Goal: Task Accomplishment & Management: Complete application form

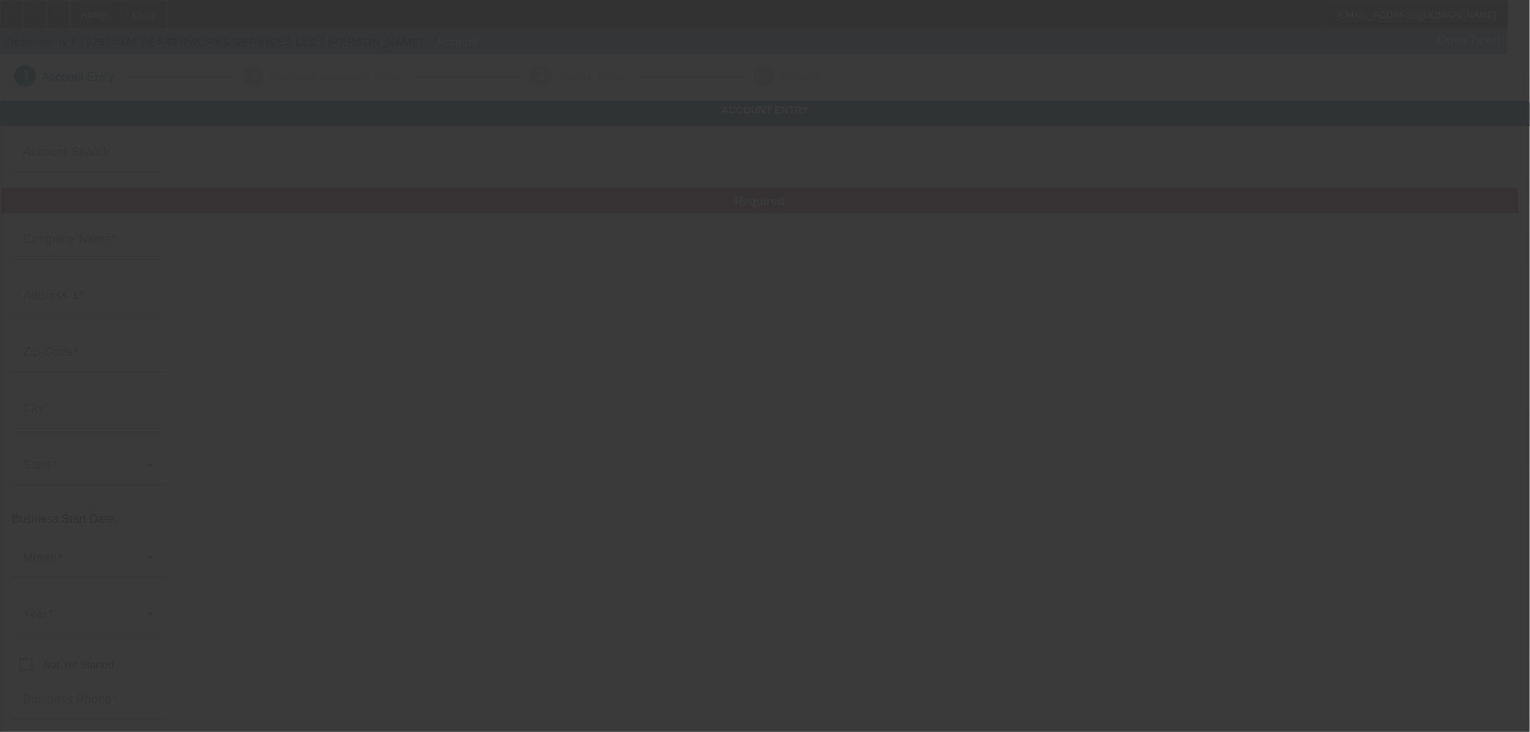
type input "Currency"
type input "EARTHWORKS SERVICES LLC"
type input "[STREET_ADDRESS][PERSON_NAME]"
type input "64050"
type input "Independence"
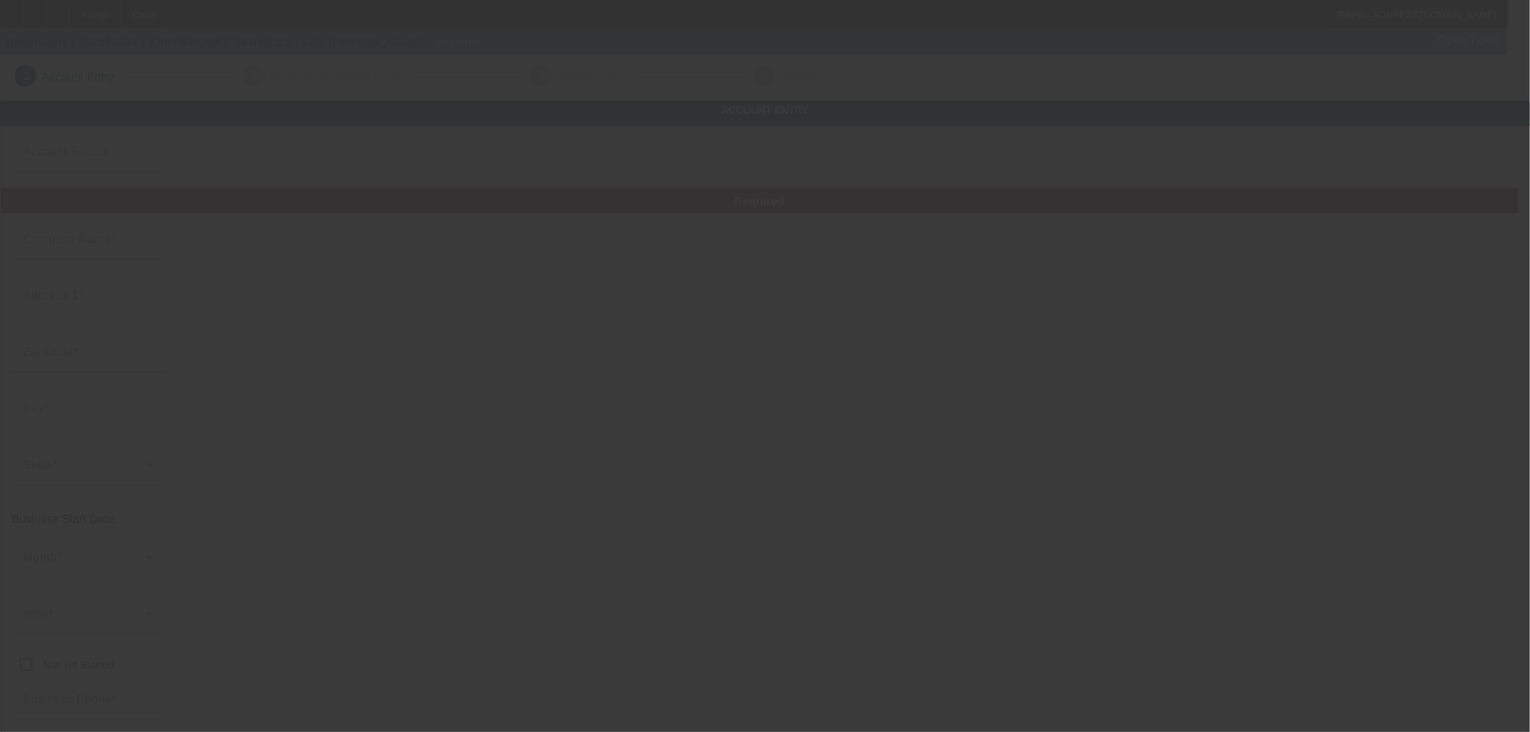
type input "[PHONE_NUMBER]"
type input "[EMAIL_ADDRESS][DOMAIN_NAME]"
type input "[PERSON_NAME]"
type input "[US_EMPLOYER_IDENTIFICATION_NUMBER]"
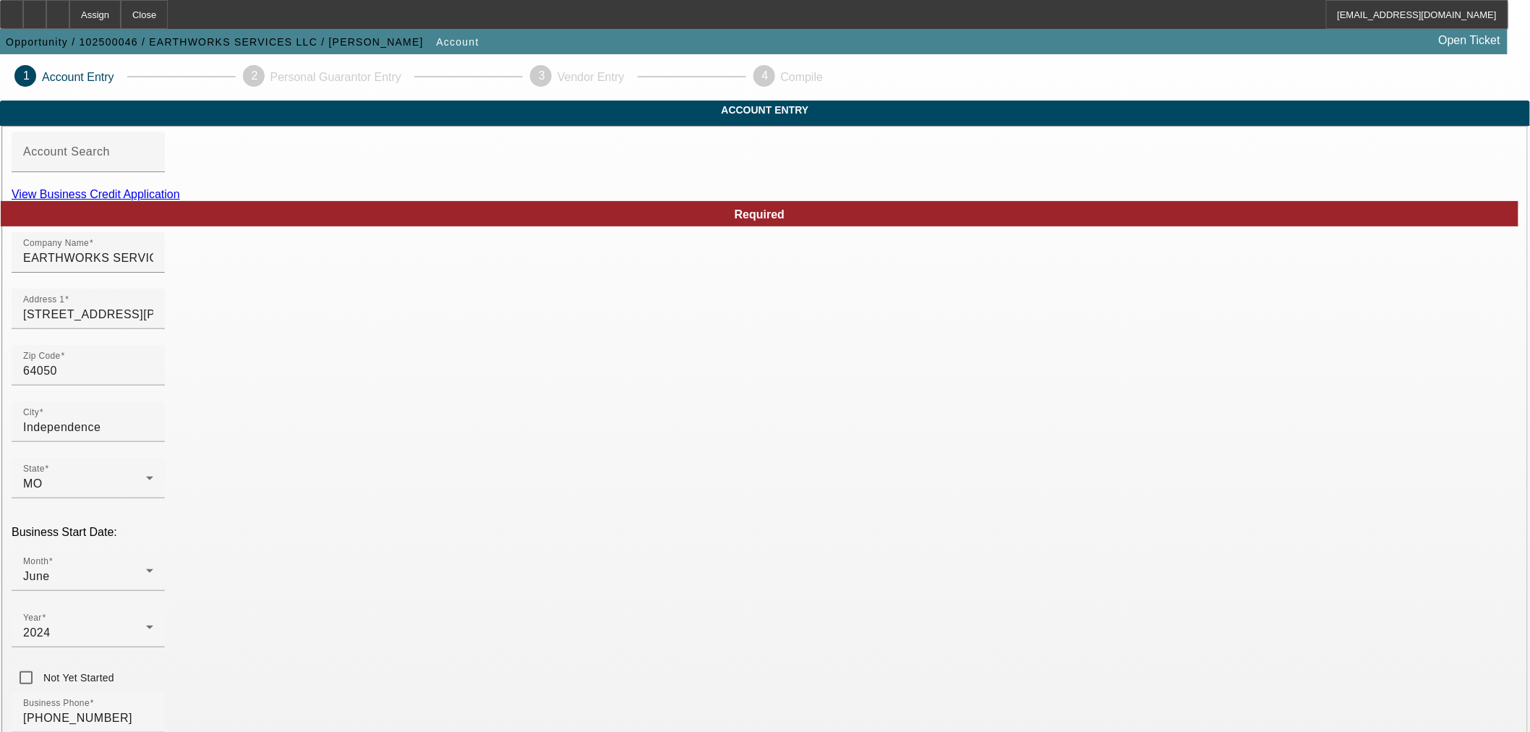
click at [180, 200] on link "View Business Credit Application" at bounding box center [96, 194] width 168 height 12
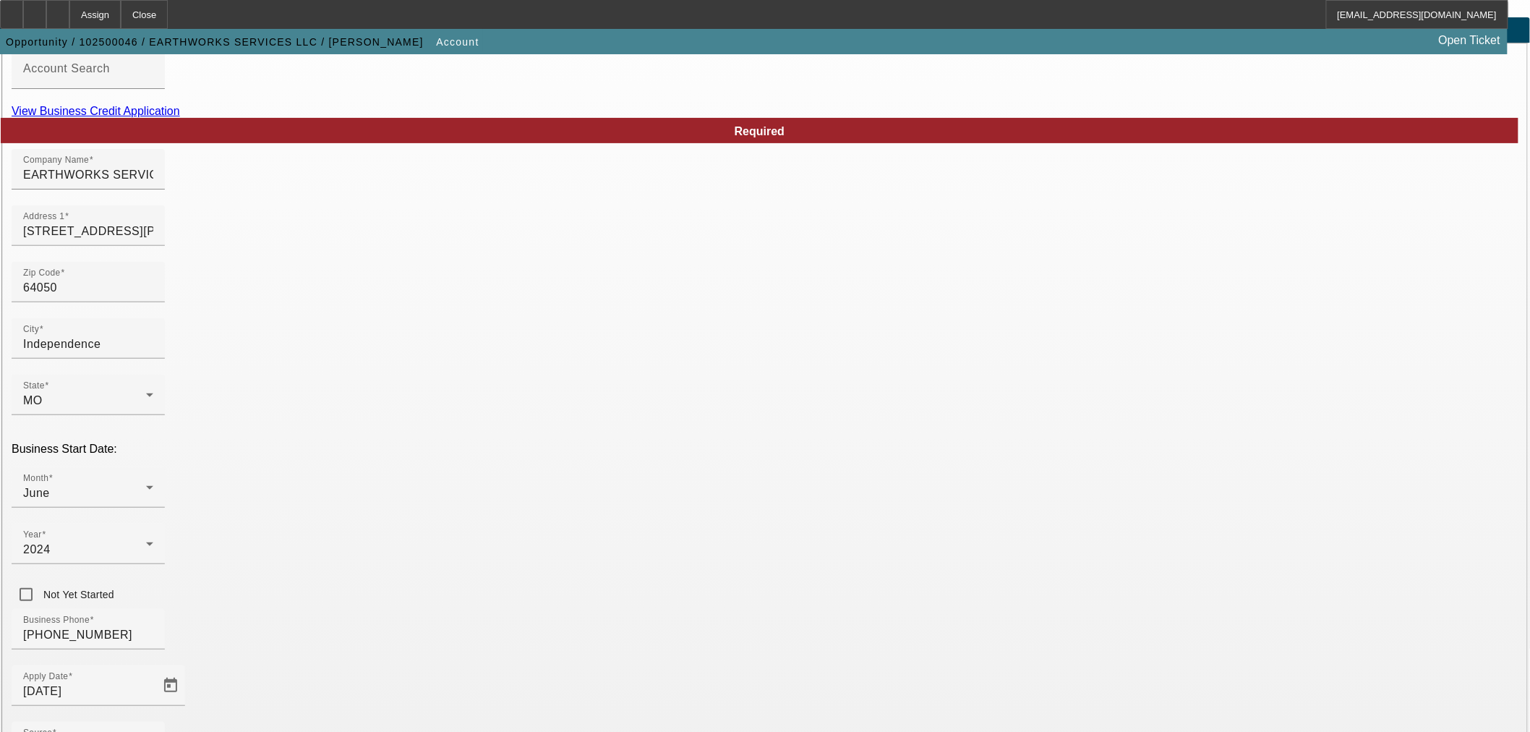
scroll to position [134, 0]
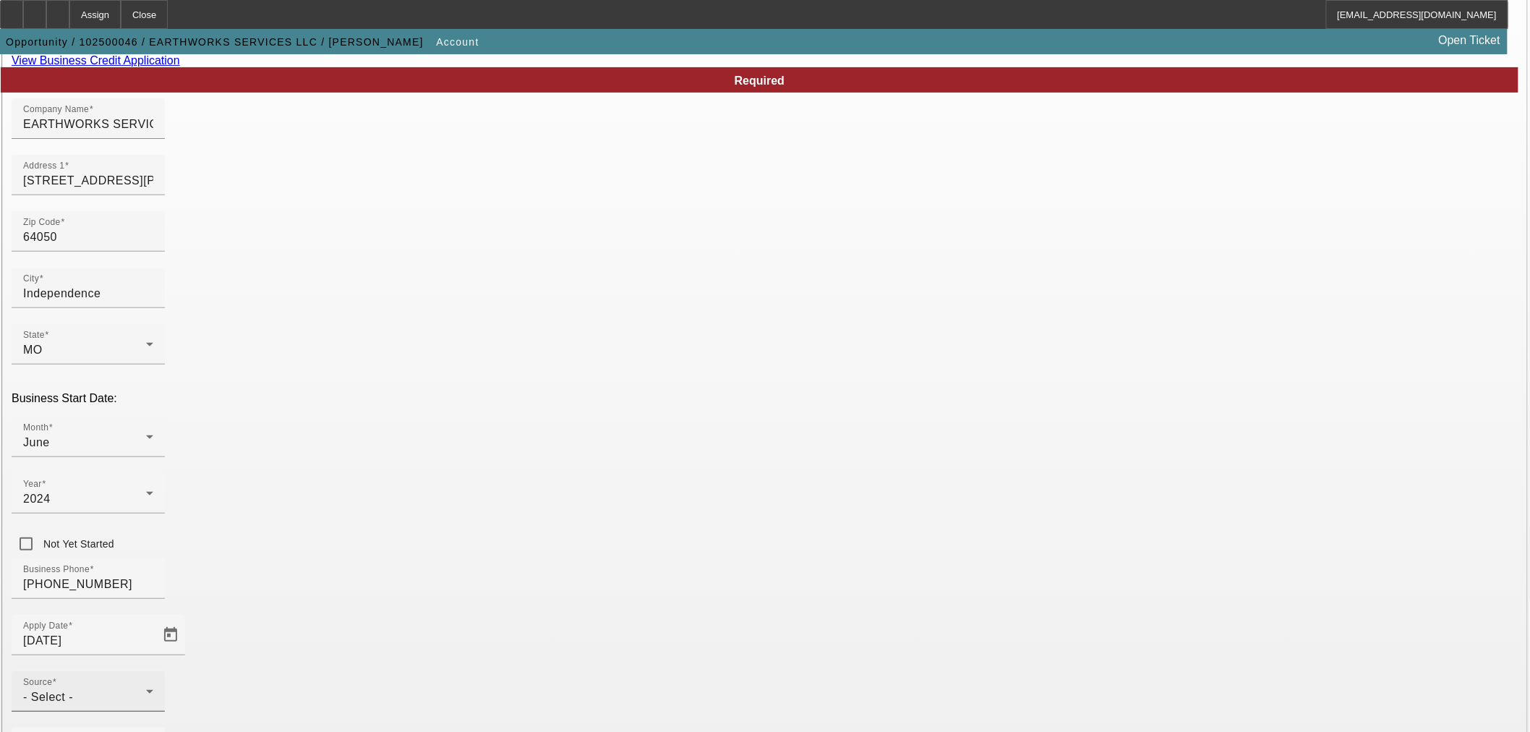
click at [153, 671] on div "Source - Select -" at bounding box center [88, 691] width 130 height 40
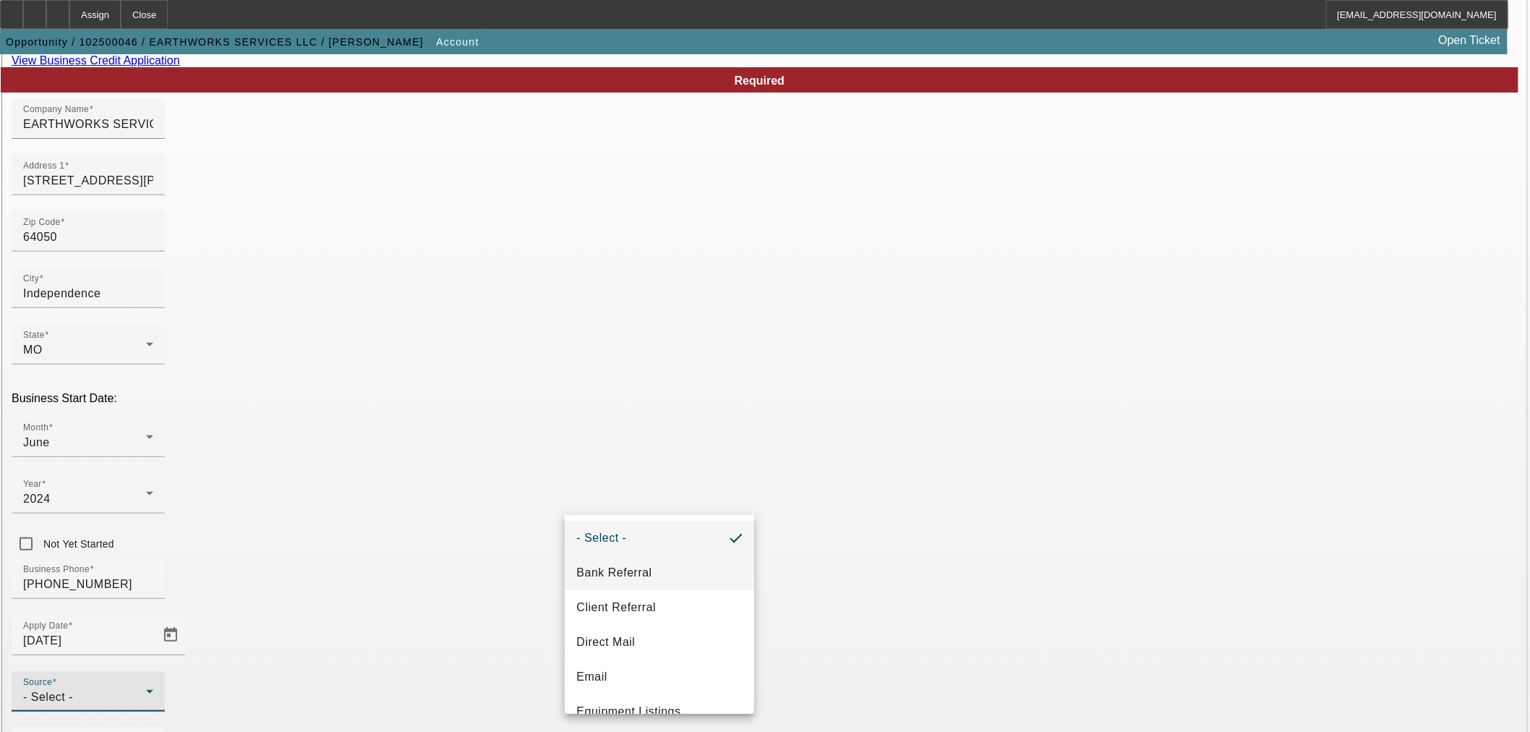
click at [672, 563] on mat-option "Bank Referral" at bounding box center [659, 572] width 189 height 35
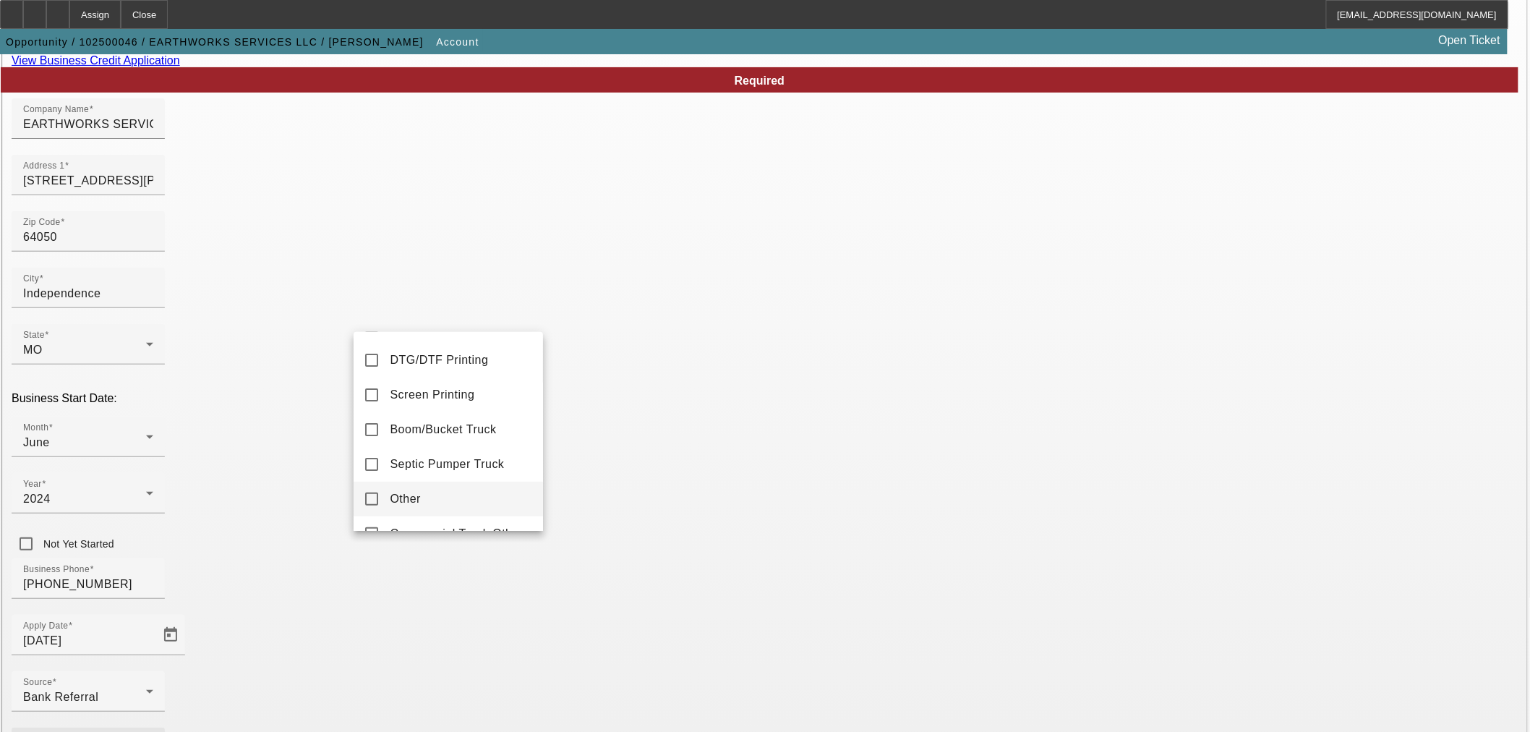
click at [437, 504] on mat-option "Other" at bounding box center [448, 499] width 189 height 35
click at [613, 561] on div at bounding box center [765, 366] width 1530 height 732
drag, startPoint x: 599, startPoint y: 564, endPoint x: 584, endPoint y: 576, distance: 18.5
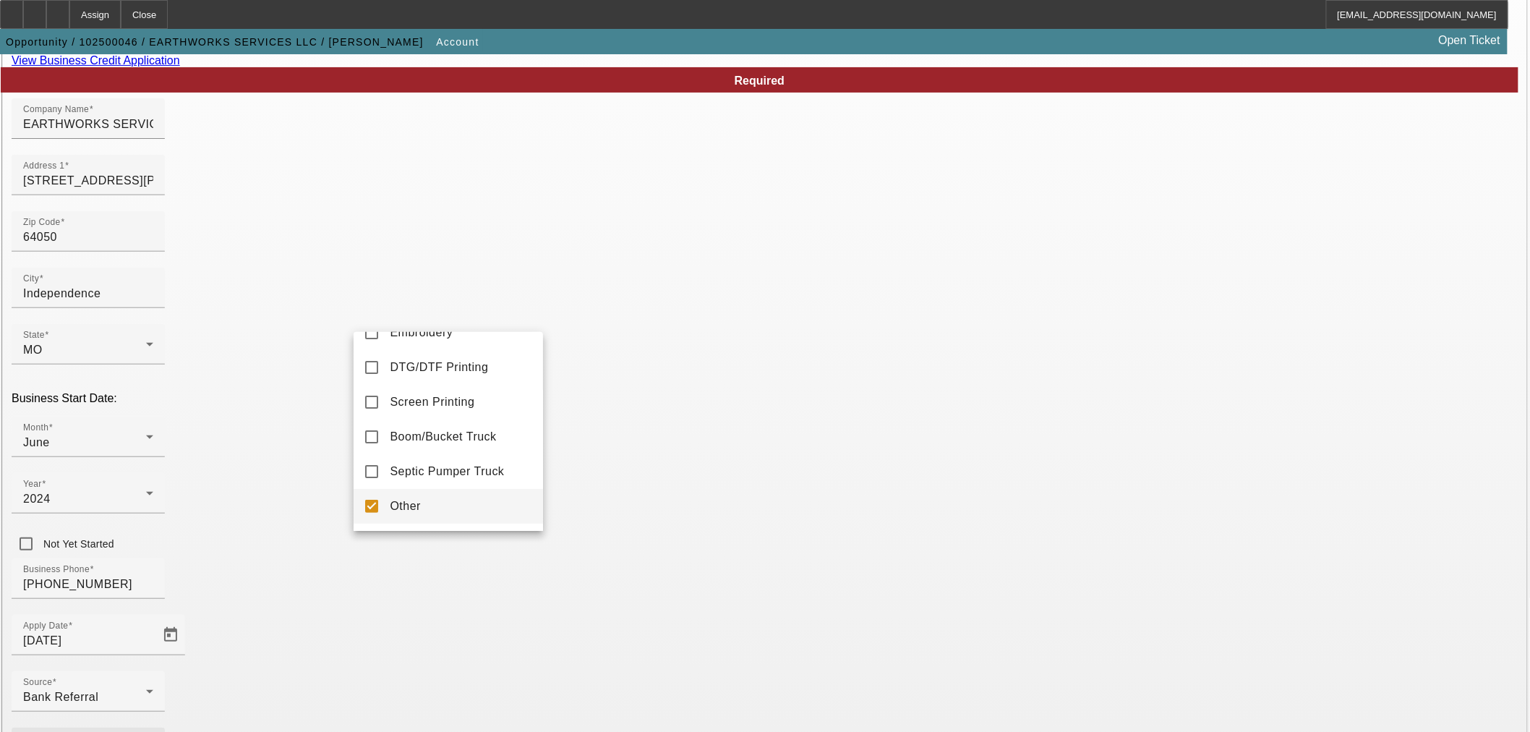
click at [600, 565] on div at bounding box center [765, 366] width 1530 height 732
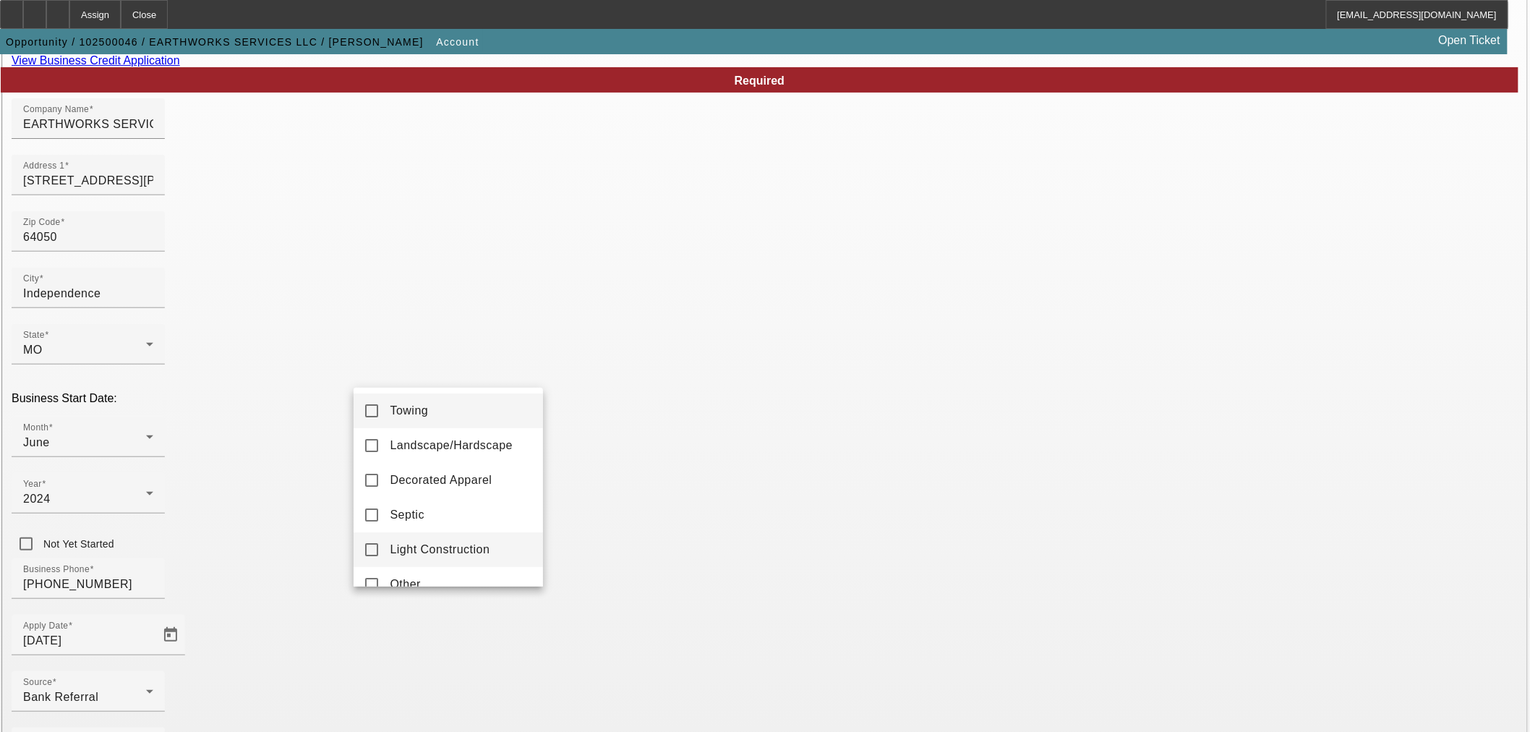
click at [458, 547] on span "Light Construction" at bounding box center [440, 549] width 100 height 17
click at [590, 584] on div at bounding box center [765, 366] width 1530 height 732
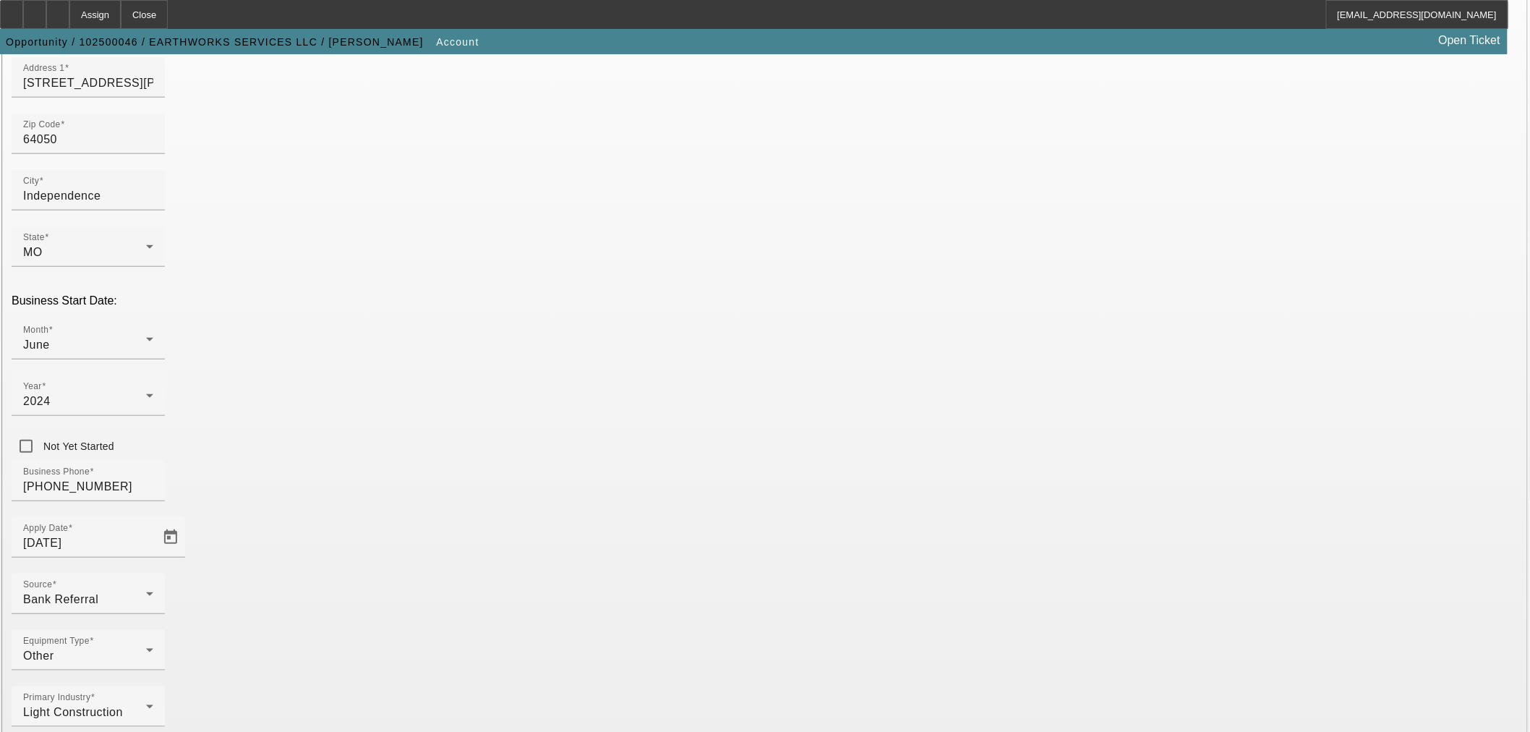
scroll to position [269, 0]
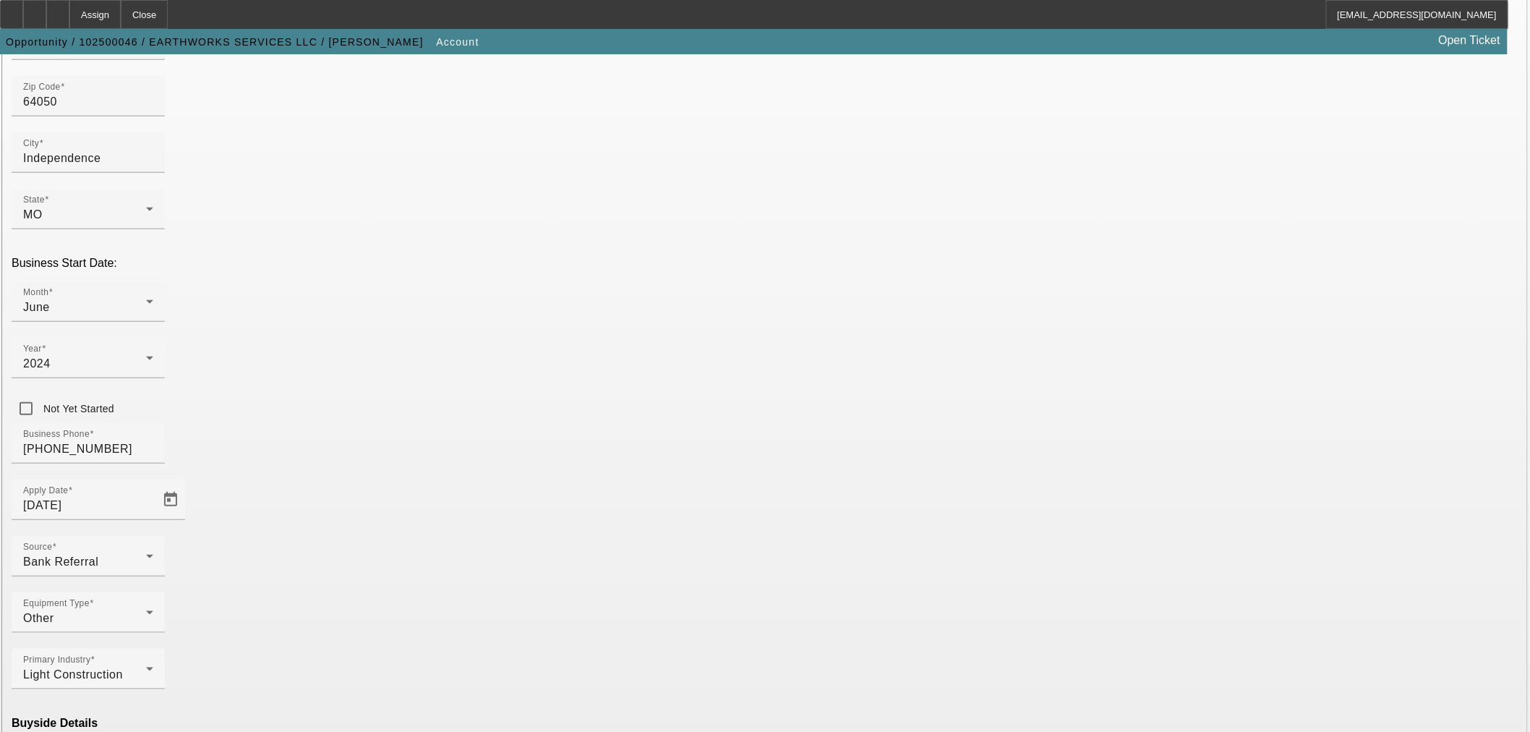
click at [488, 615] on mat-option "Ineligible" at bounding box center [448, 605] width 189 height 35
click at [638, 701] on mat-option "Currency" at bounding box center [659, 691] width 189 height 35
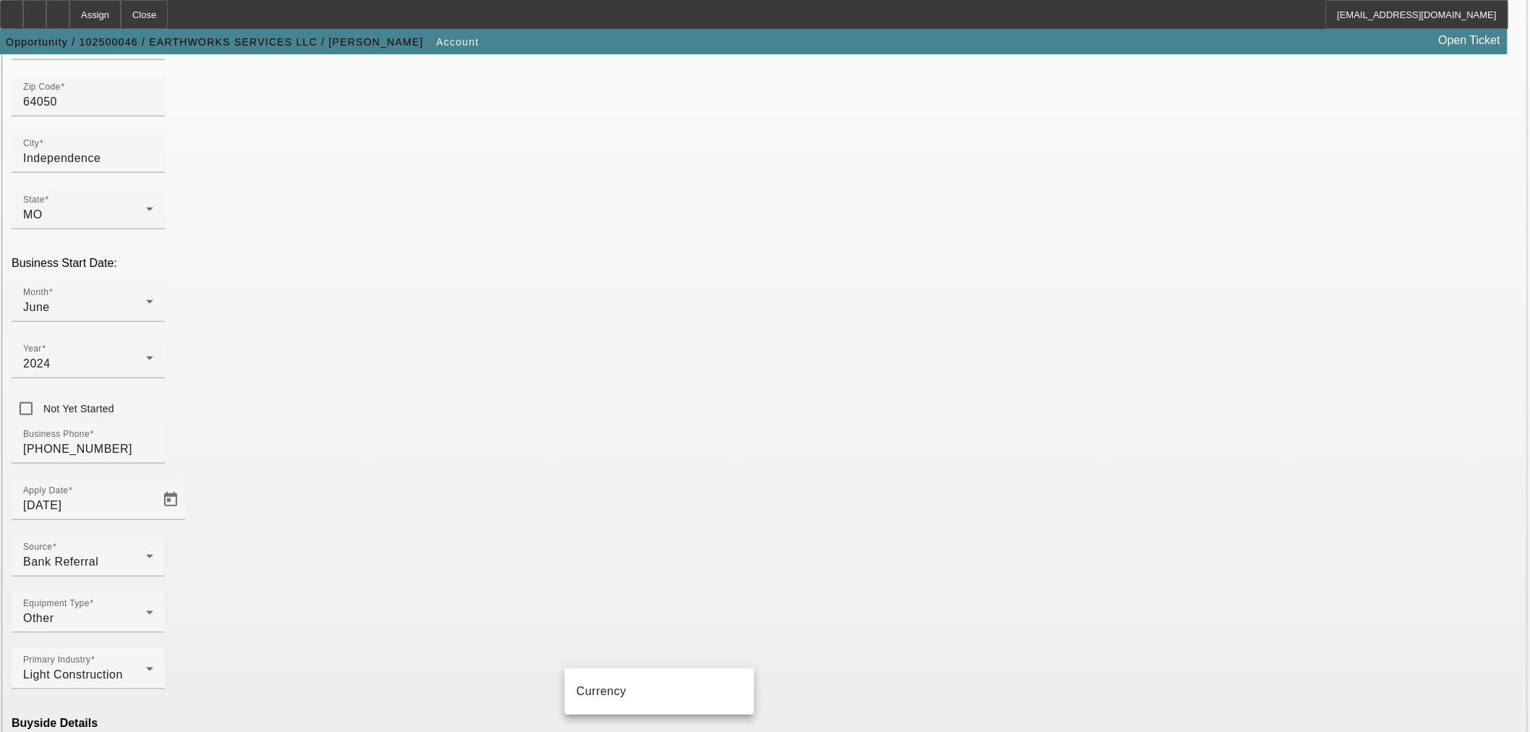
type input "Currency"
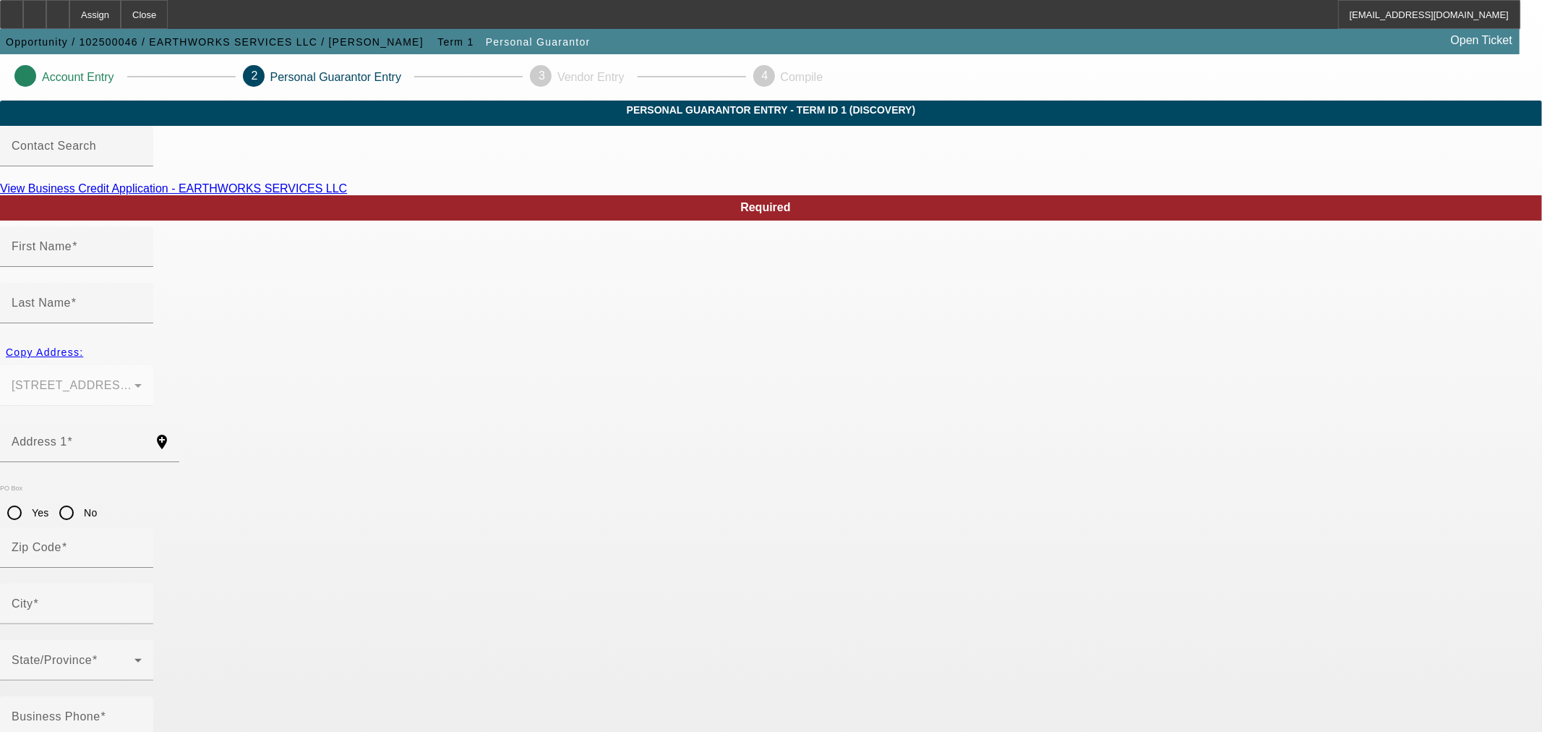
type input "[PERSON_NAME]"
type input "[STREET_ADDRESS][PERSON_NAME]"
radio input "true"
type input "64050"
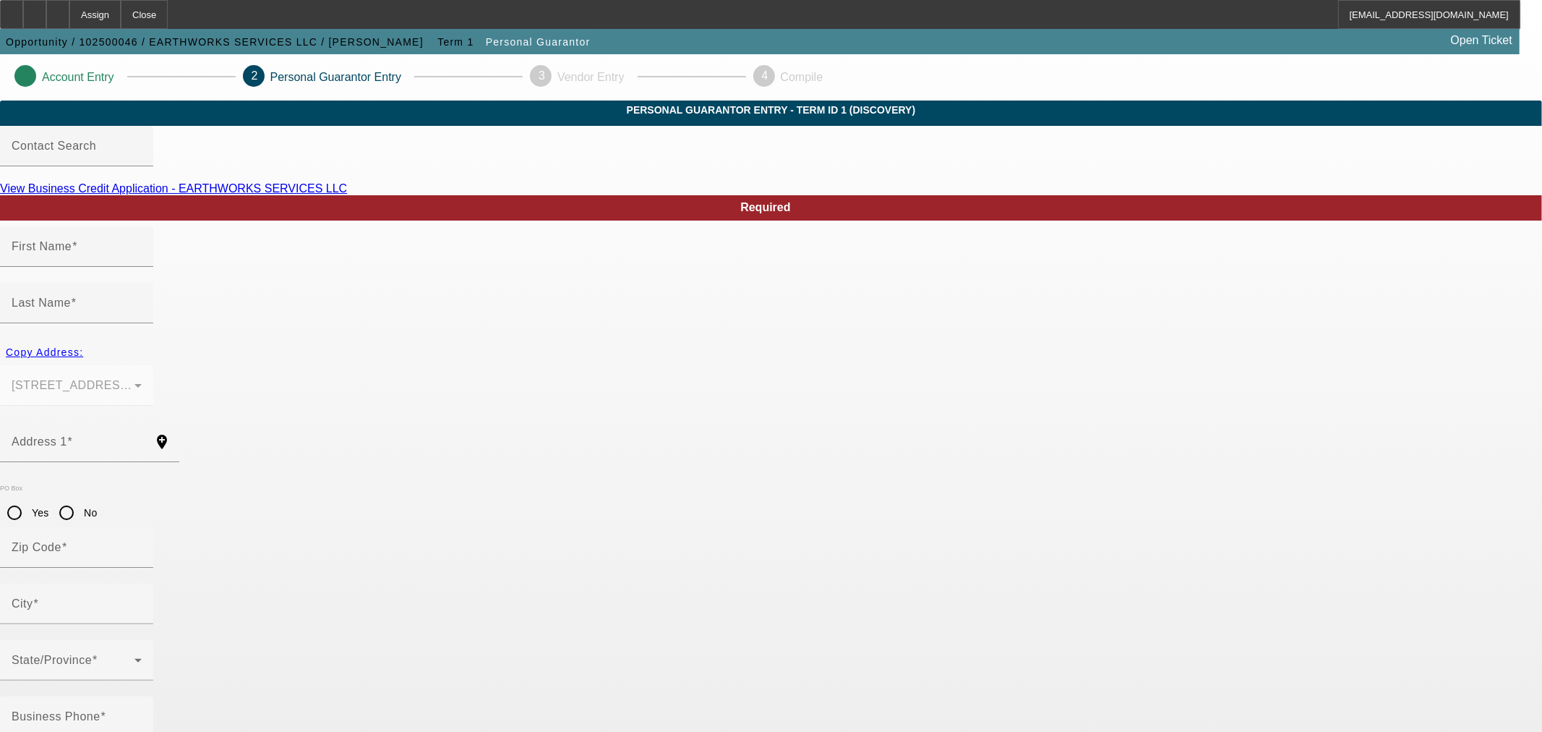
type input "Independence"
type input "[PHONE_NUMBER]"
type input "100"
type input "015-73-9031"
type input "[EMAIL_ADDRESS][DOMAIN_NAME]"
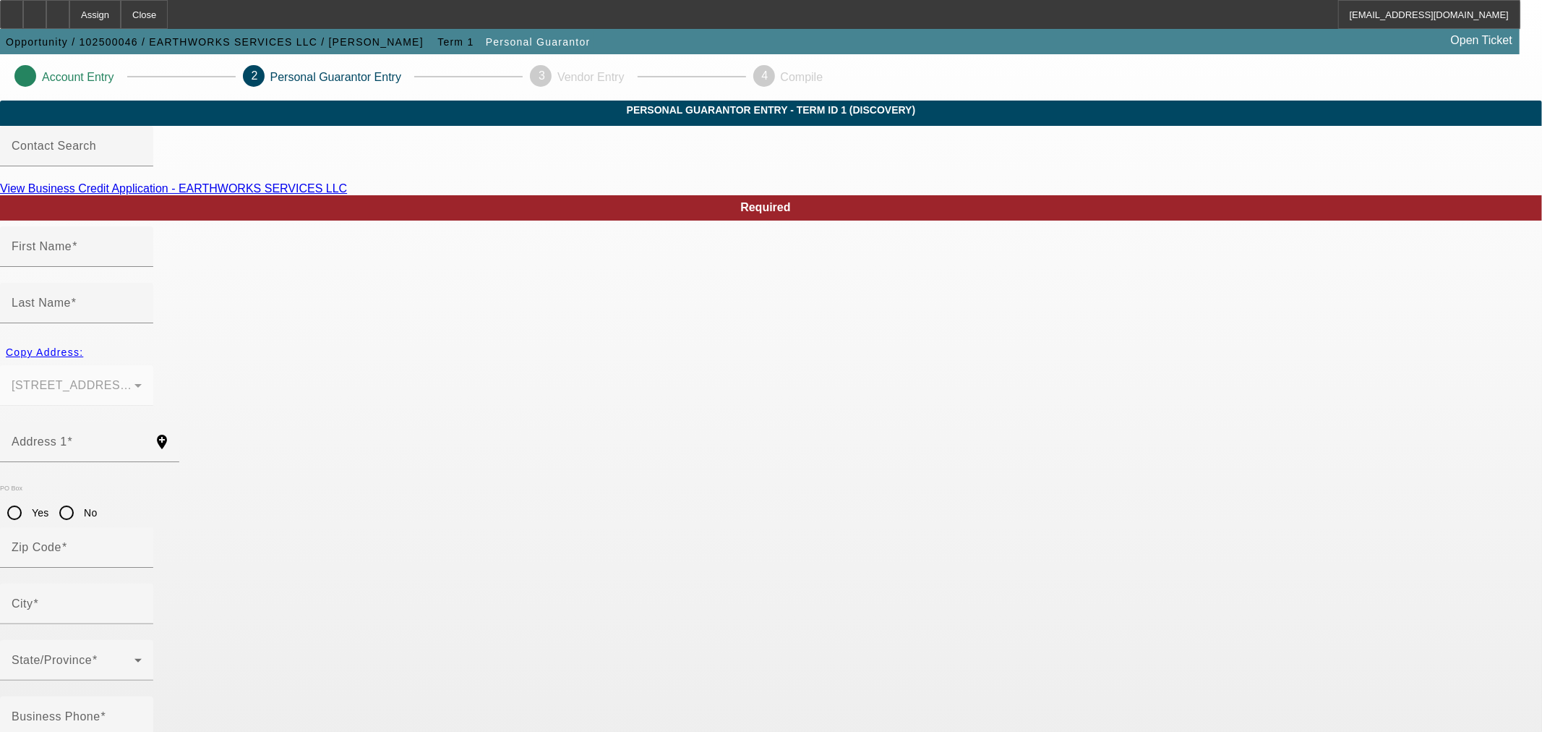
type input "[PHONE_NUMBER]"
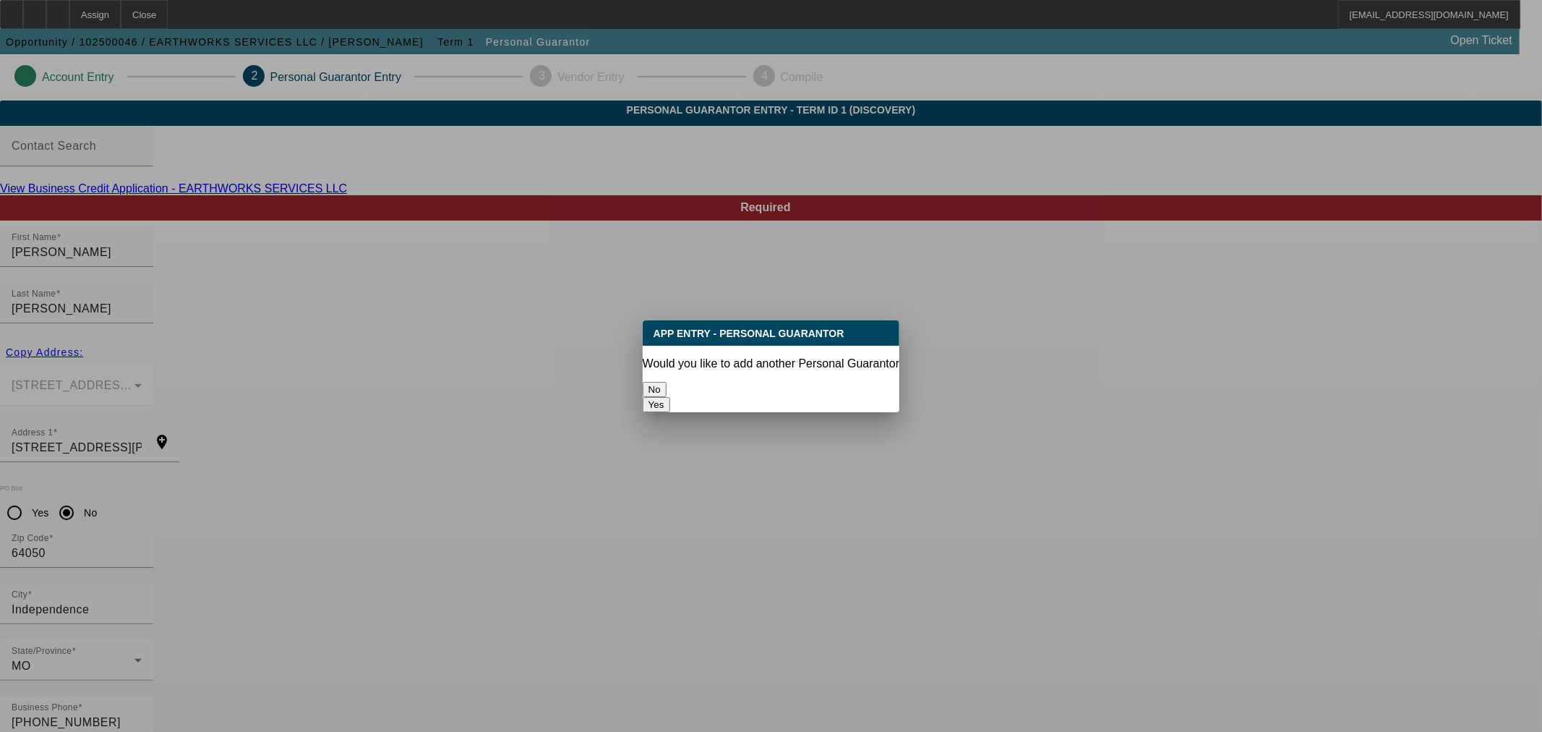
click at [667, 384] on button "No" at bounding box center [655, 389] width 24 height 15
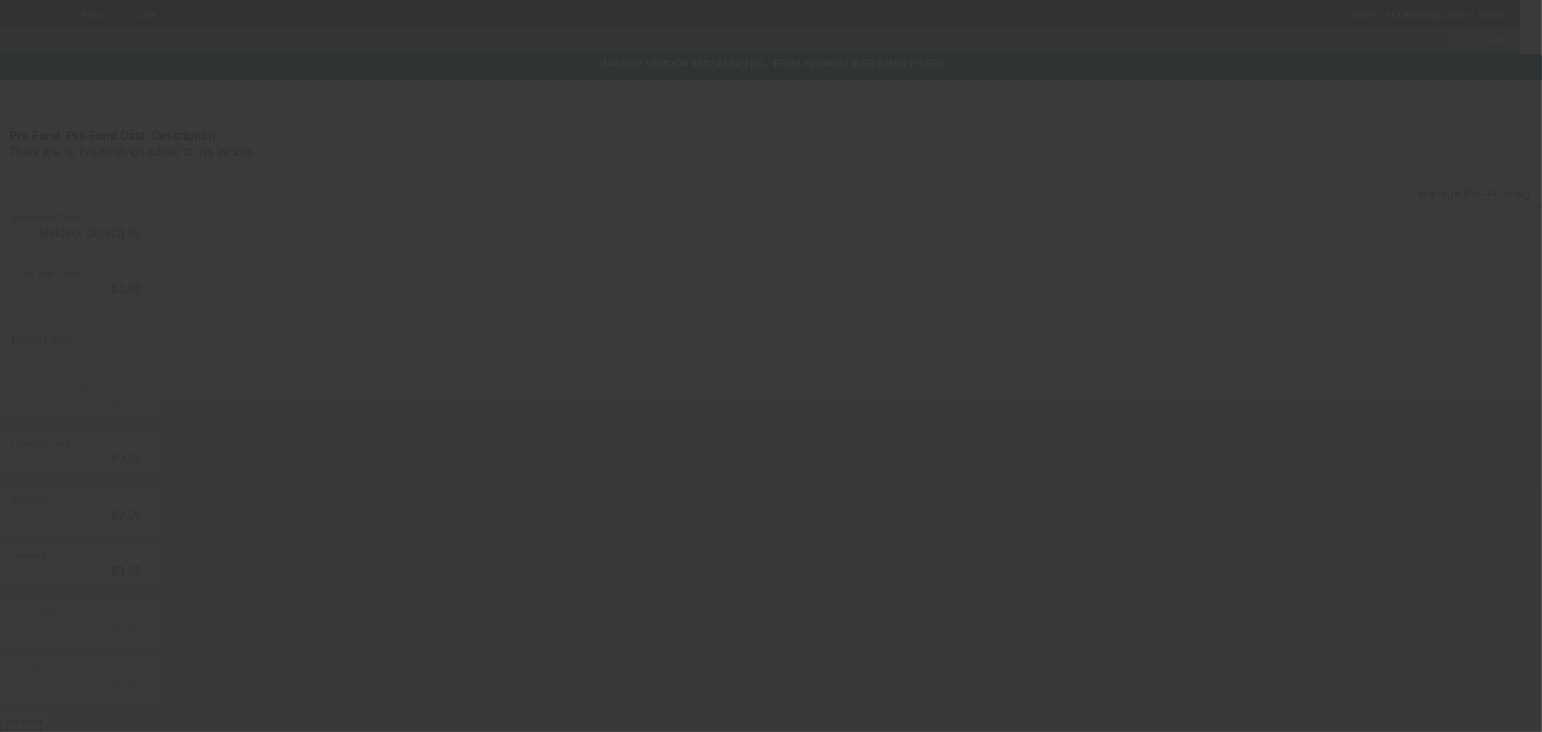
type input "$124,900.00"
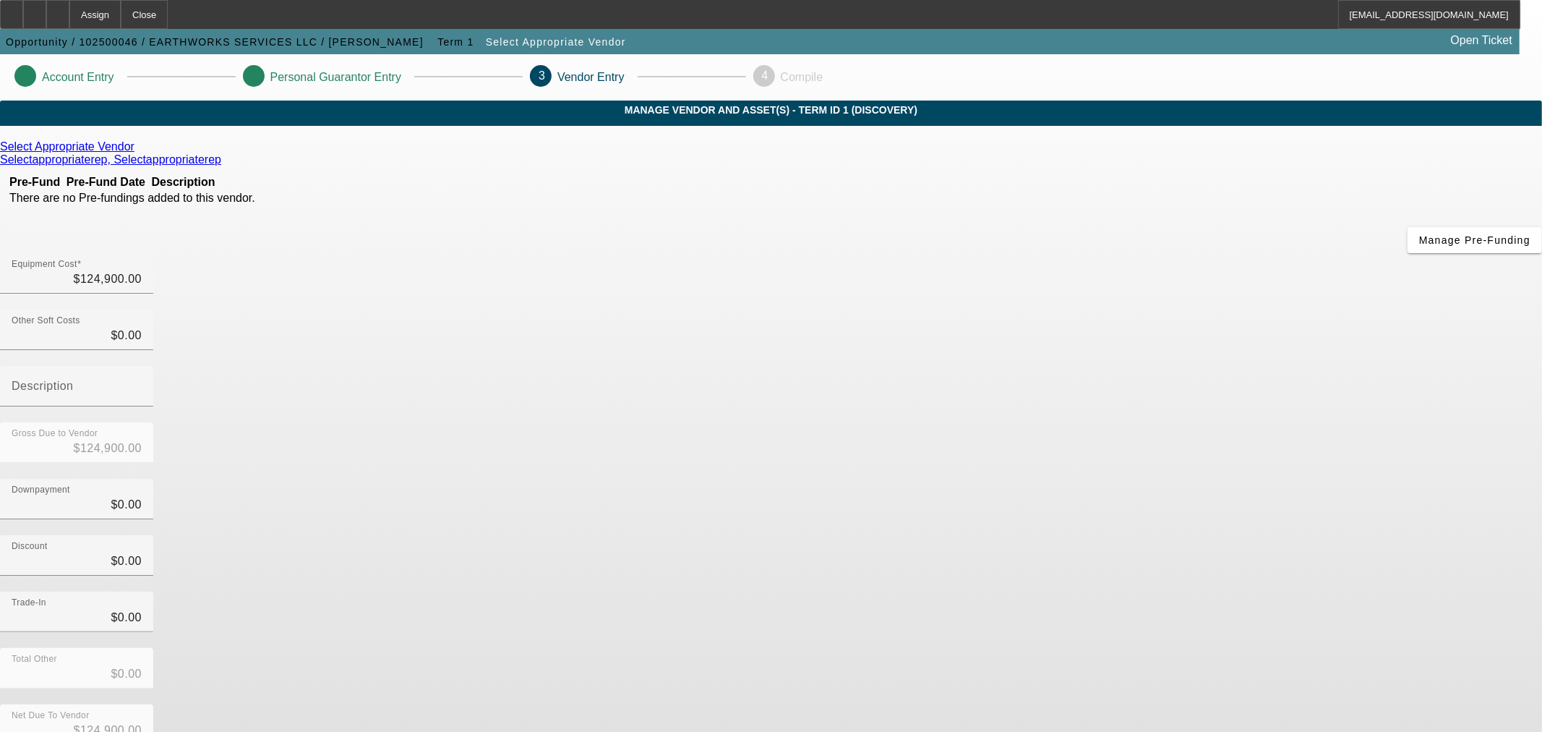
click at [138, 153] on icon at bounding box center [138, 146] width 0 height 12
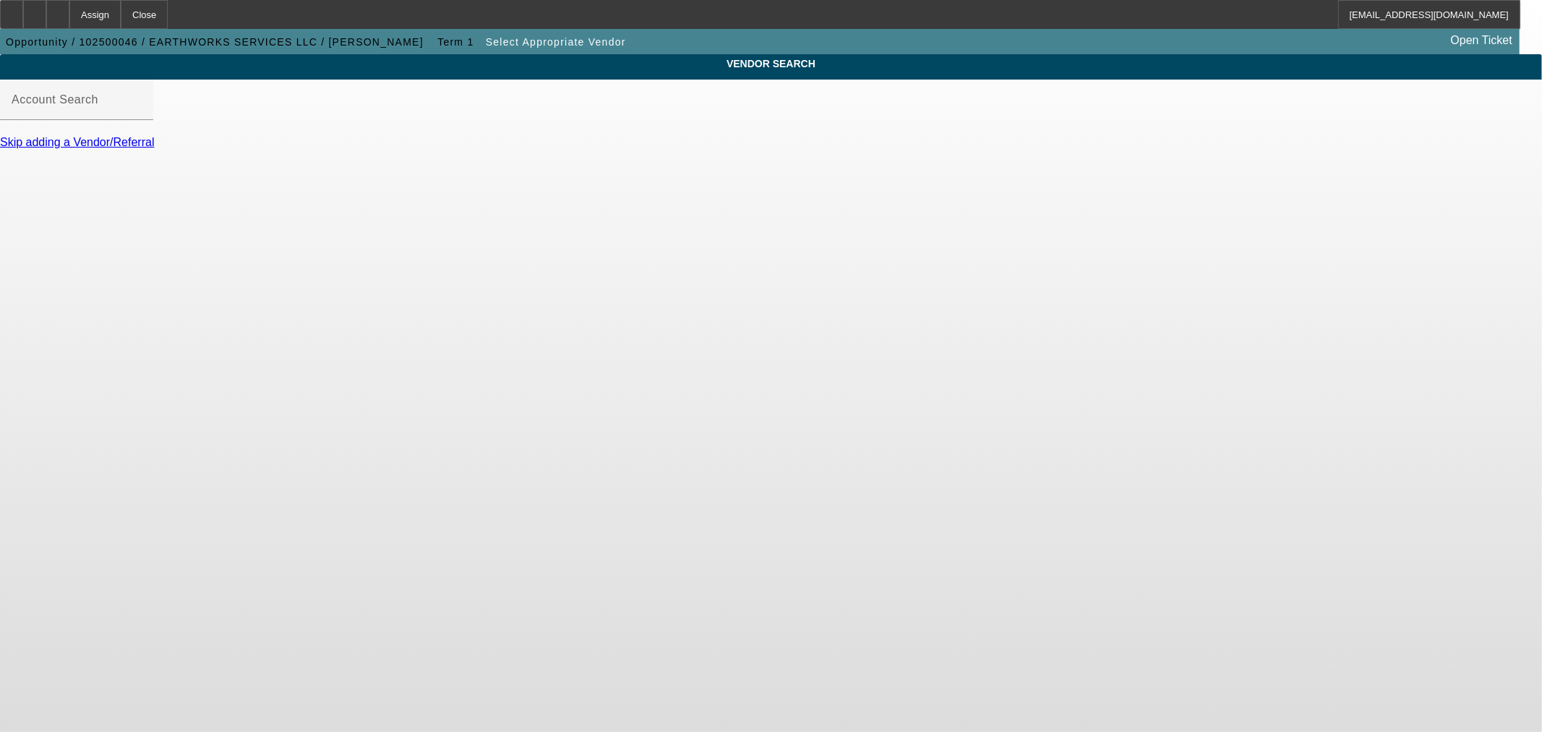
drag, startPoint x: 435, startPoint y: 366, endPoint x: 438, endPoint y: 313, distance: 52.9
click at [435, 366] on body "Assign Close [EMAIL_ADDRESS][DOMAIN_NAME] Opportunity / 102500046 / EARTHWORKS …" at bounding box center [771, 366] width 1542 height 732
click at [154, 148] on link "Skip adding a Vendor/Referral" at bounding box center [77, 142] width 154 height 12
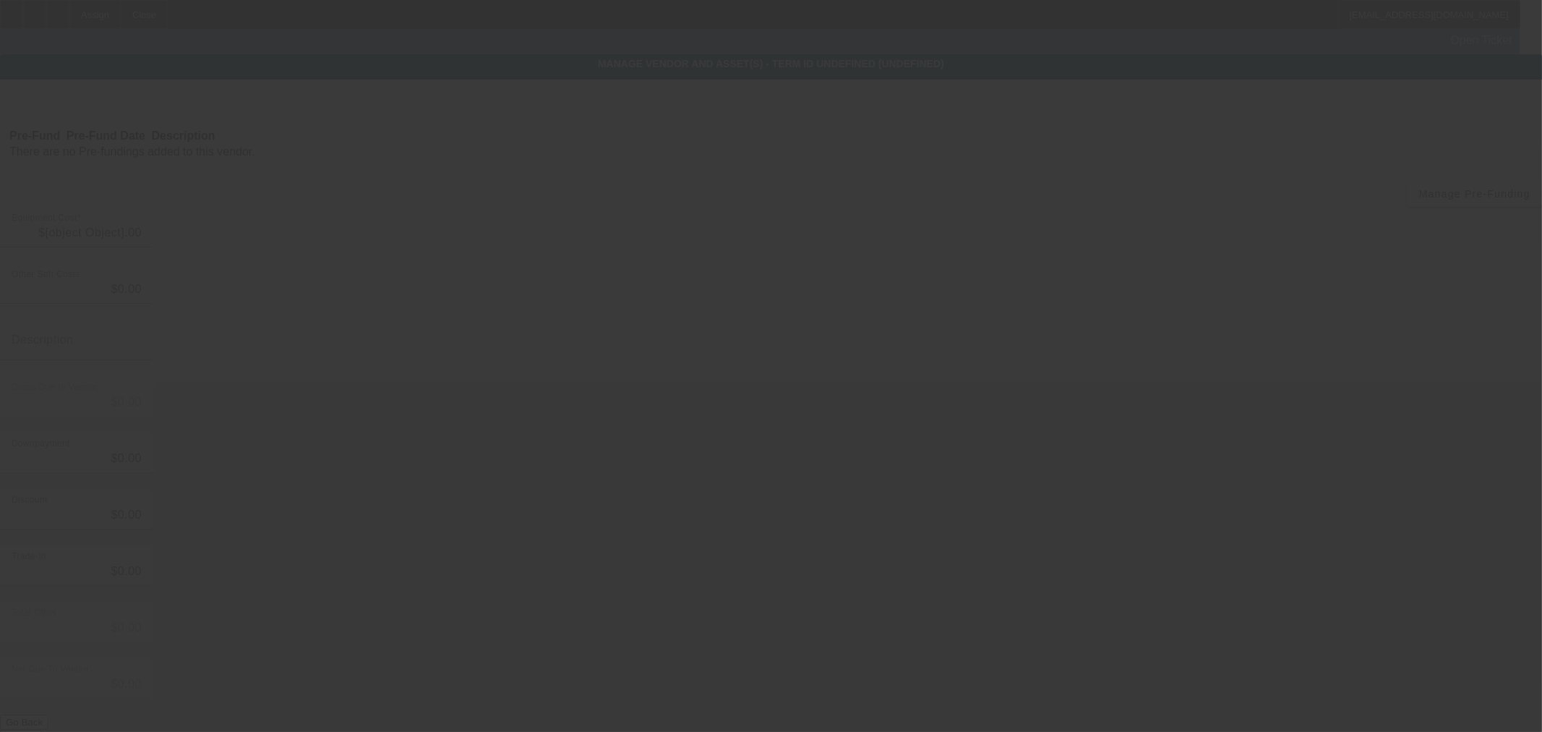
type input "$124,900.00"
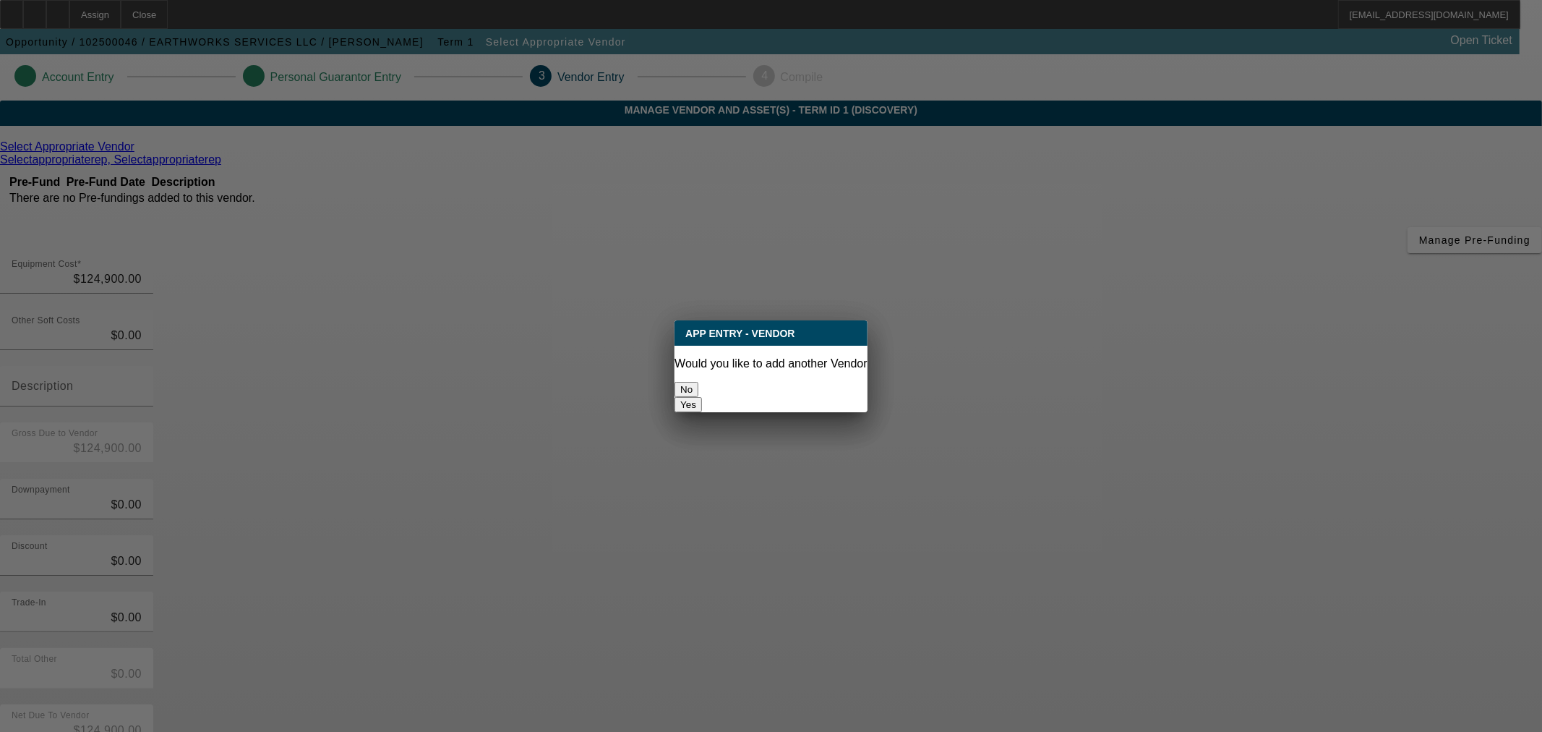
click at [698, 383] on button "No" at bounding box center [687, 389] width 24 height 15
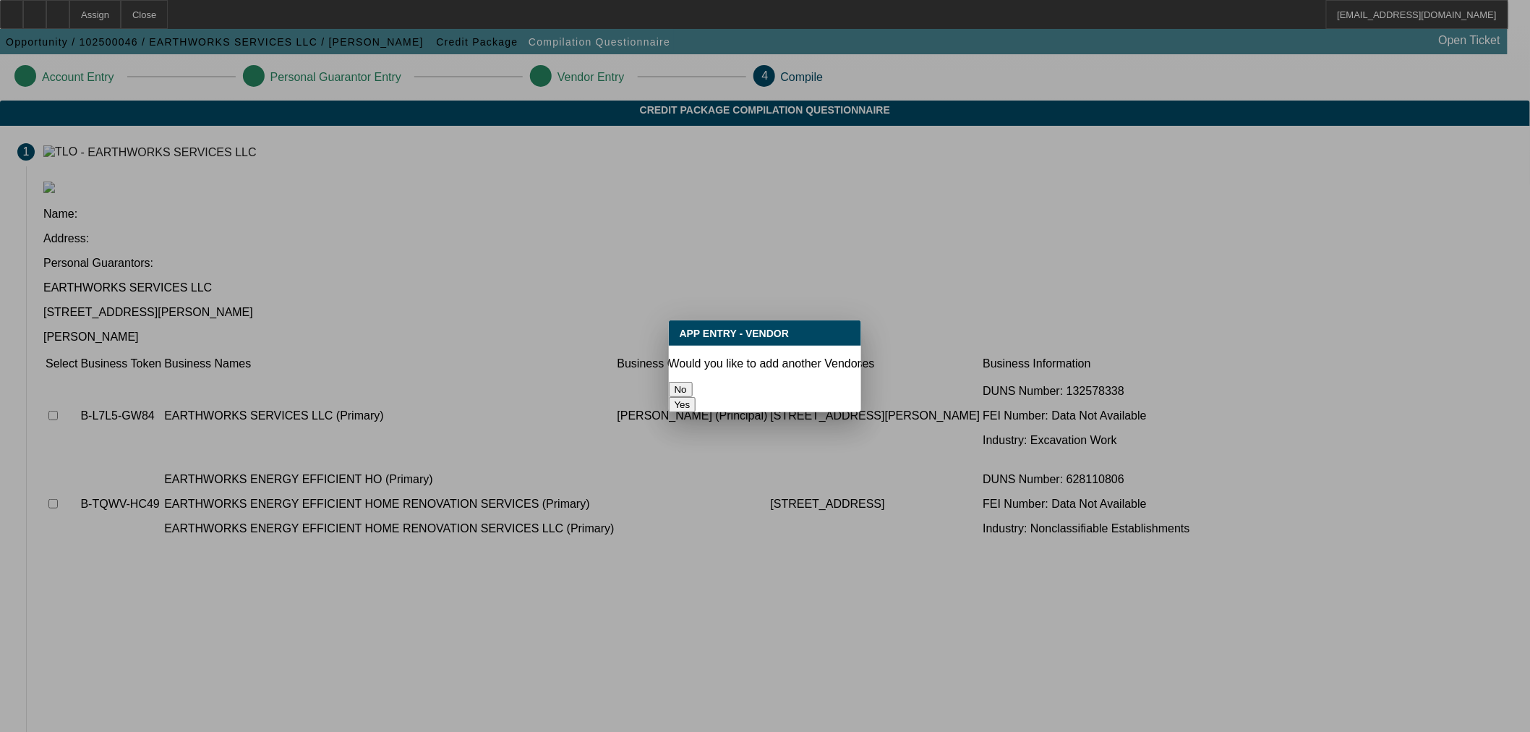
click at [693, 386] on button "No" at bounding box center [681, 389] width 24 height 15
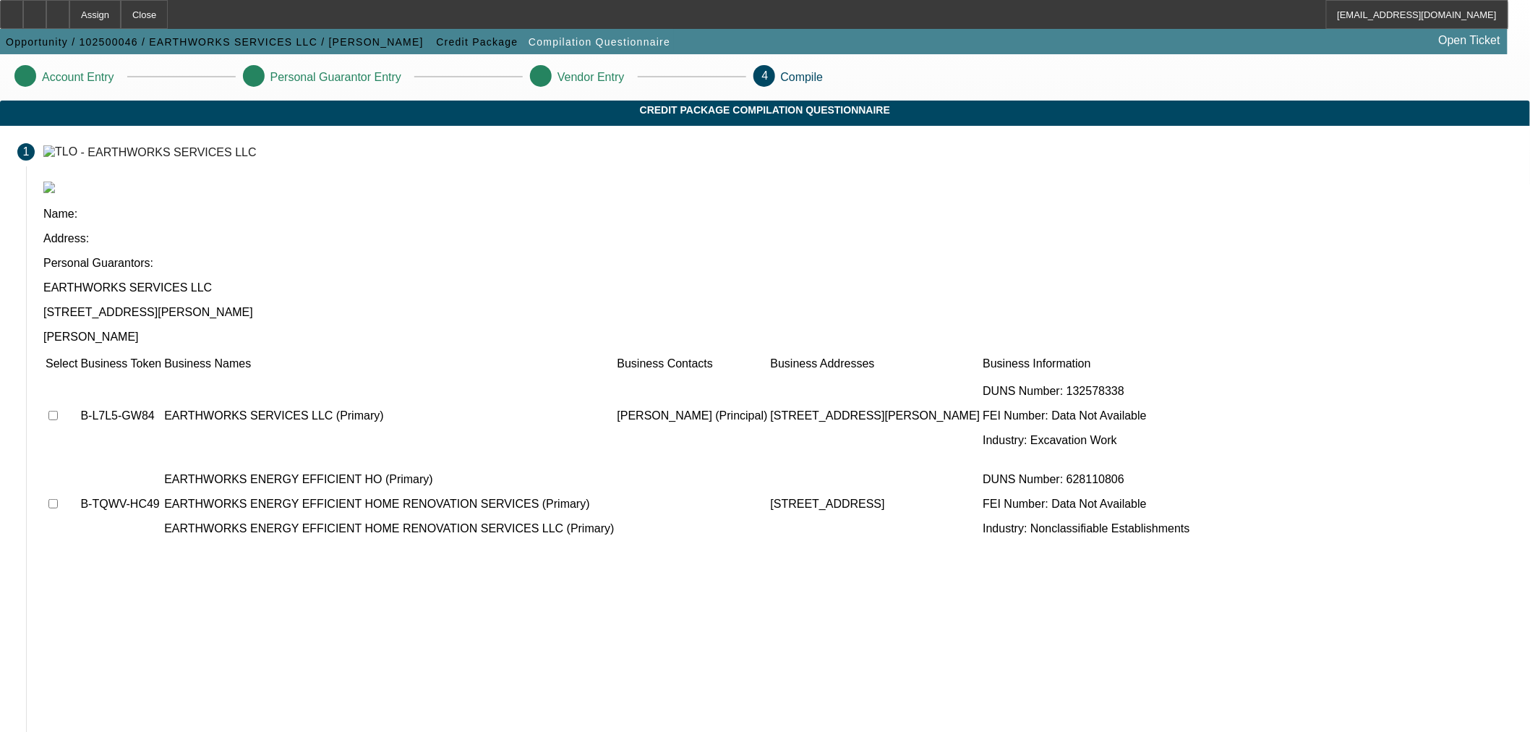
click at [58, 411] on input "checkbox" at bounding box center [52, 415] width 9 height 9
checkbox input "true"
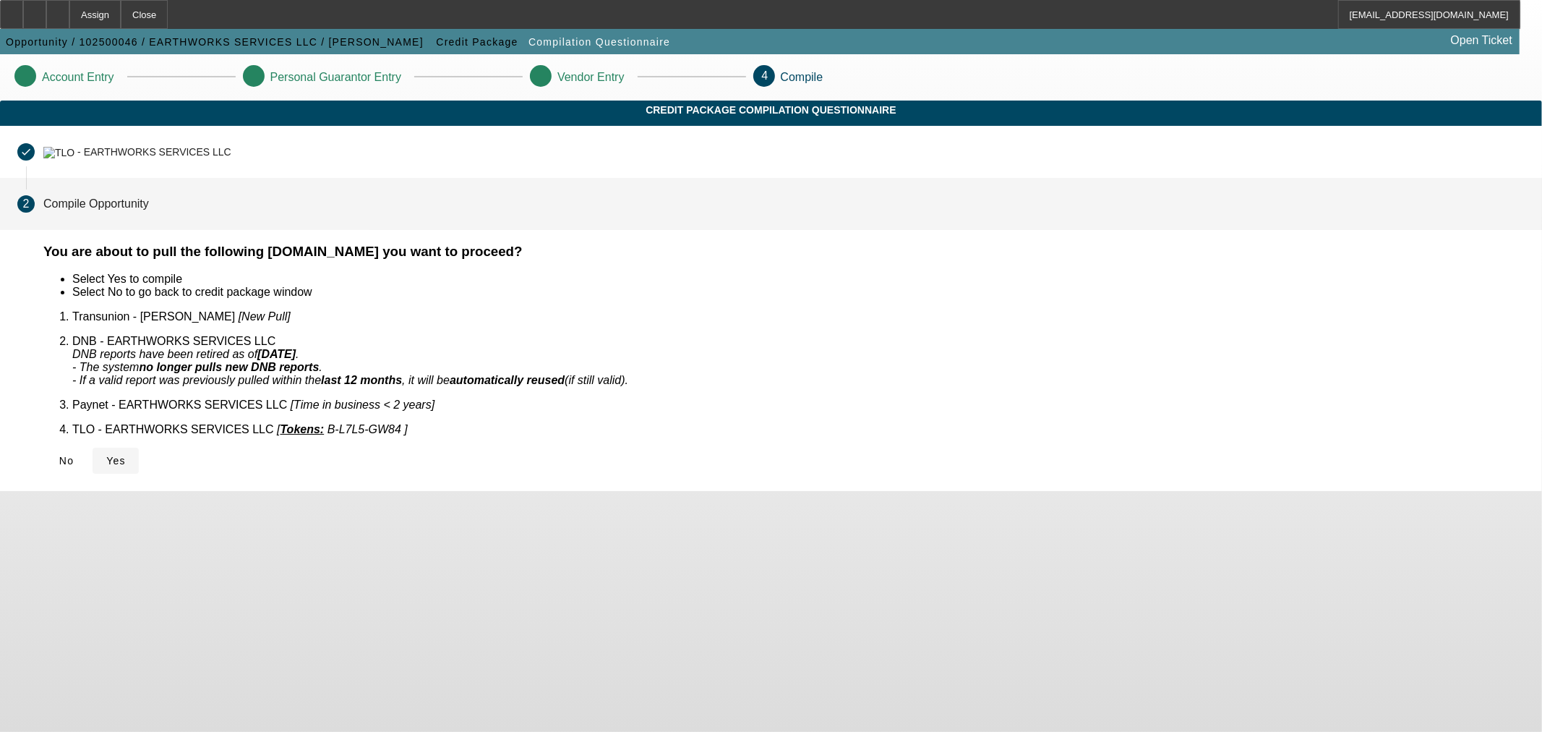
click at [126, 455] on span "Yes" at bounding box center [116, 461] width 20 height 12
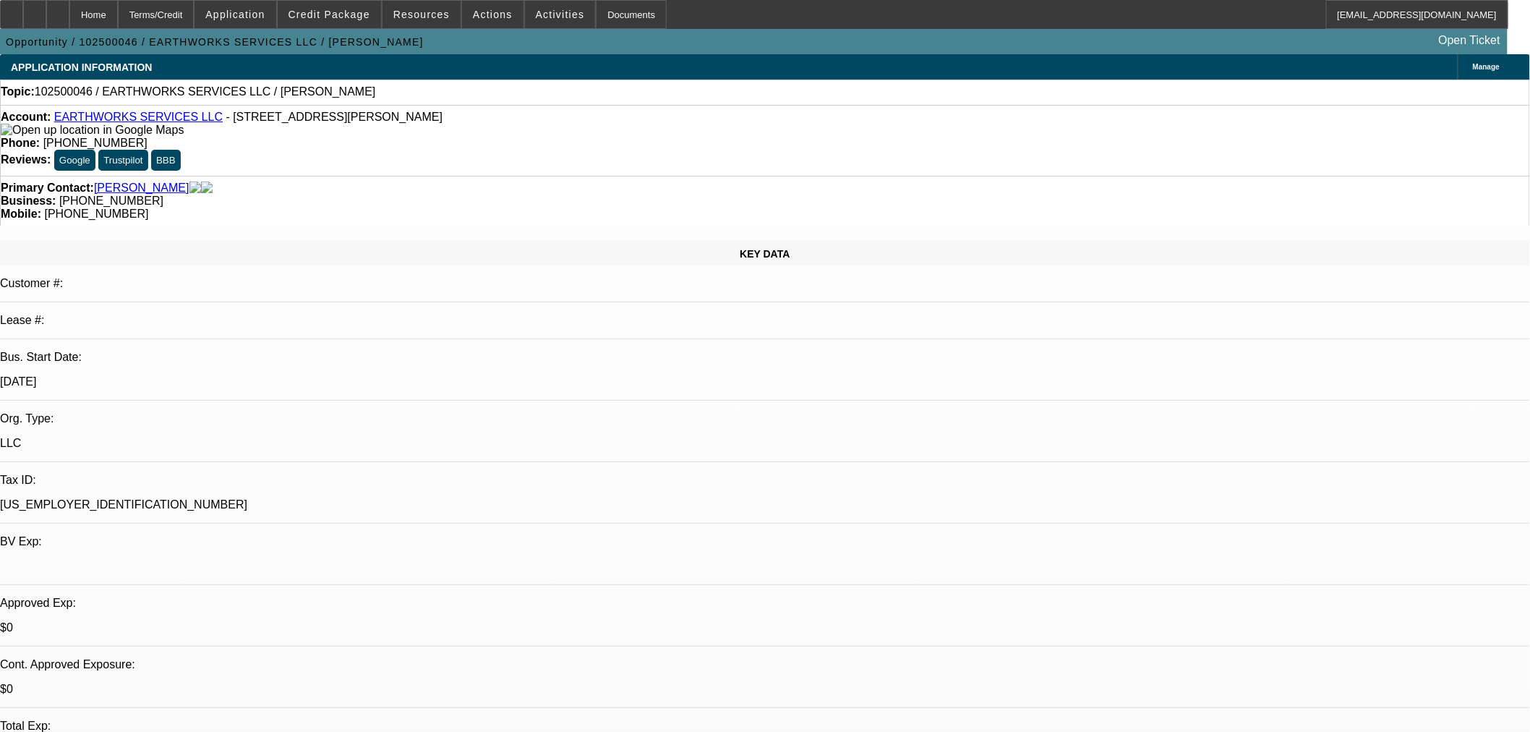
select select "0"
select select "2"
select select "0"
select select "1"
select select "2"
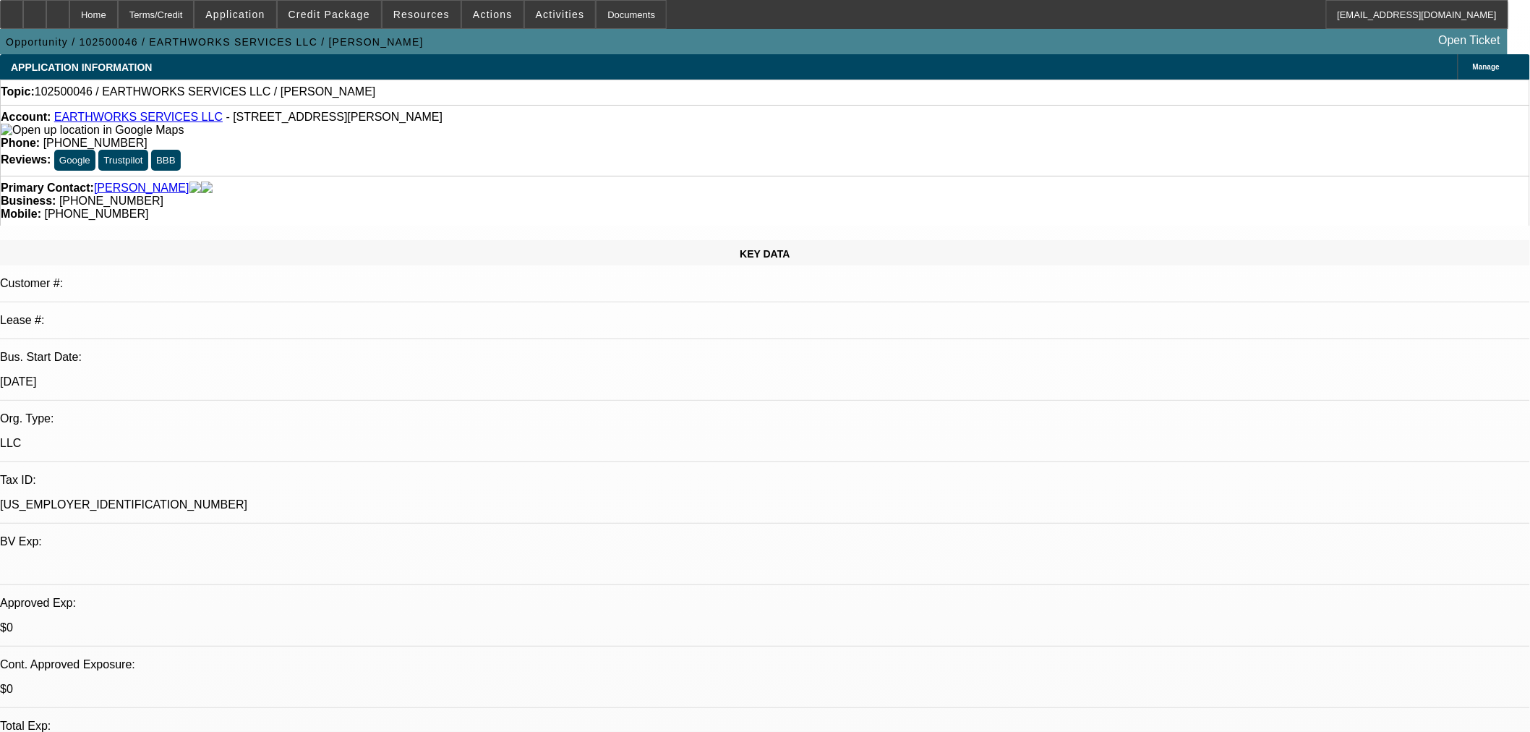
select select "6"
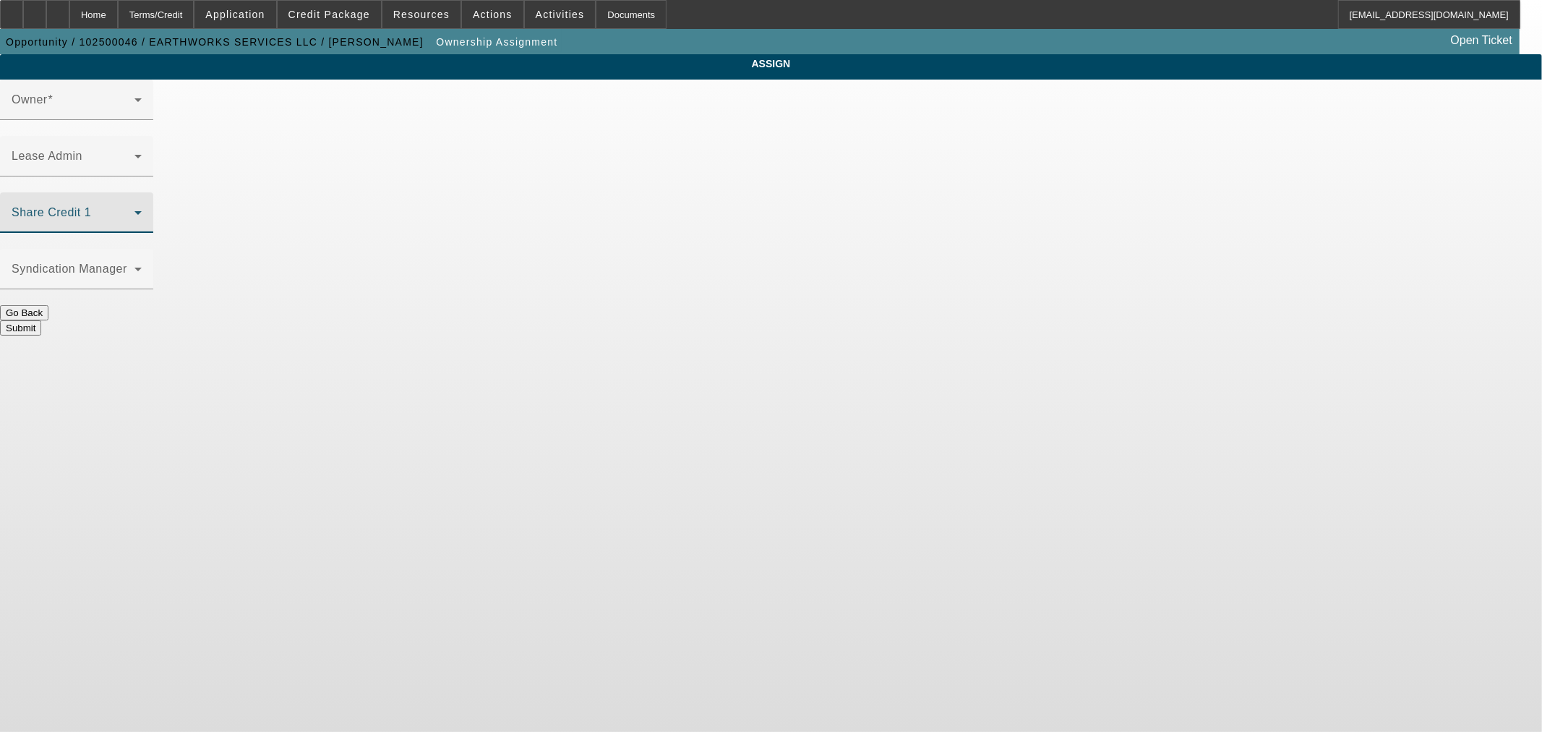
click at [134, 210] on span at bounding box center [73, 218] width 123 height 17
click at [706, 385] on body "Home Terms/Credit Application Credit Package Resources Actions Activities Docum…" at bounding box center [771, 366] width 1542 height 732
click at [147, 204] on icon at bounding box center [137, 212] width 17 height 17
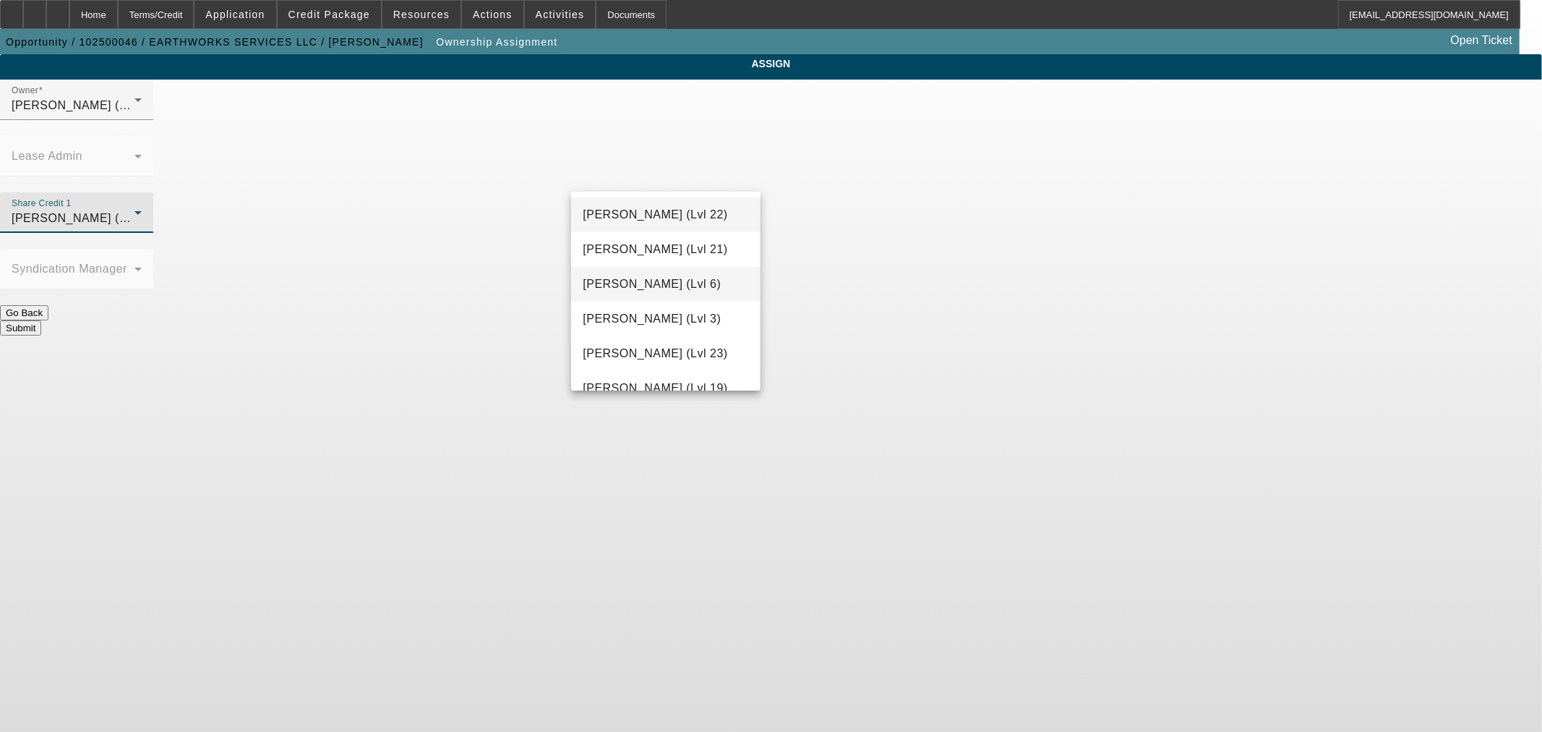
scroll to position [1475, 0]
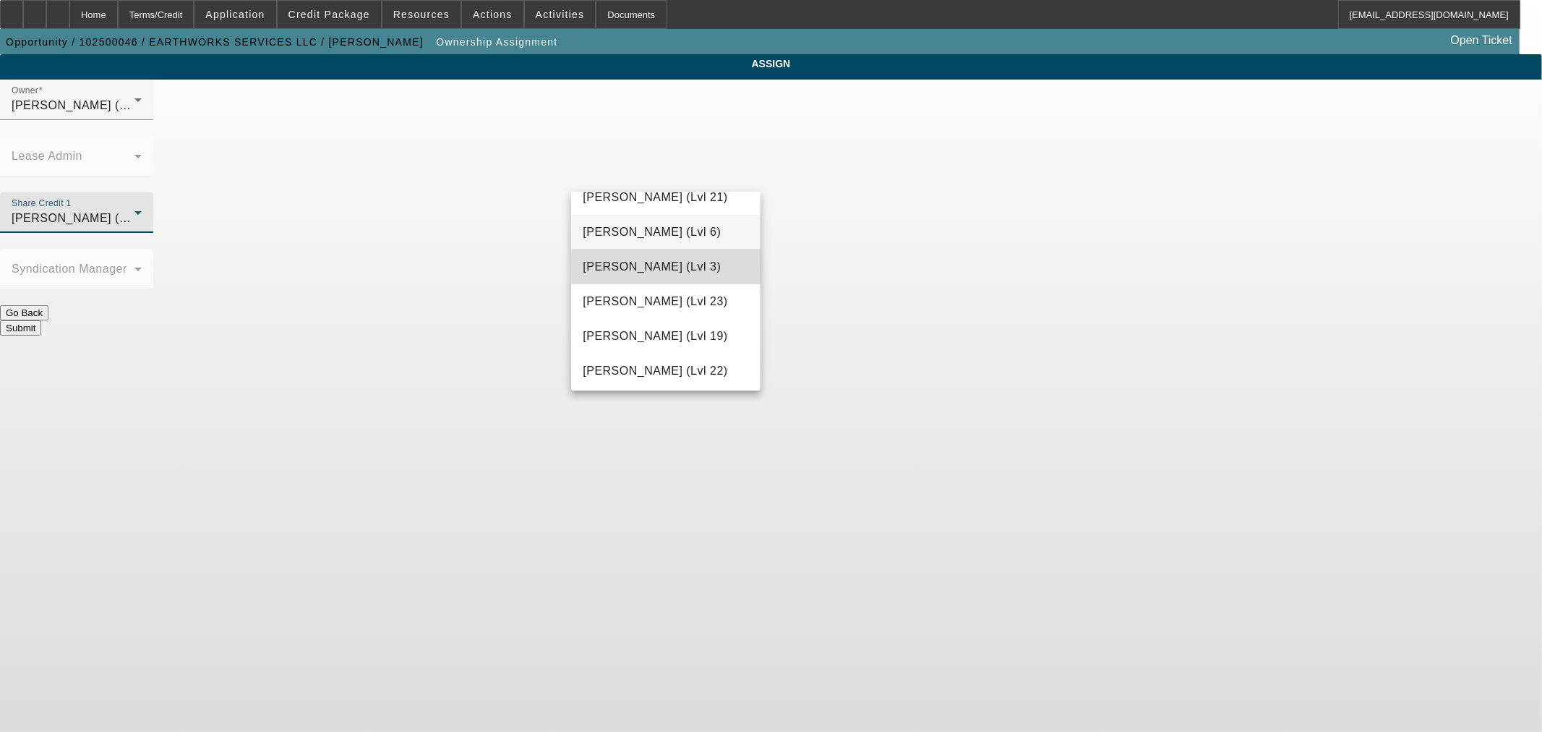
click at [687, 284] on mat-option "[PERSON_NAME] (Lvl 3)" at bounding box center [665, 266] width 189 height 35
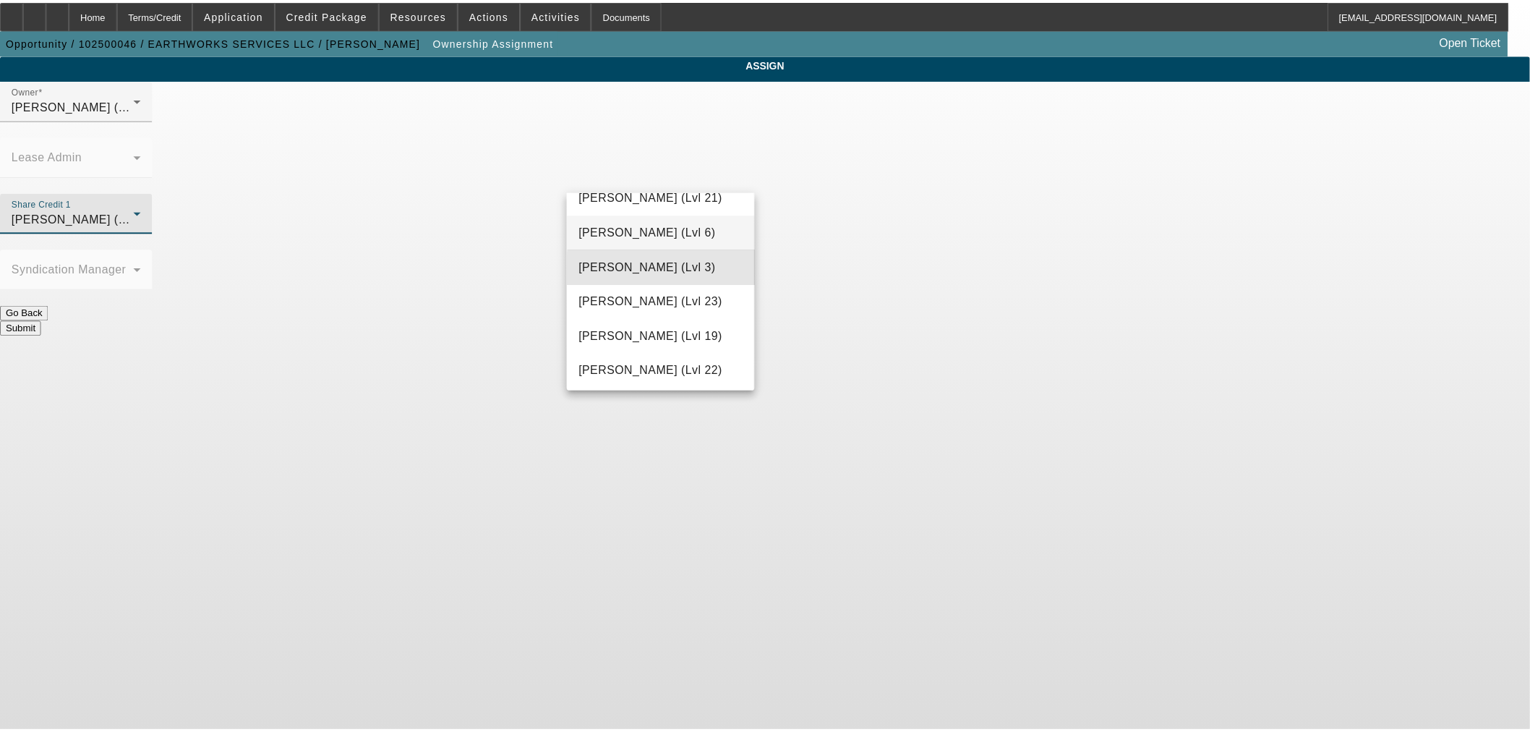
scroll to position [0, 0]
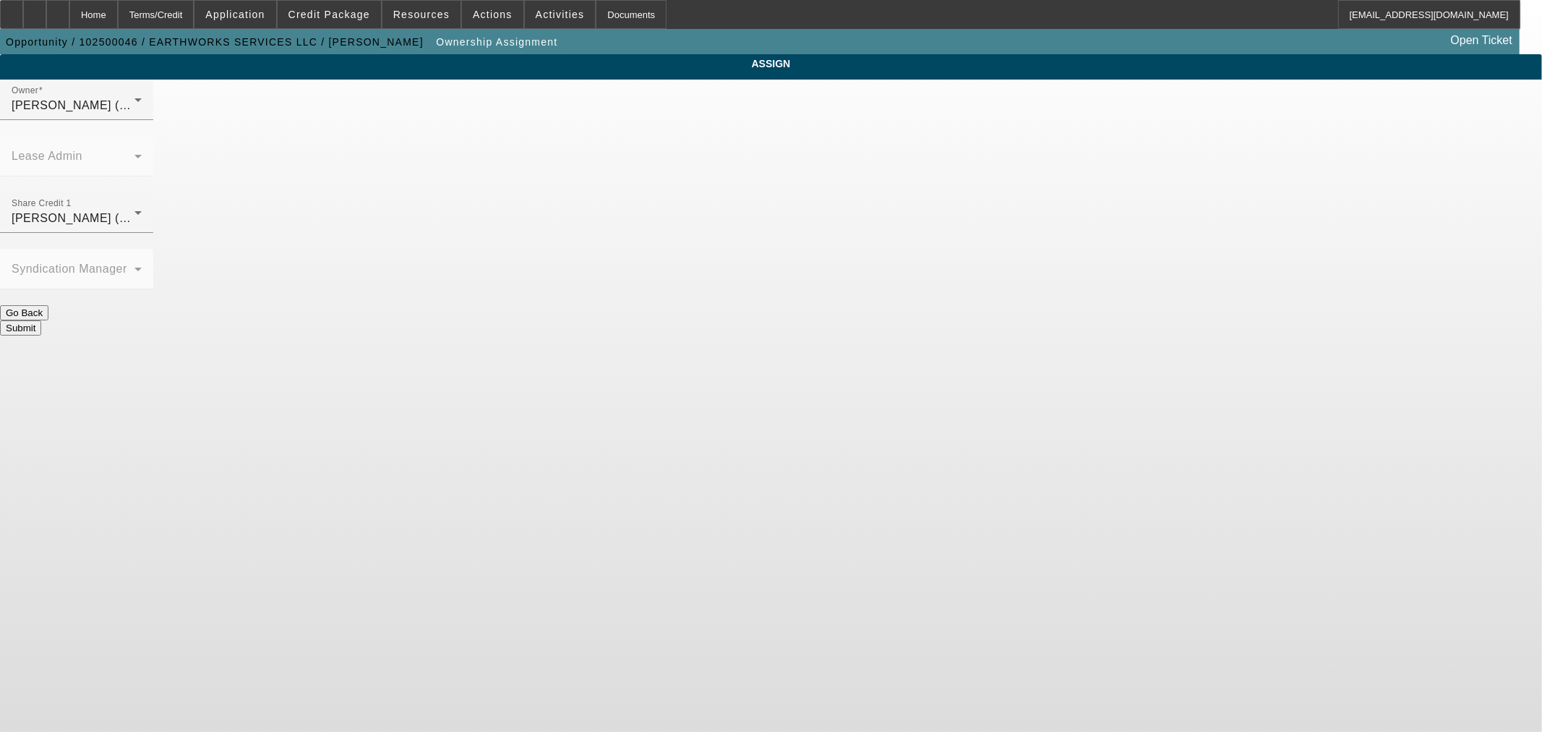
click at [41, 320] on button "Submit" at bounding box center [20, 327] width 41 height 15
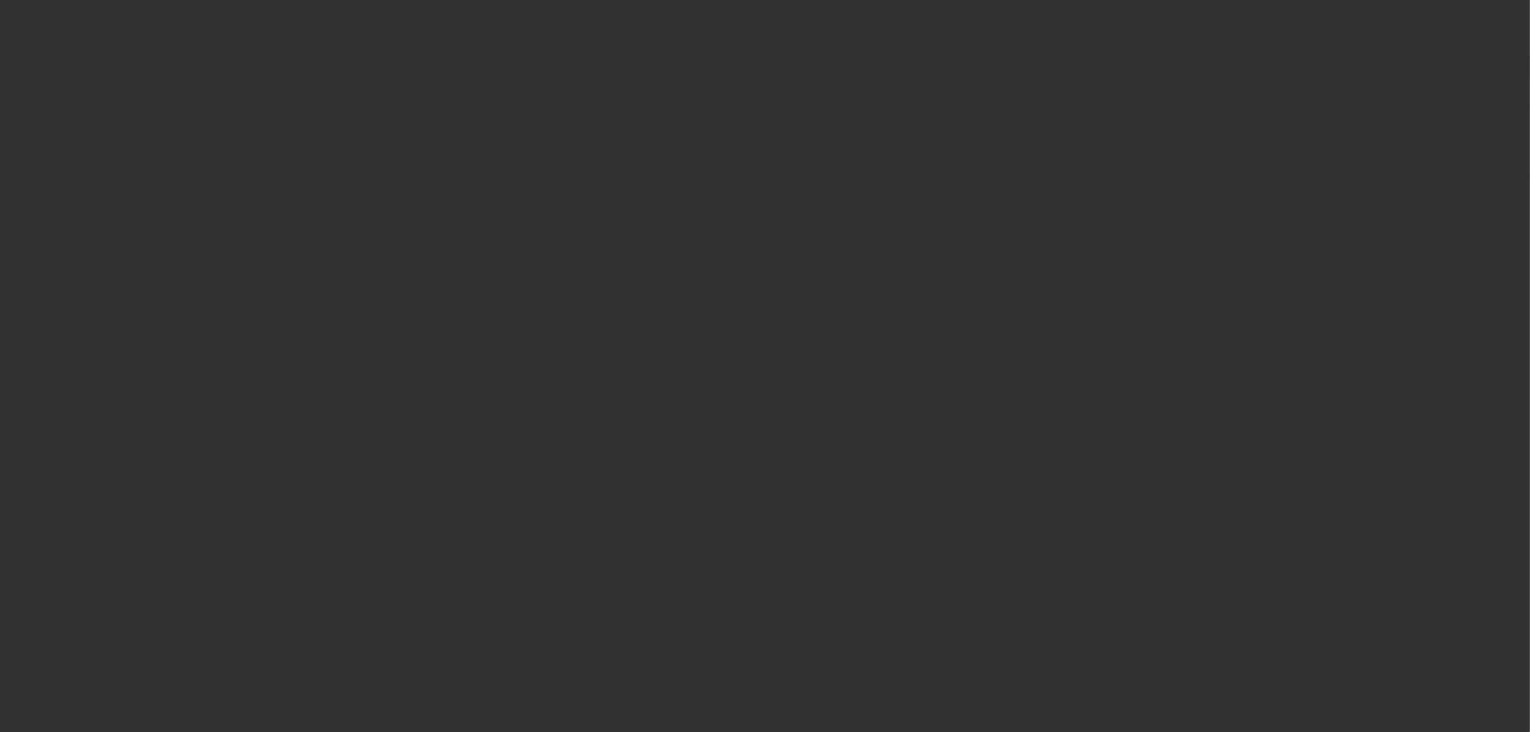
select select "0"
select select "2"
select select "0"
select select "6"
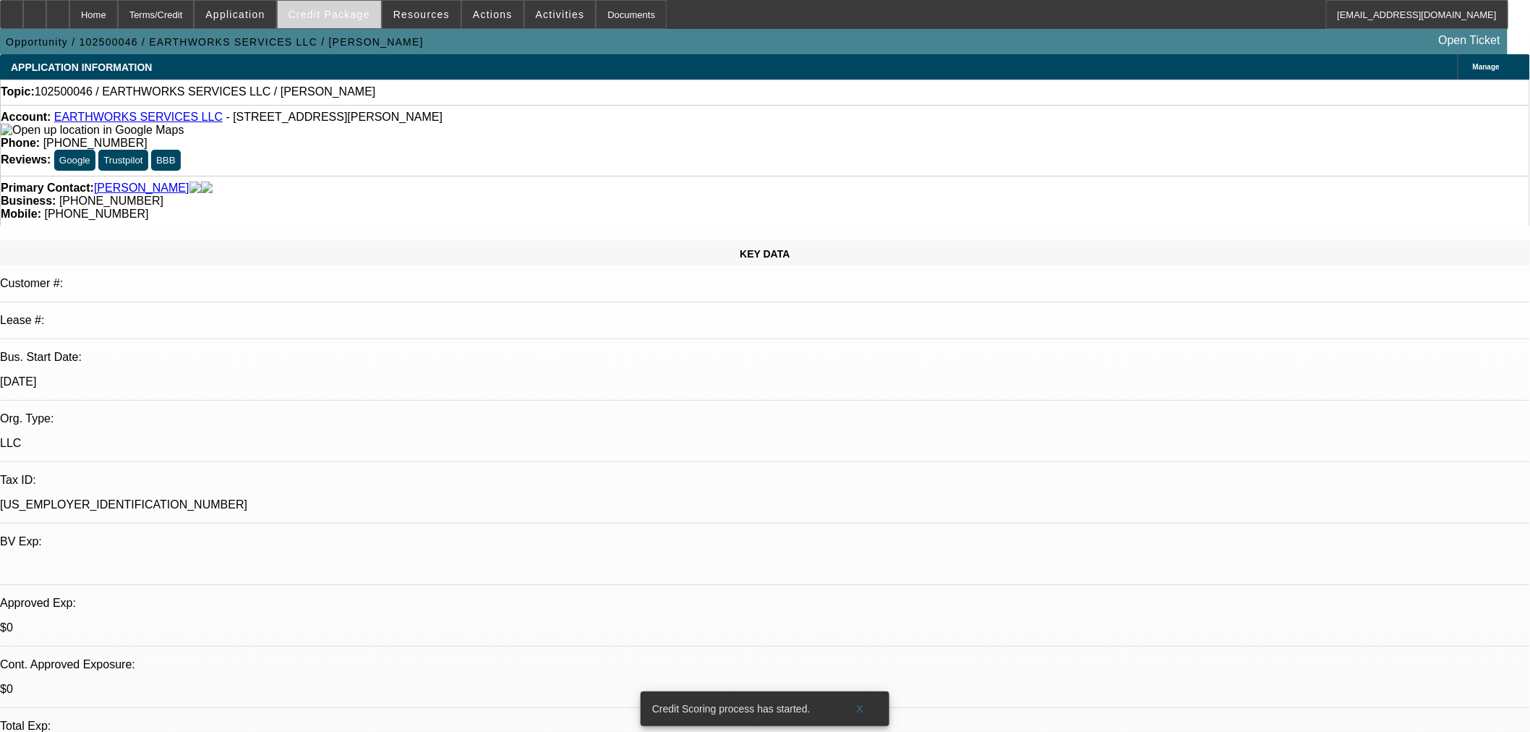
click at [343, 15] on span "Credit Package" at bounding box center [330, 15] width 82 height 12
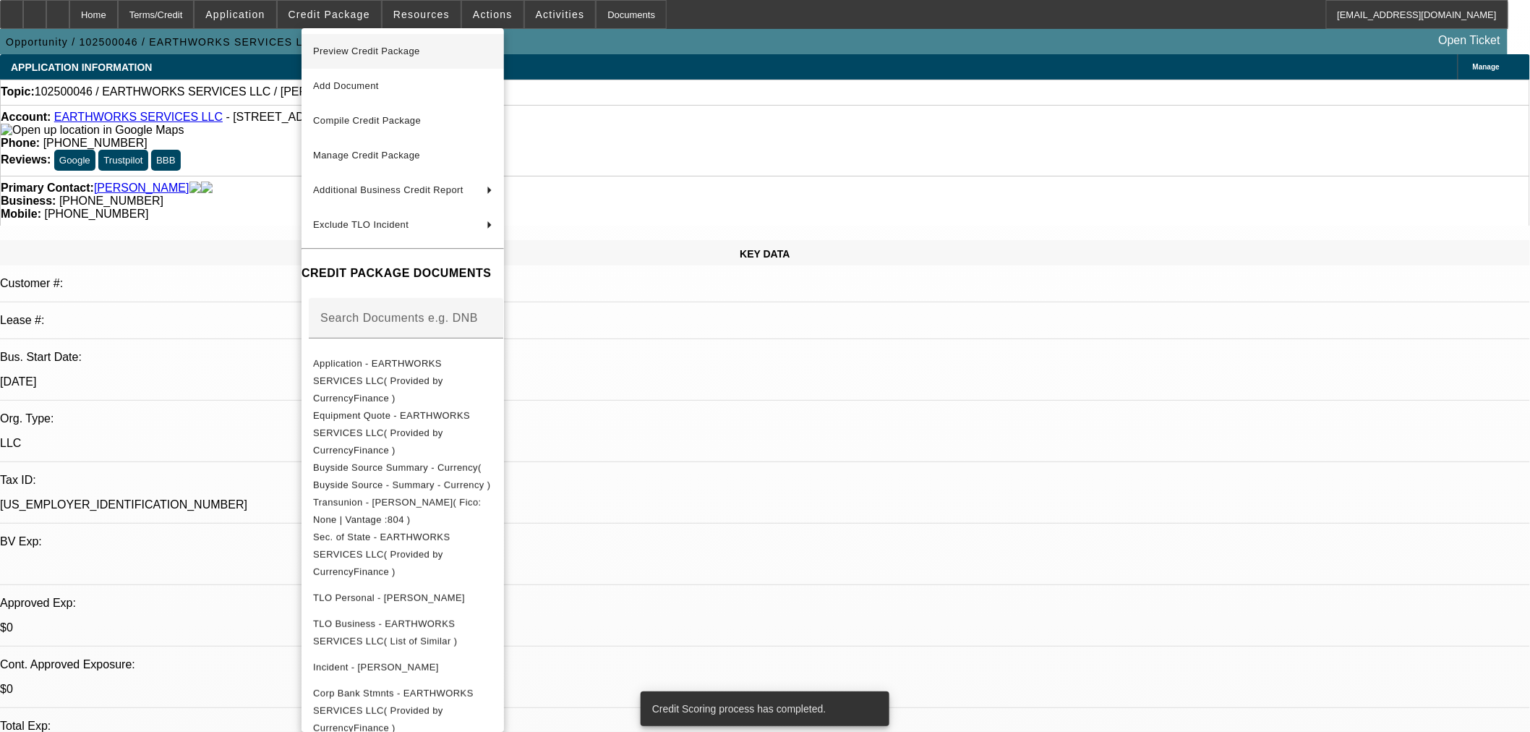
click at [466, 56] on span "Preview Credit Package" at bounding box center [402, 51] width 179 height 17
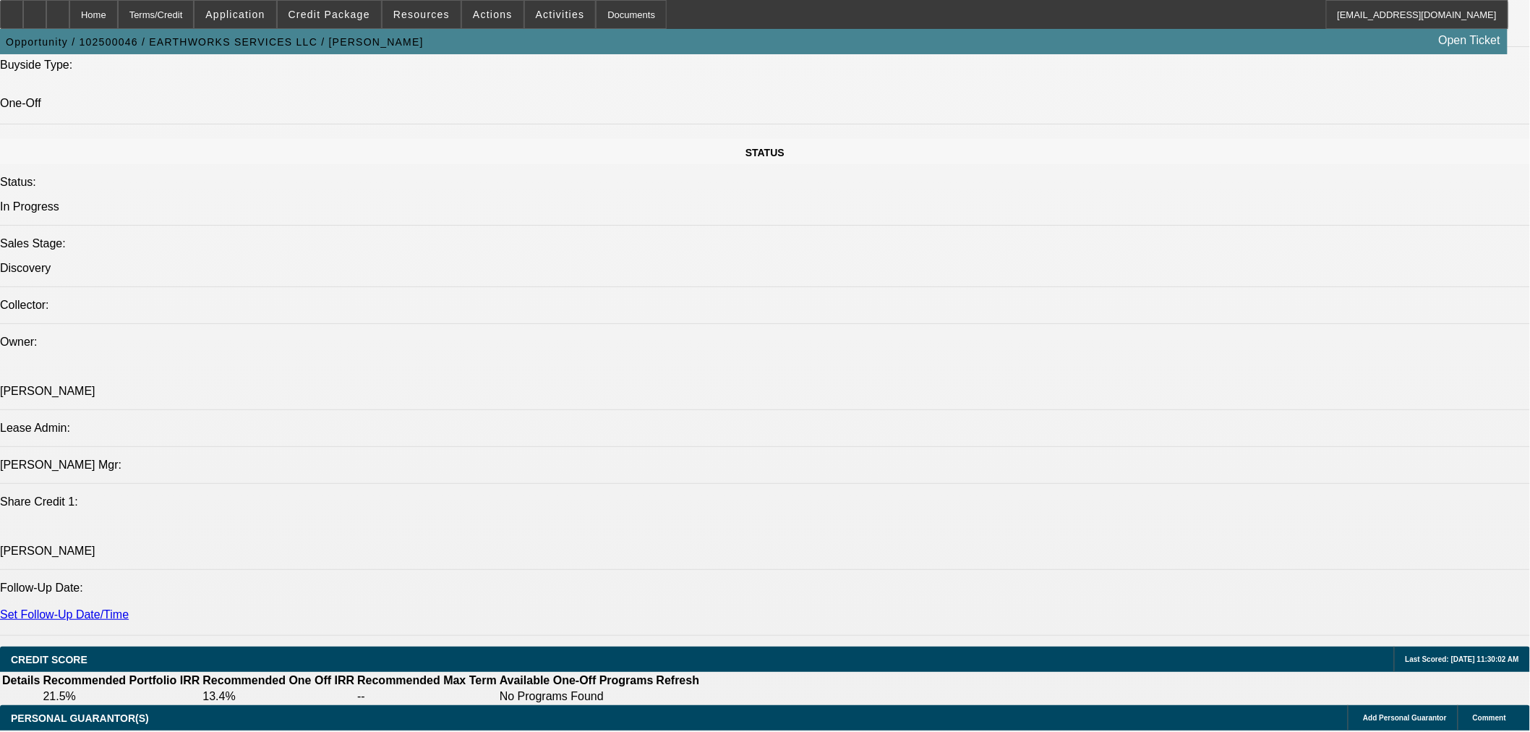
scroll to position [1740, 0]
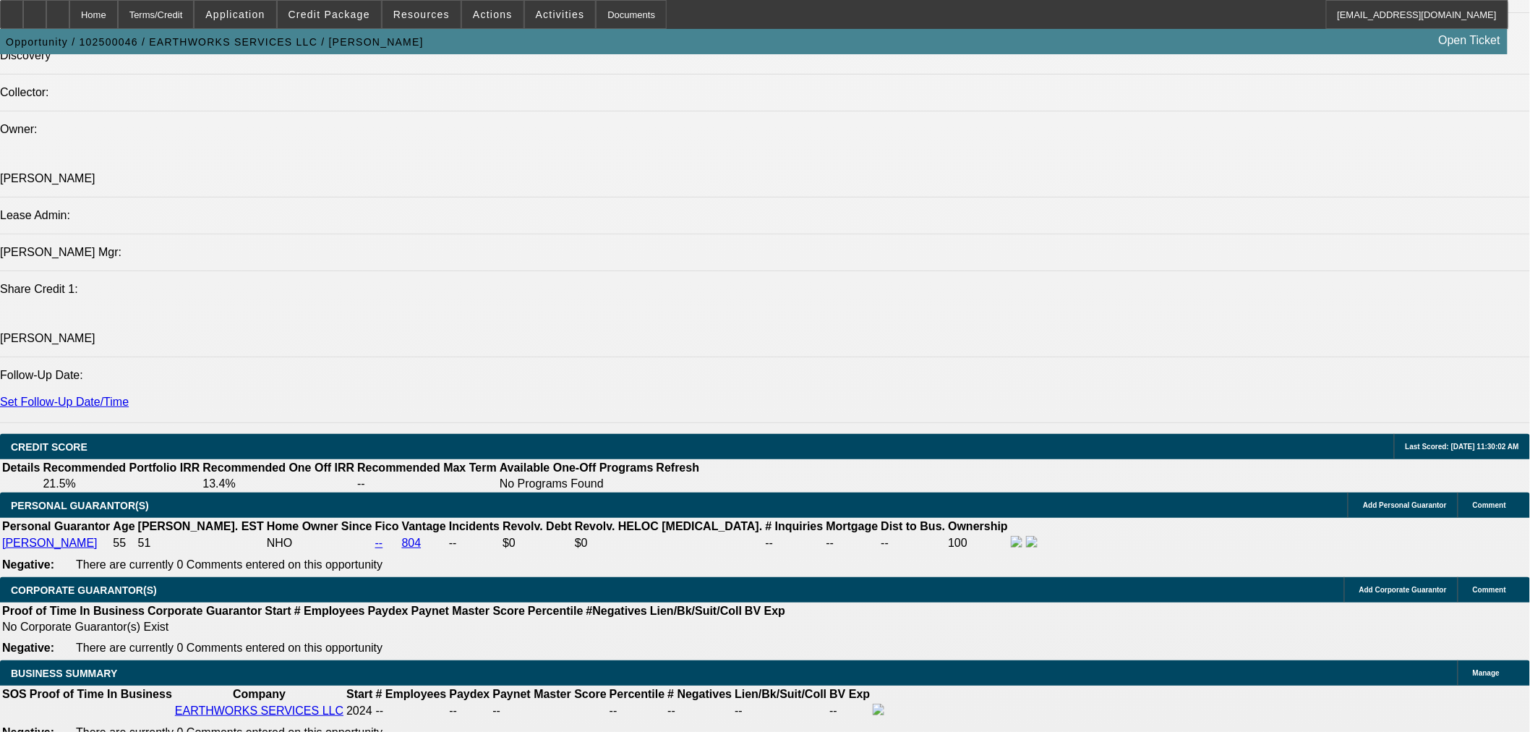
drag, startPoint x: 343, startPoint y: 427, endPoint x: 367, endPoint y: 417, distance: 25.6
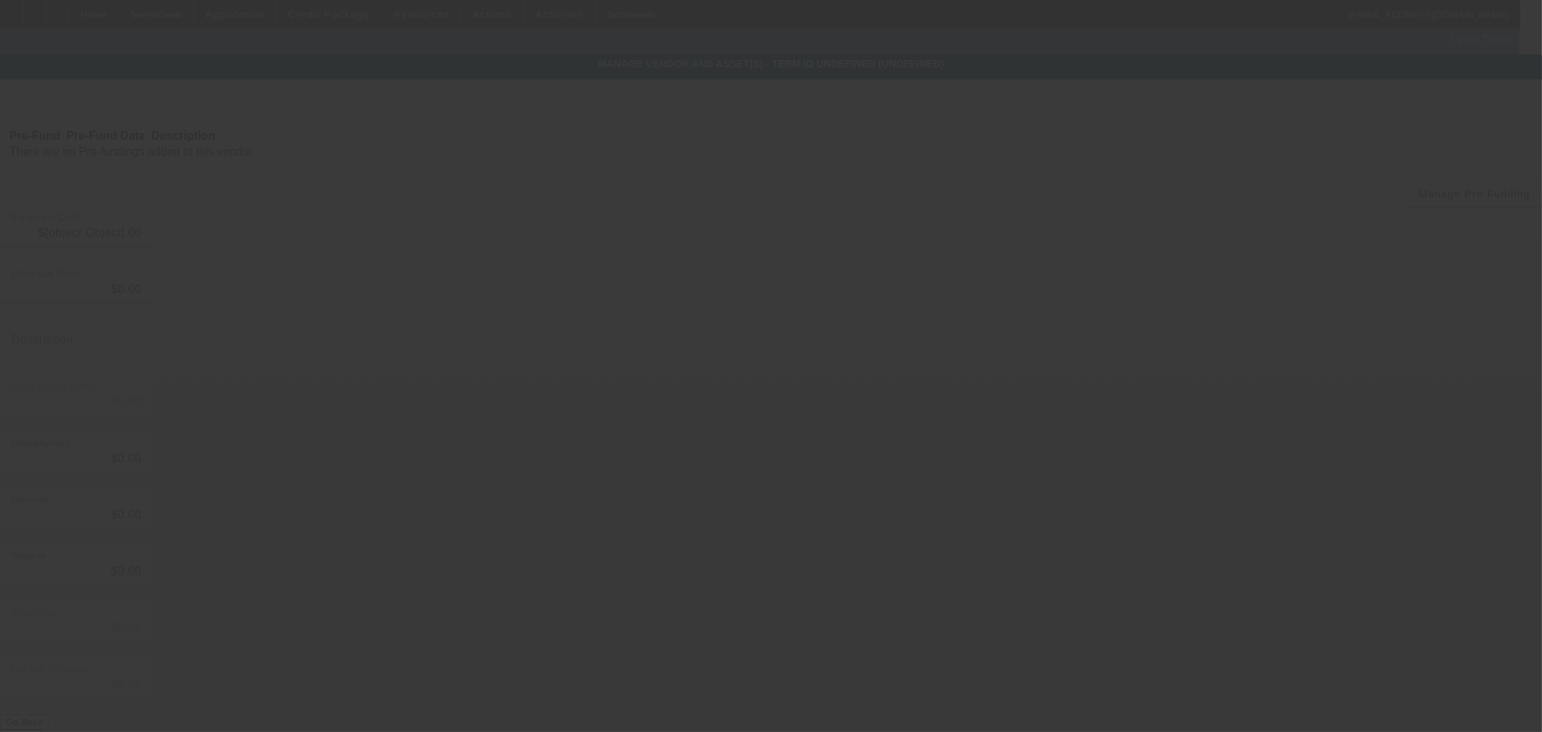
type input "$124,900.00"
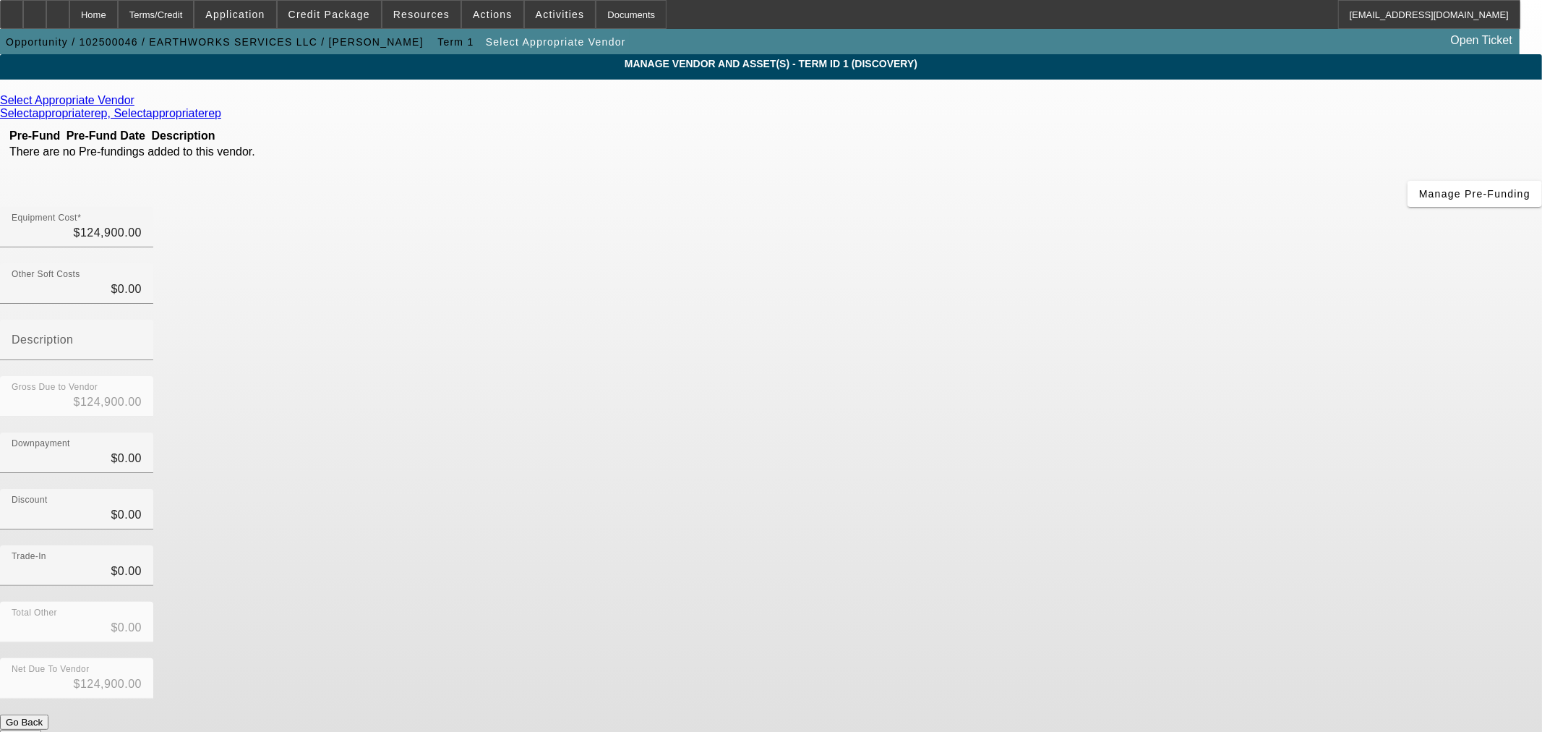
click at [138, 102] on icon at bounding box center [138, 100] width 0 height 12
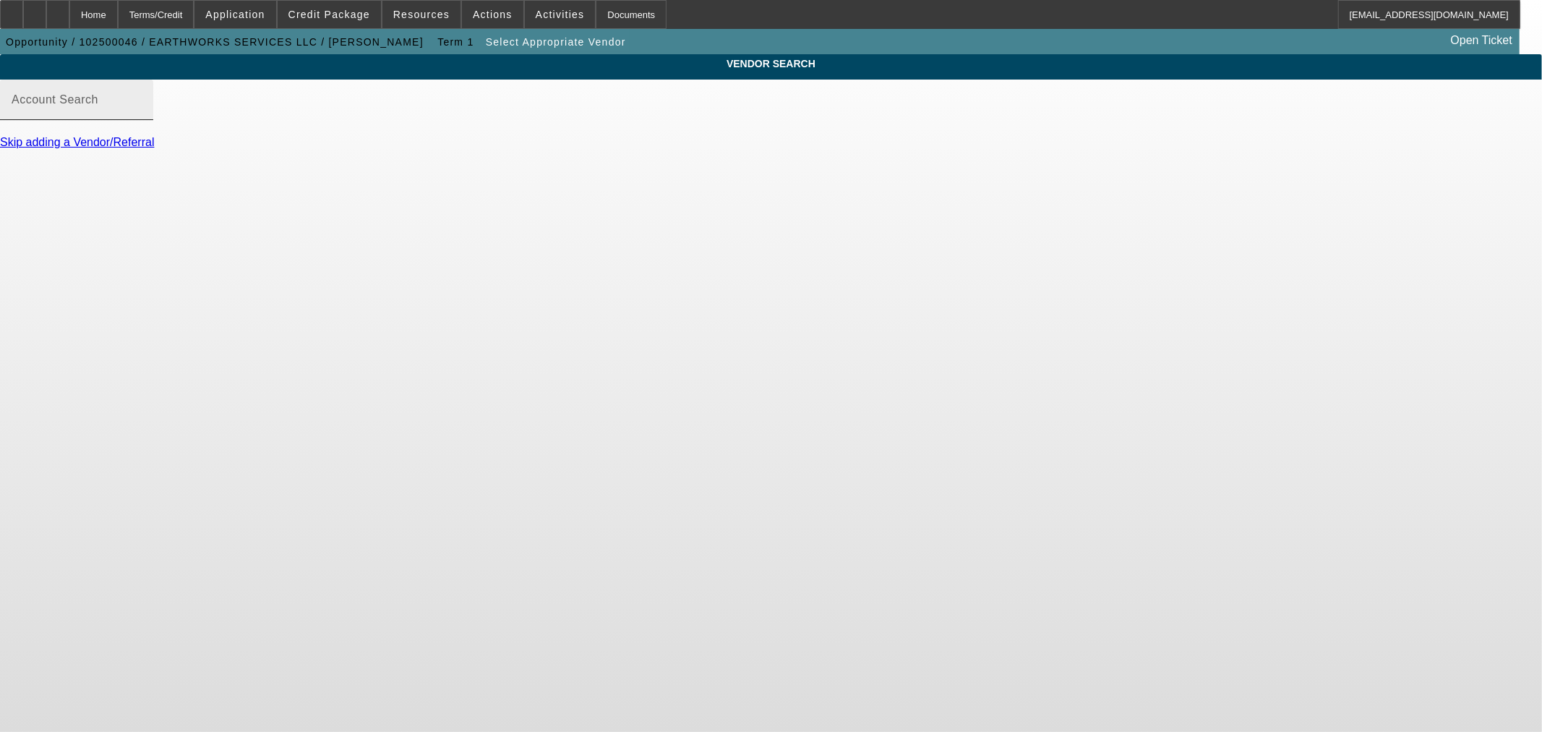
click at [142, 114] on input "Account Search" at bounding box center [77, 105] width 130 height 17
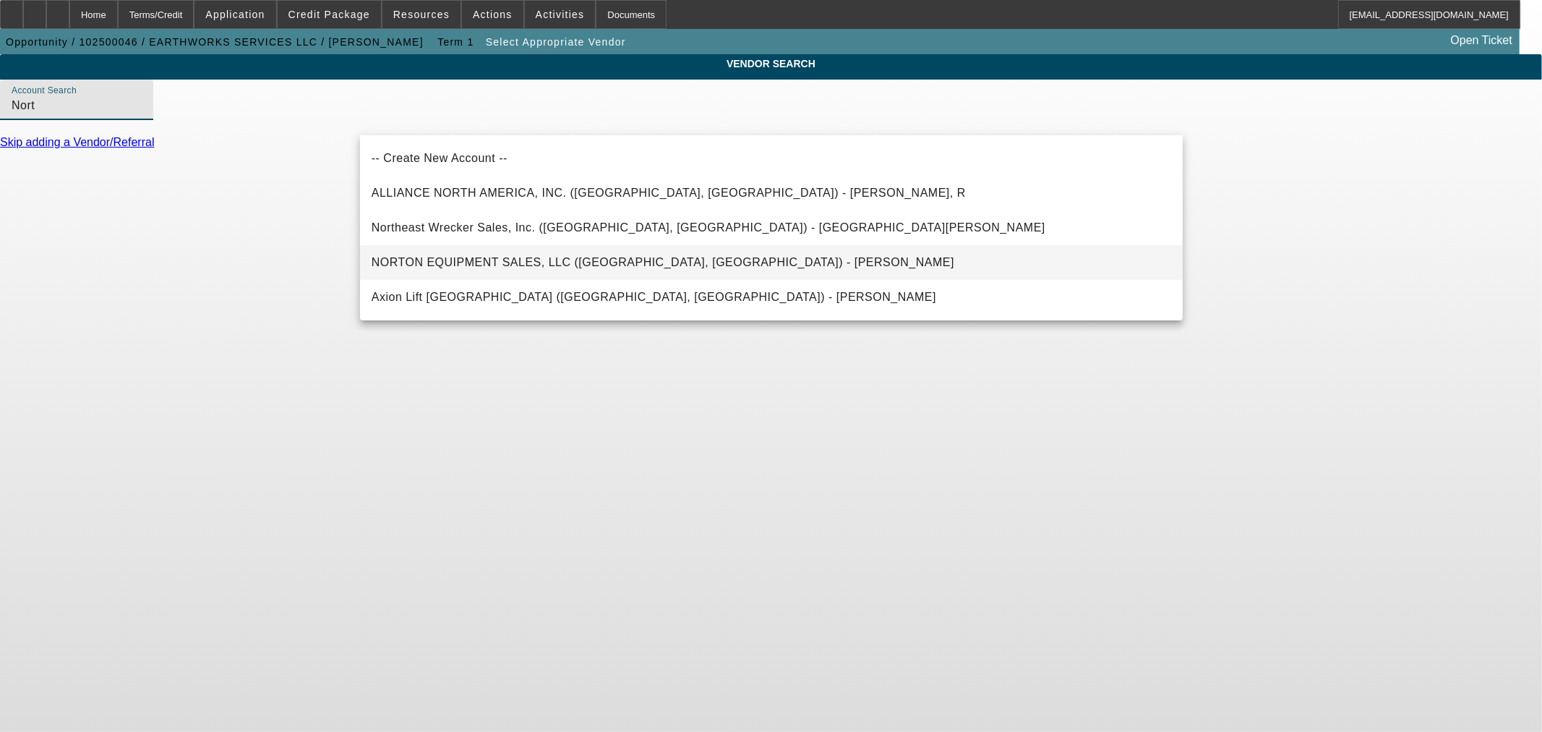
click at [581, 268] on span "NORTON EQUIPMENT SALES, LLC ([GEOGRAPHIC_DATA], [GEOGRAPHIC_DATA]) - [PERSON_NA…" at bounding box center [663, 262] width 583 height 17
type input "NORTON EQUIPMENT SALES, LLC ([GEOGRAPHIC_DATA], [GEOGRAPHIC_DATA]) - [PERSON_NA…"
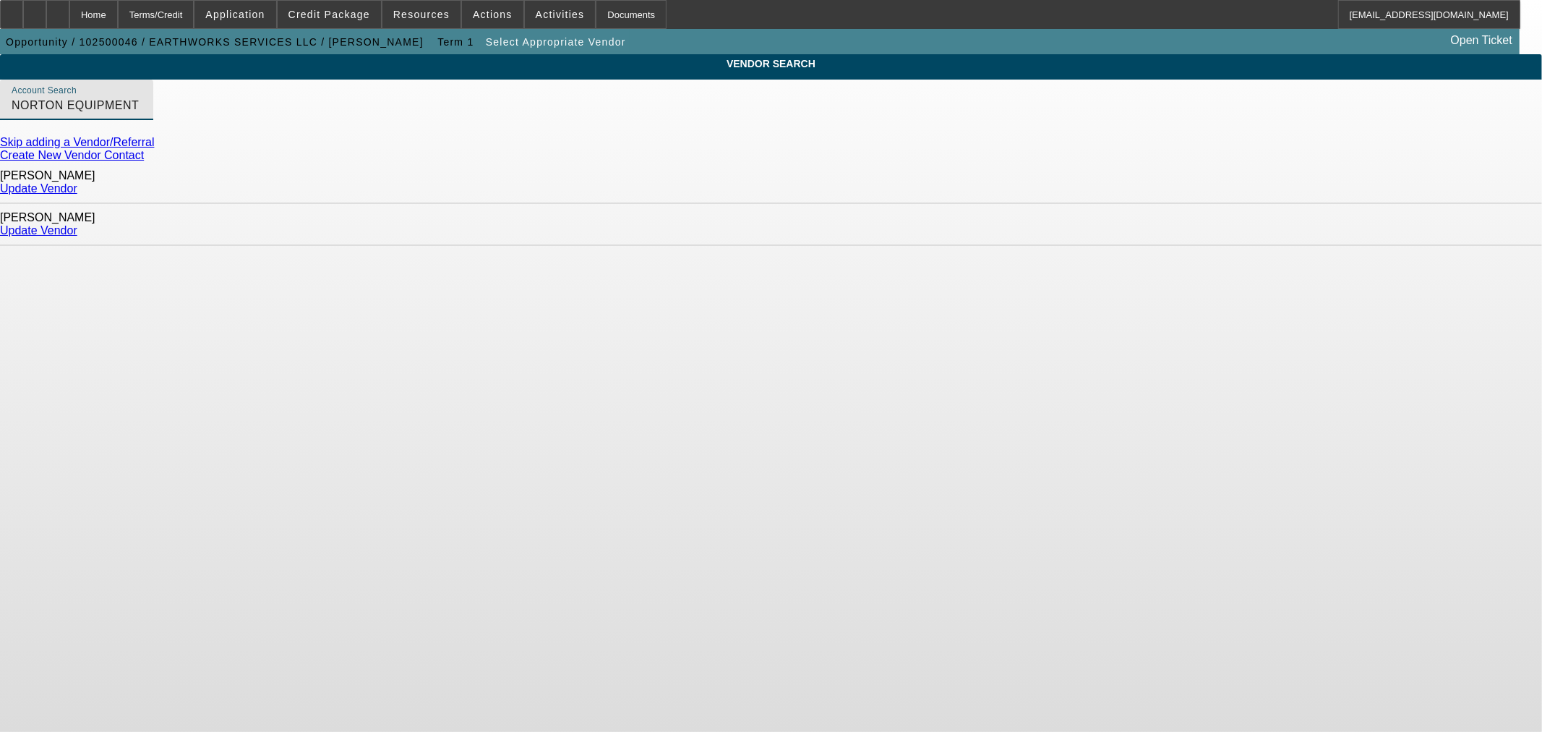
click at [77, 184] on link "Update Vendor" at bounding box center [38, 188] width 77 height 12
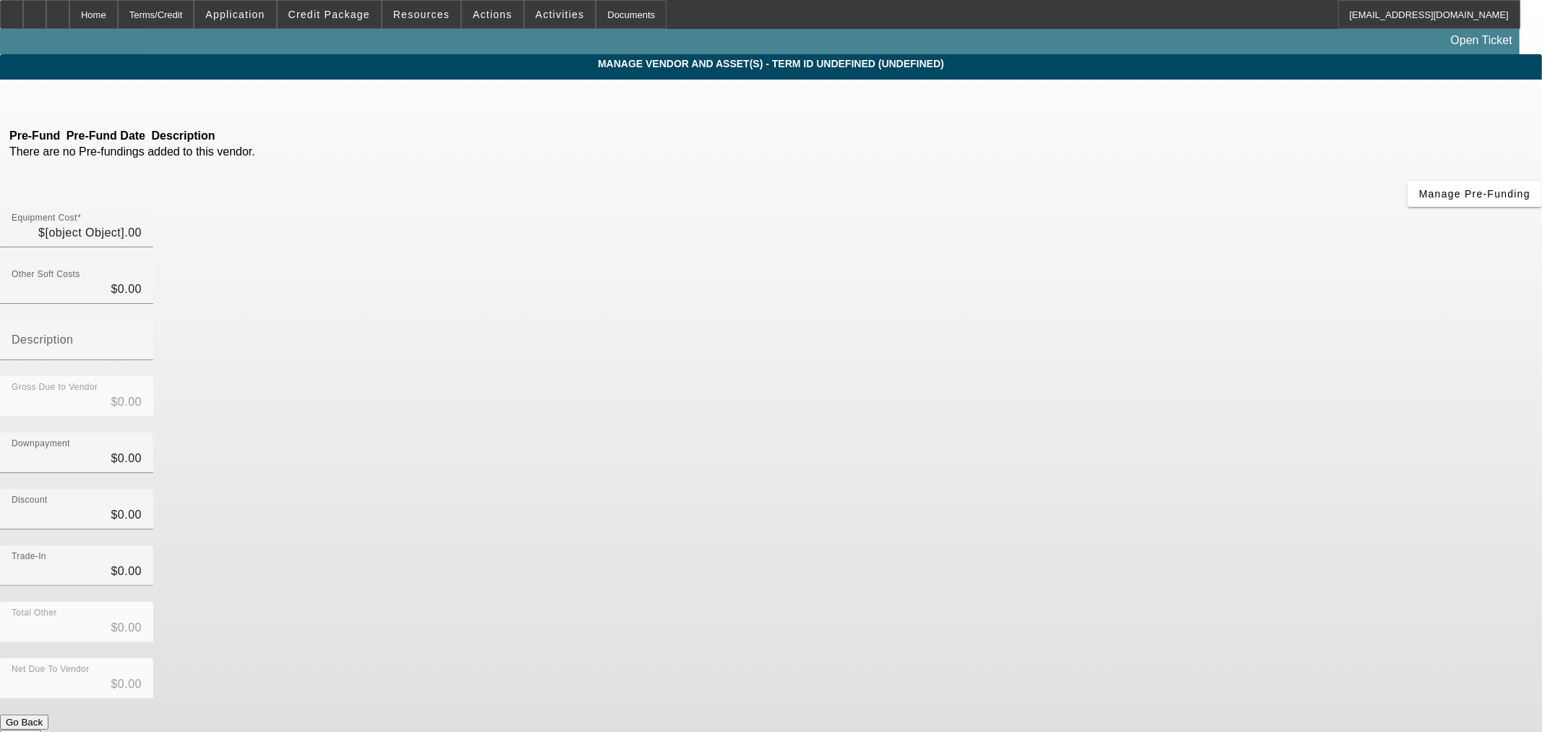
type input "$124,900.00"
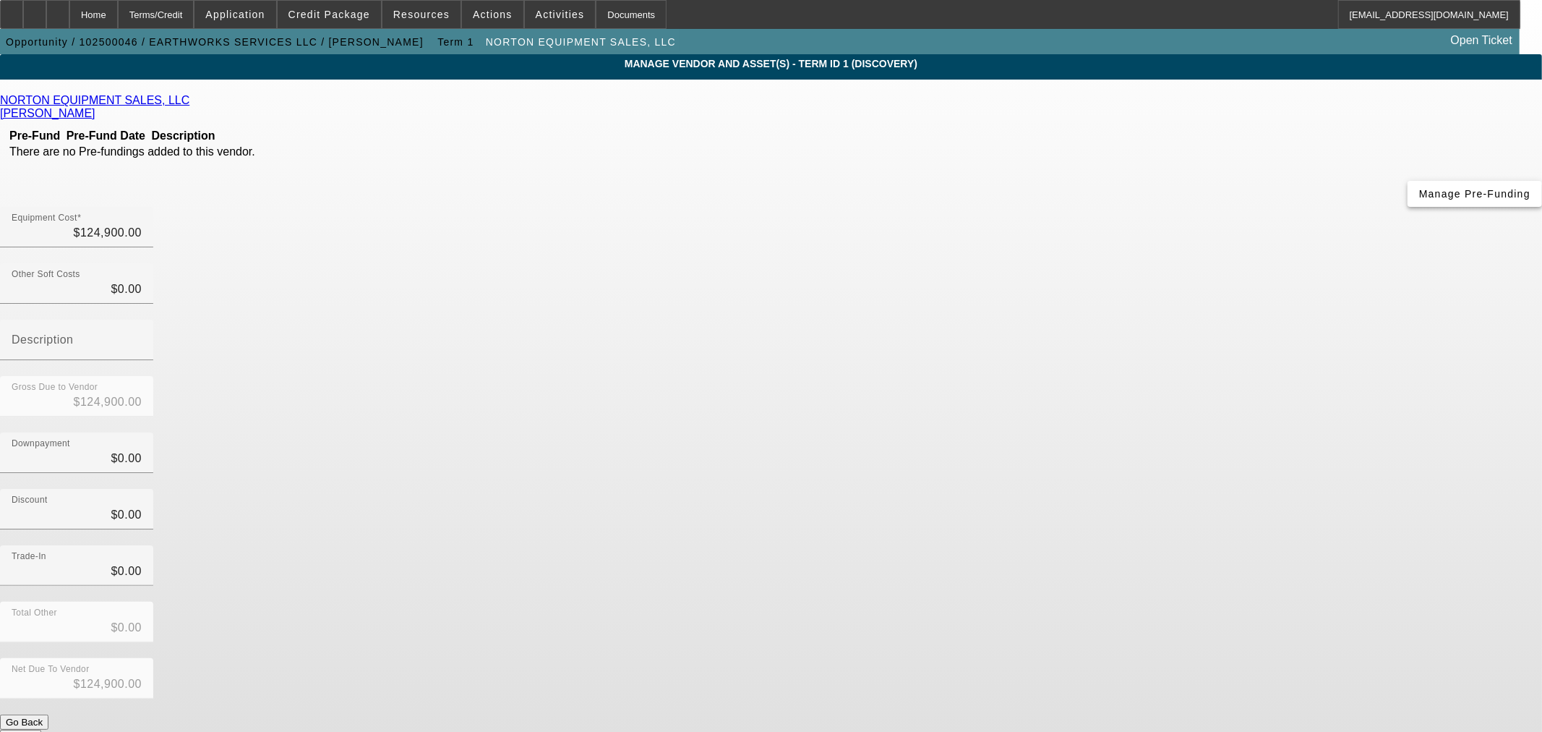
click at [1419, 200] on span "Manage Pre-Funding" at bounding box center [1474, 194] width 111 height 12
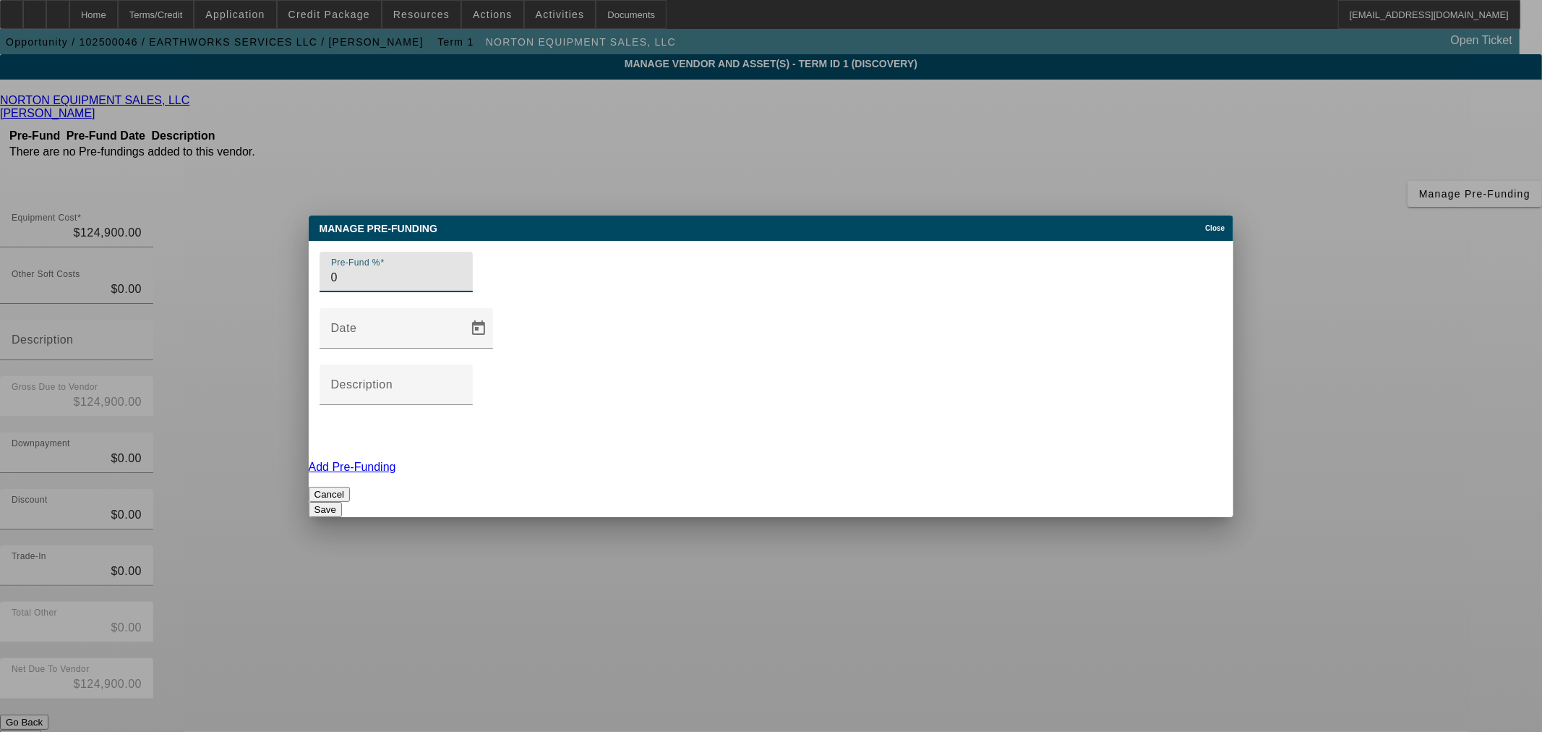
type input "0"
click at [342, 502] on button "Save" at bounding box center [325, 509] width 33 height 15
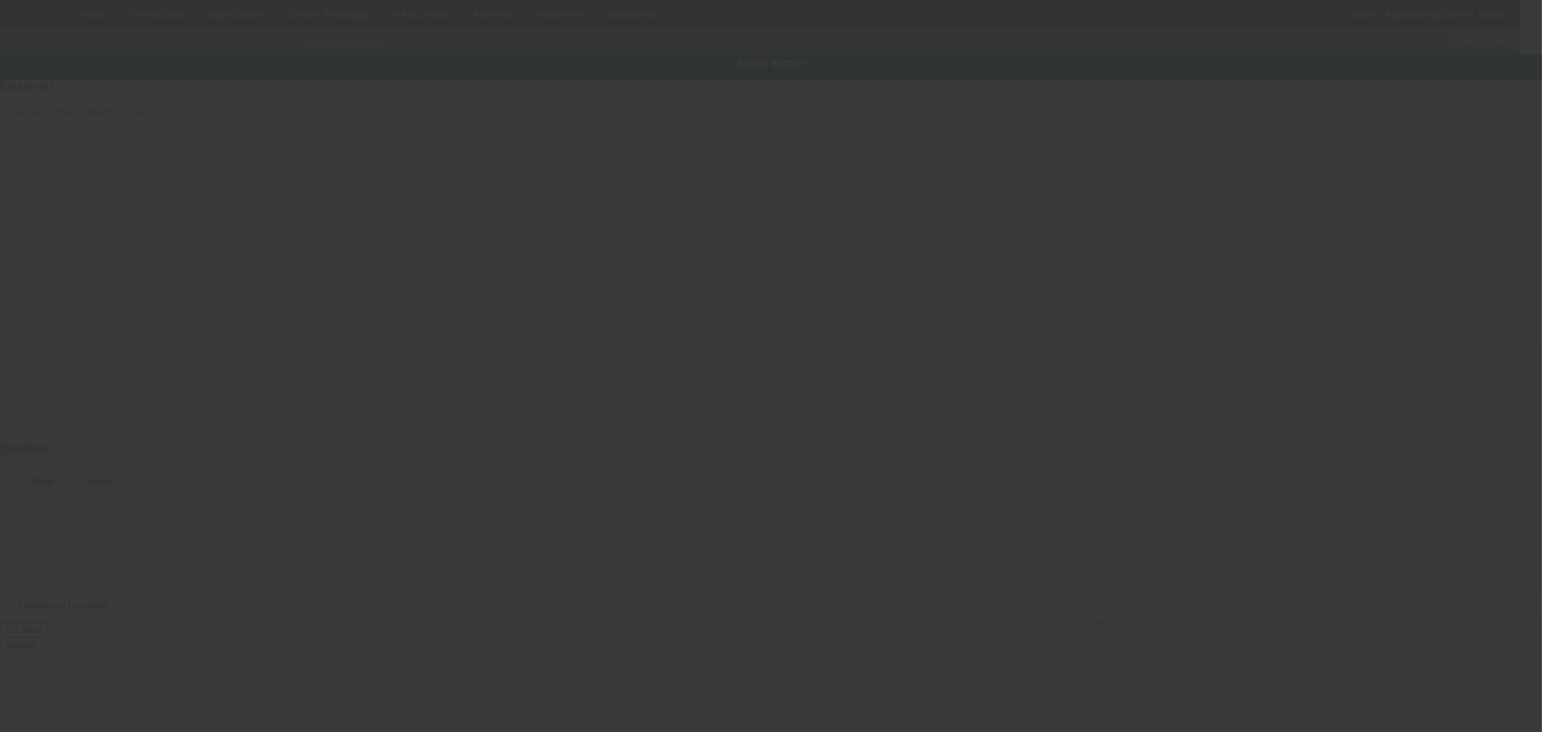
type input "[STREET_ADDRESS][PERSON_NAME]"
type input "Independence"
type input "64050"
type input "[PERSON_NAME]"
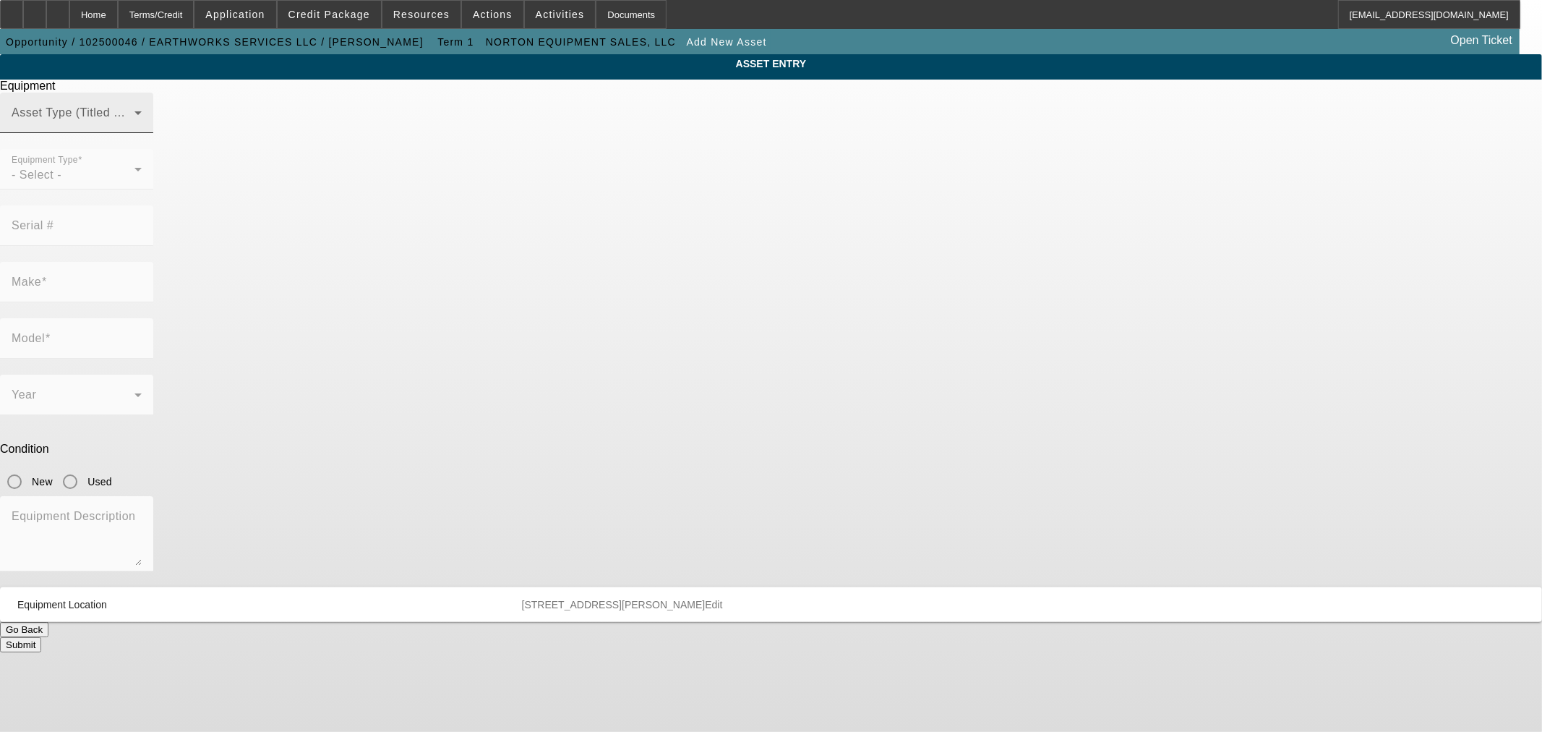
click at [134, 127] on span at bounding box center [73, 118] width 123 height 17
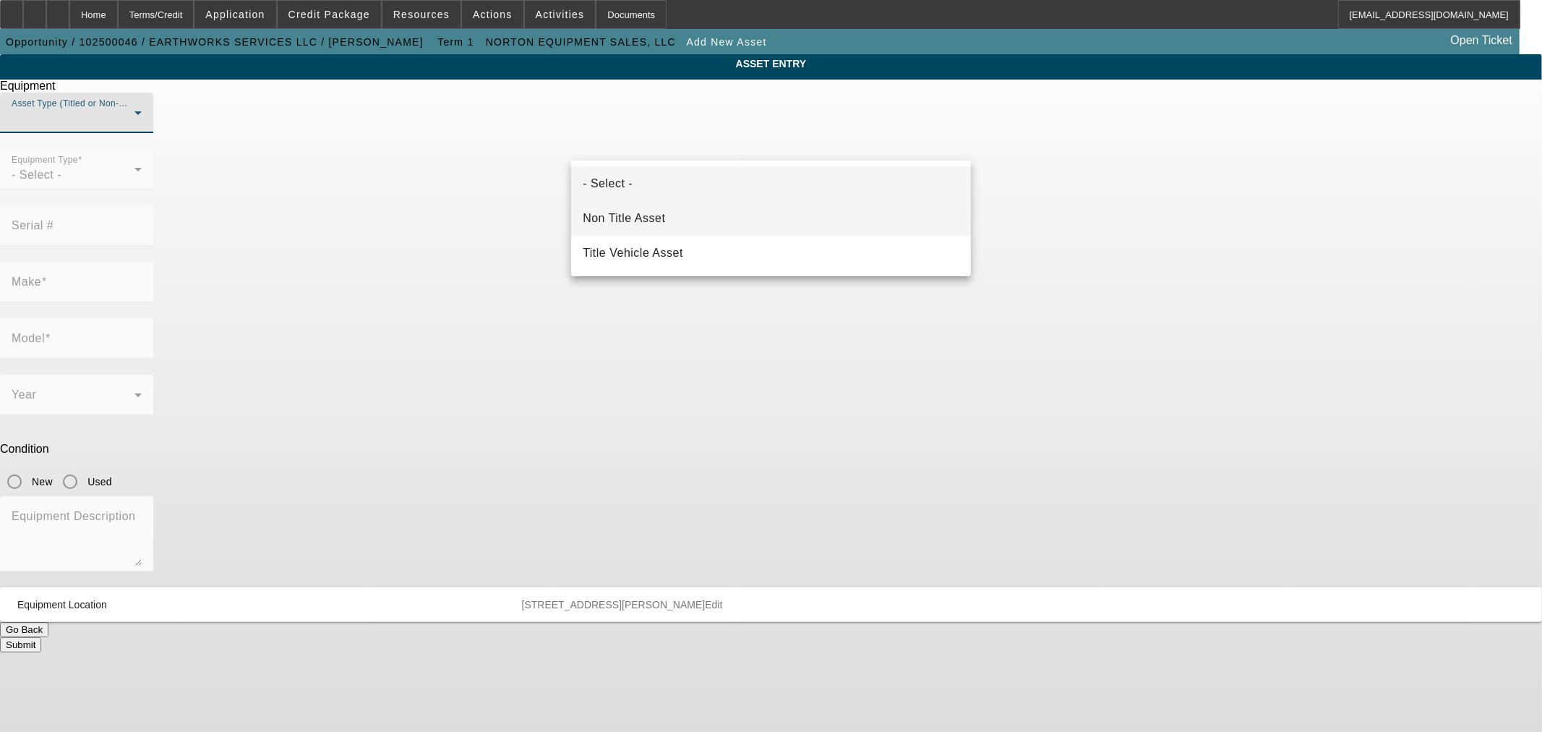
click at [705, 221] on mat-option "Non Title Asset" at bounding box center [771, 218] width 400 height 35
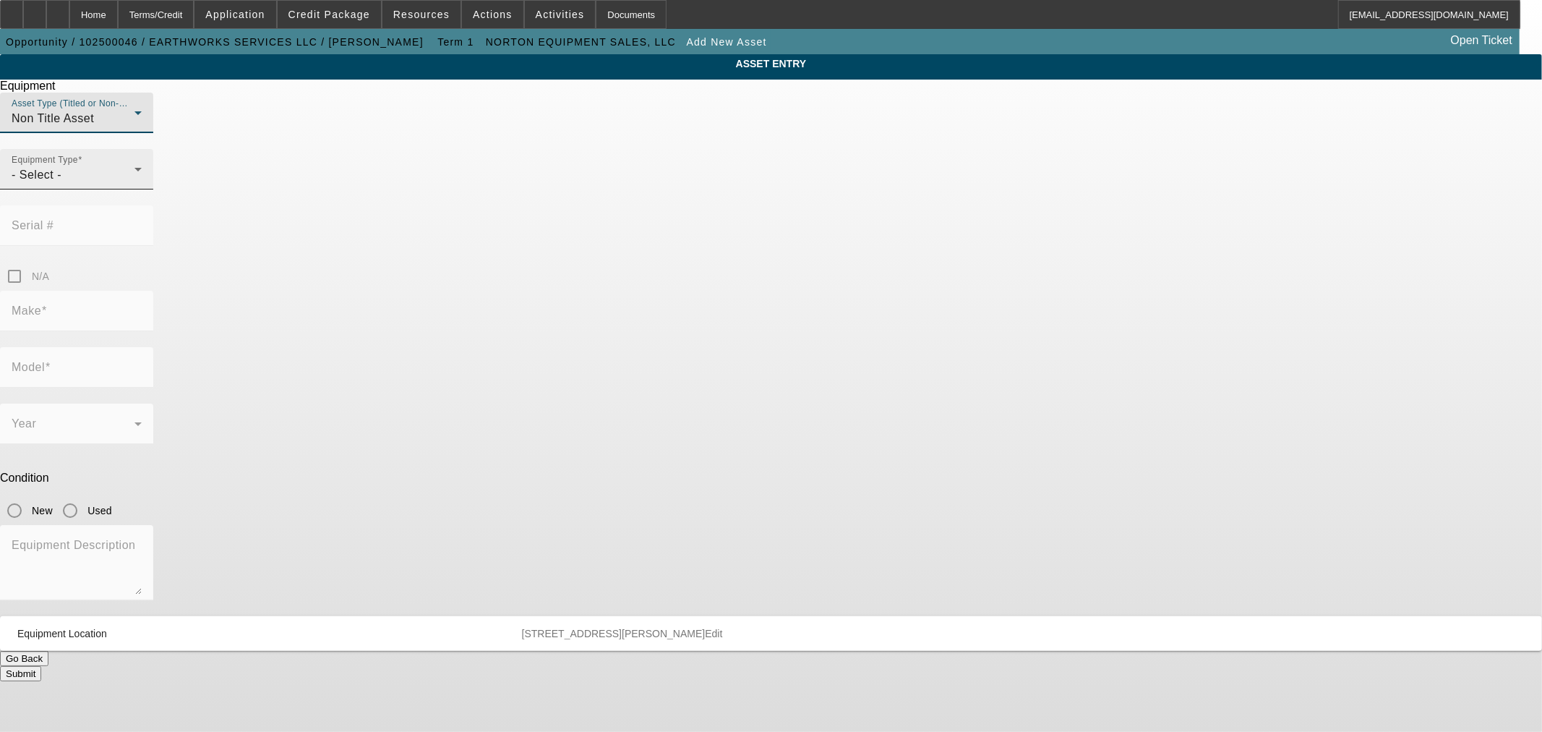
click at [134, 184] on div "- Select -" at bounding box center [73, 174] width 123 height 17
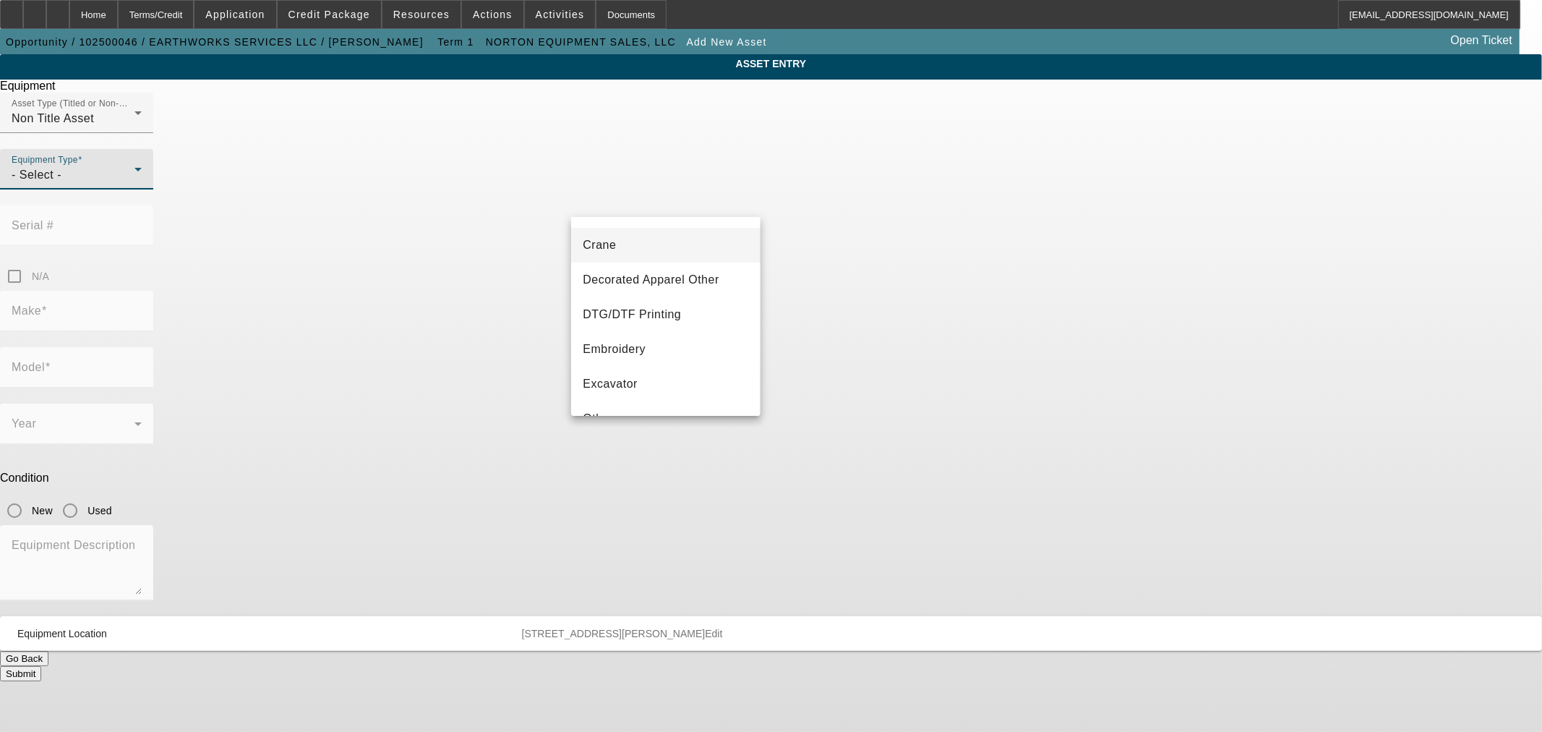
scroll to position [268, 0]
click at [676, 286] on mat-option "Other" at bounding box center [665, 285] width 189 height 35
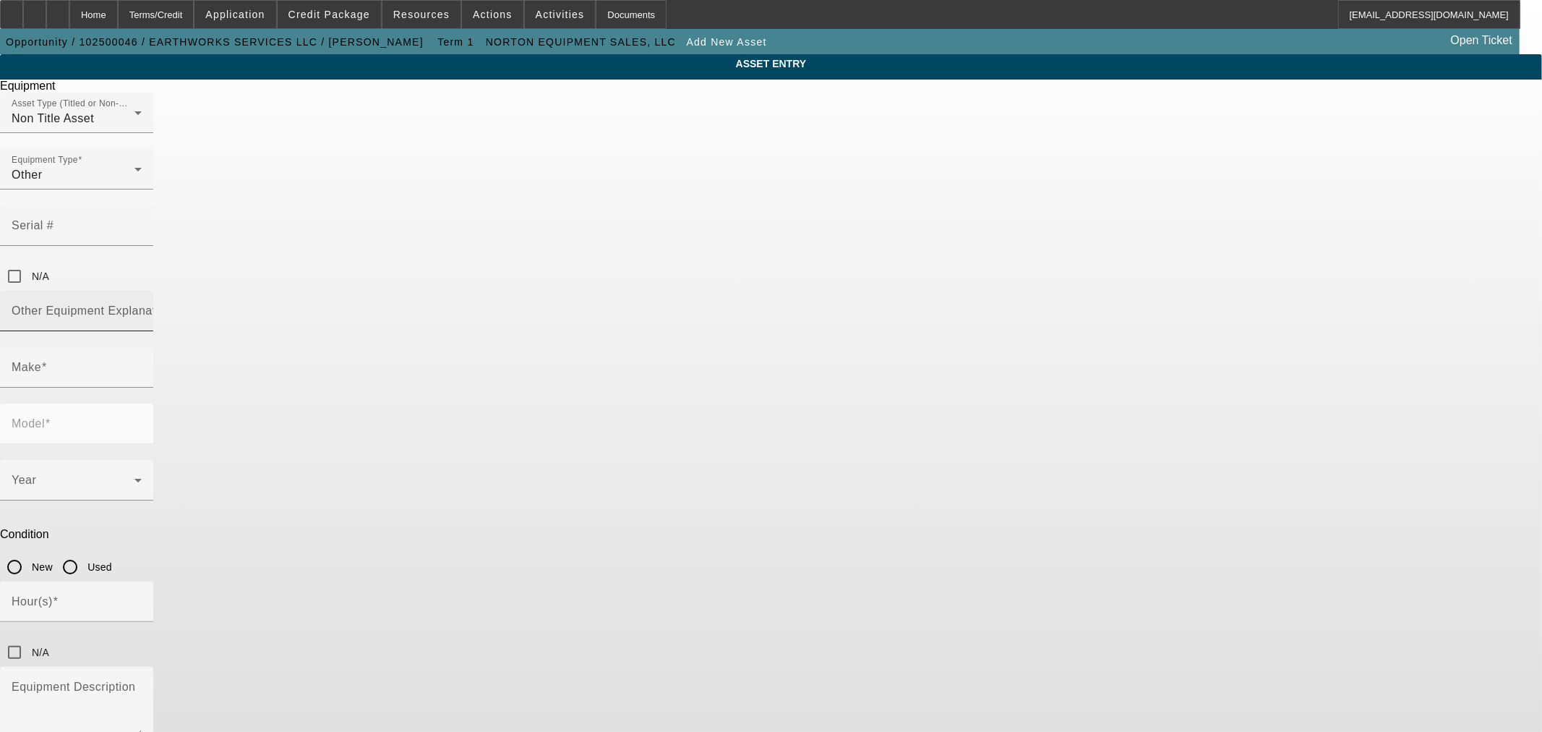
click at [173, 304] on mat-label "Other Equipment Explanation" at bounding box center [92, 310] width 161 height 12
click at [142, 308] on input "Other Equipment Explanation" at bounding box center [77, 316] width 130 height 17
type input "Directional Drill"
click at [142, 364] on input "Make" at bounding box center [77, 372] width 130 height 17
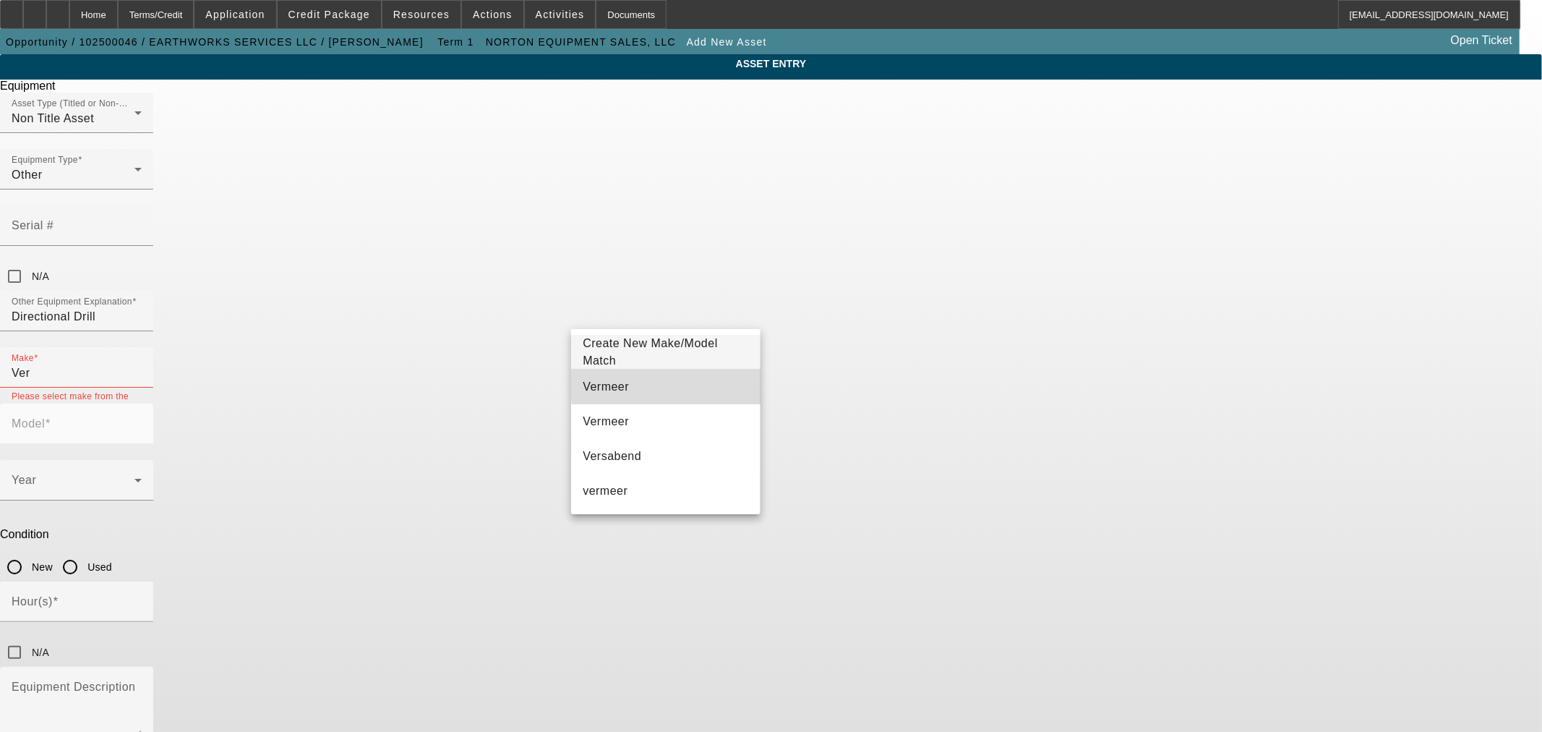
click at [684, 383] on mat-option "Vermeer" at bounding box center [665, 386] width 189 height 35
type input "Vermeer"
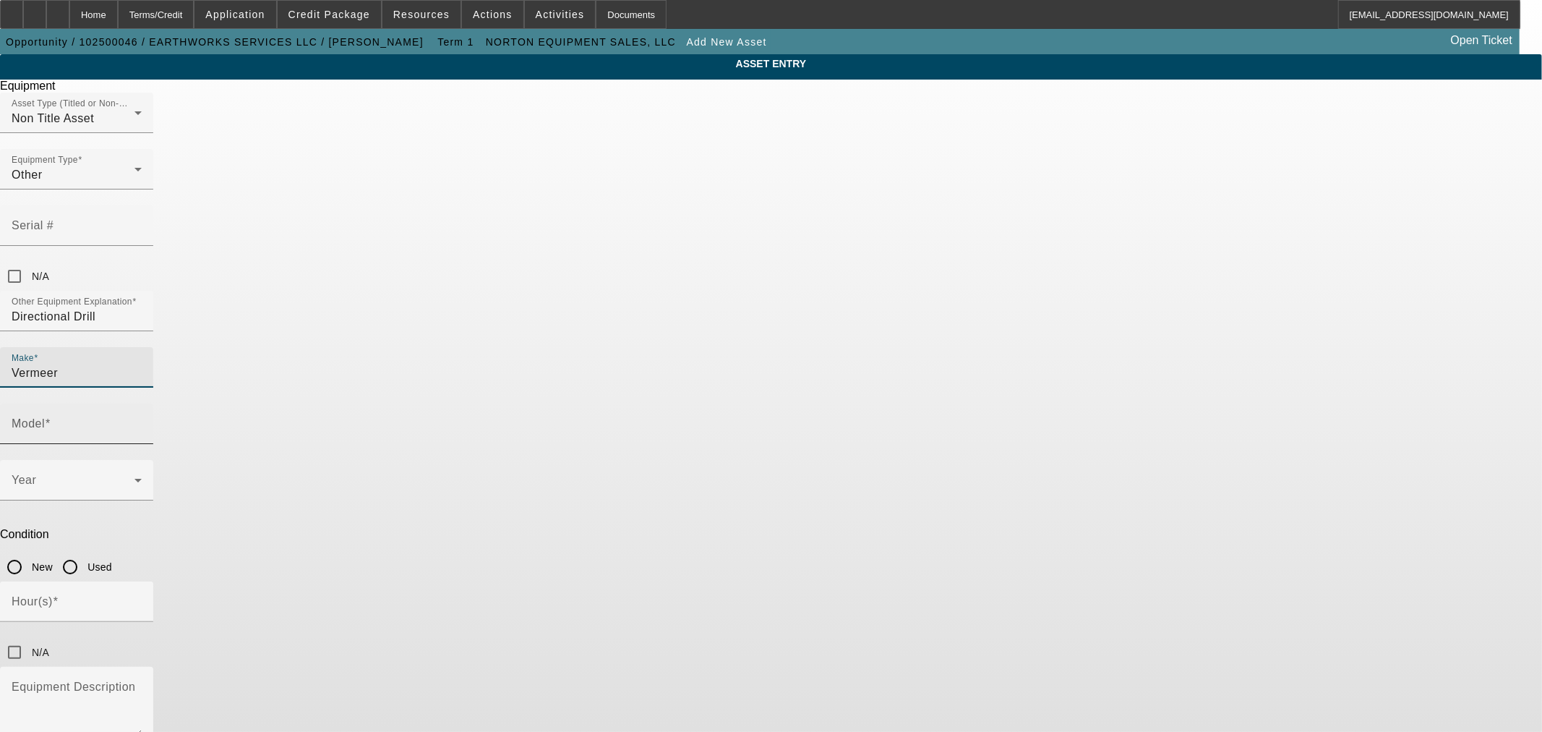
click at [45, 417] on mat-label "Model" at bounding box center [28, 423] width 33 height 12
click at [142, 421] on input "Model" at bounding box center [77, 429] width 130 height 17
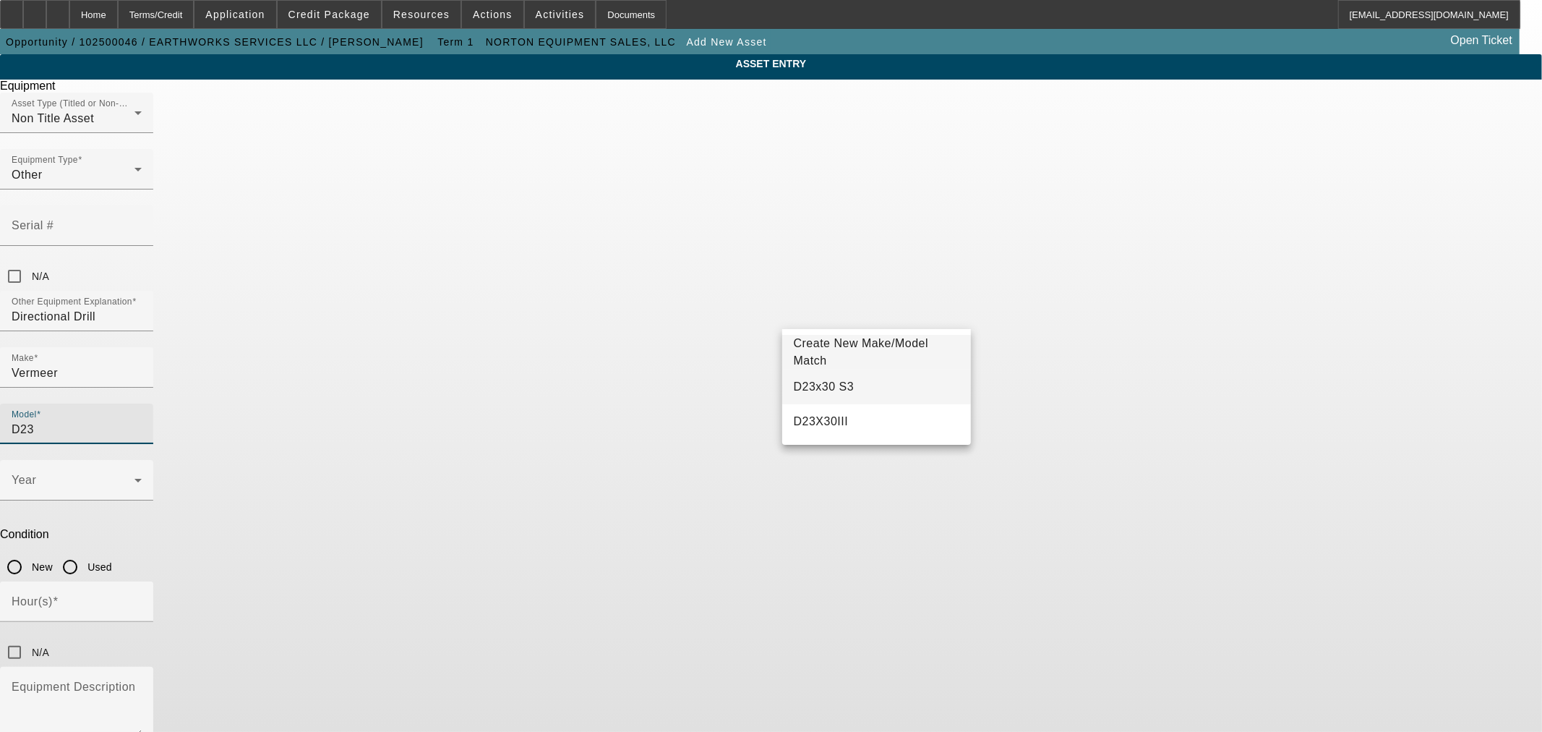
click at [862, 381] on mat-option "D23x30 S3" at bounding box center [876, 386] width 189 height 35
type input "D23x30 S3"
click at [29, 262] on input "N/A" at bounding box center [14, 276] width 29 height 29
checkbox input "true"
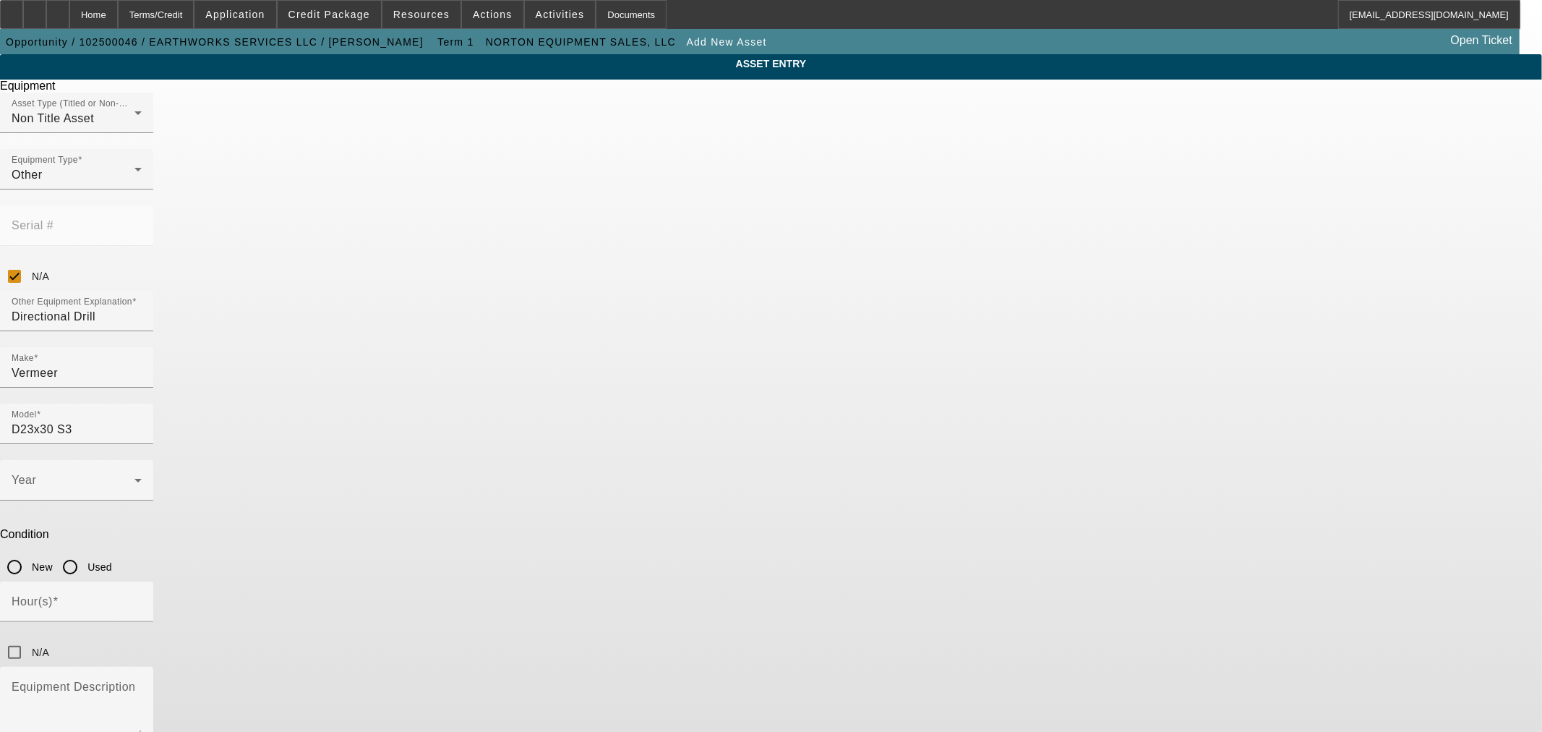
click at [85, 552] on input "Used" at bounding box center [70, 566] width 29 height 29
radio input "true"
click at [134, 477] on span at bounding box center [73, 485] width 123 height 17
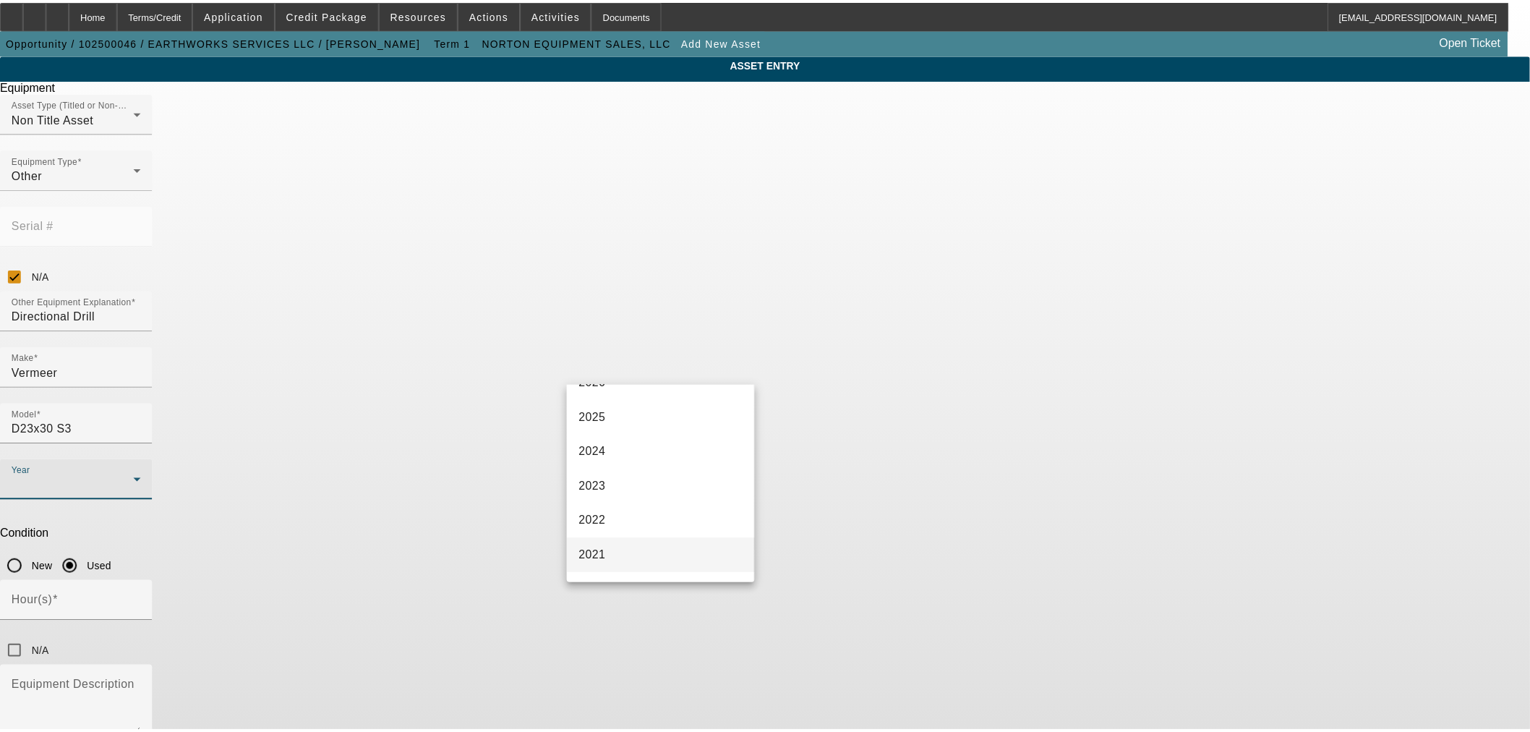
scroll to position [134, 0]
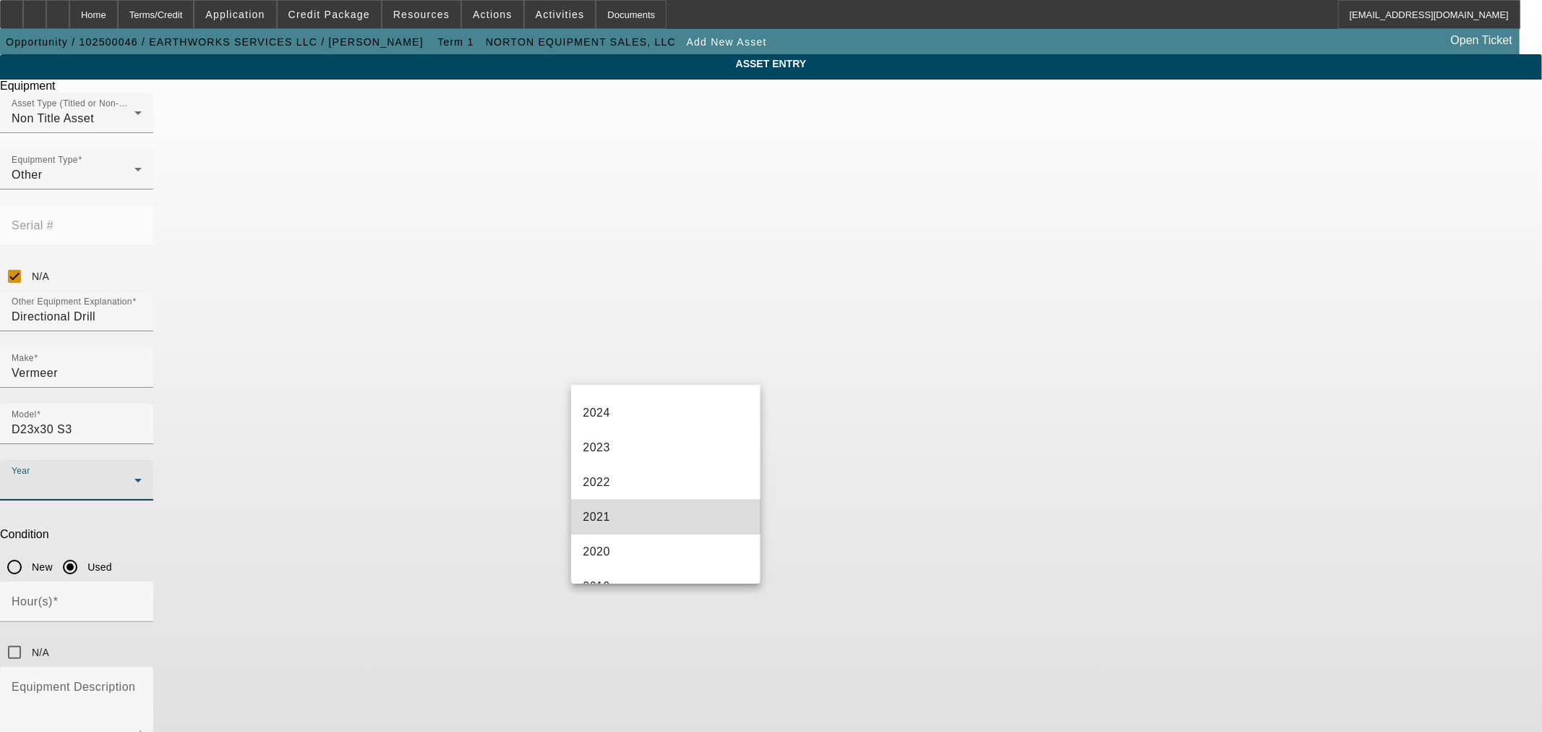
click at [688, 517] on mat-option "2021" at bounding box center [665, 517] width 189 height 35
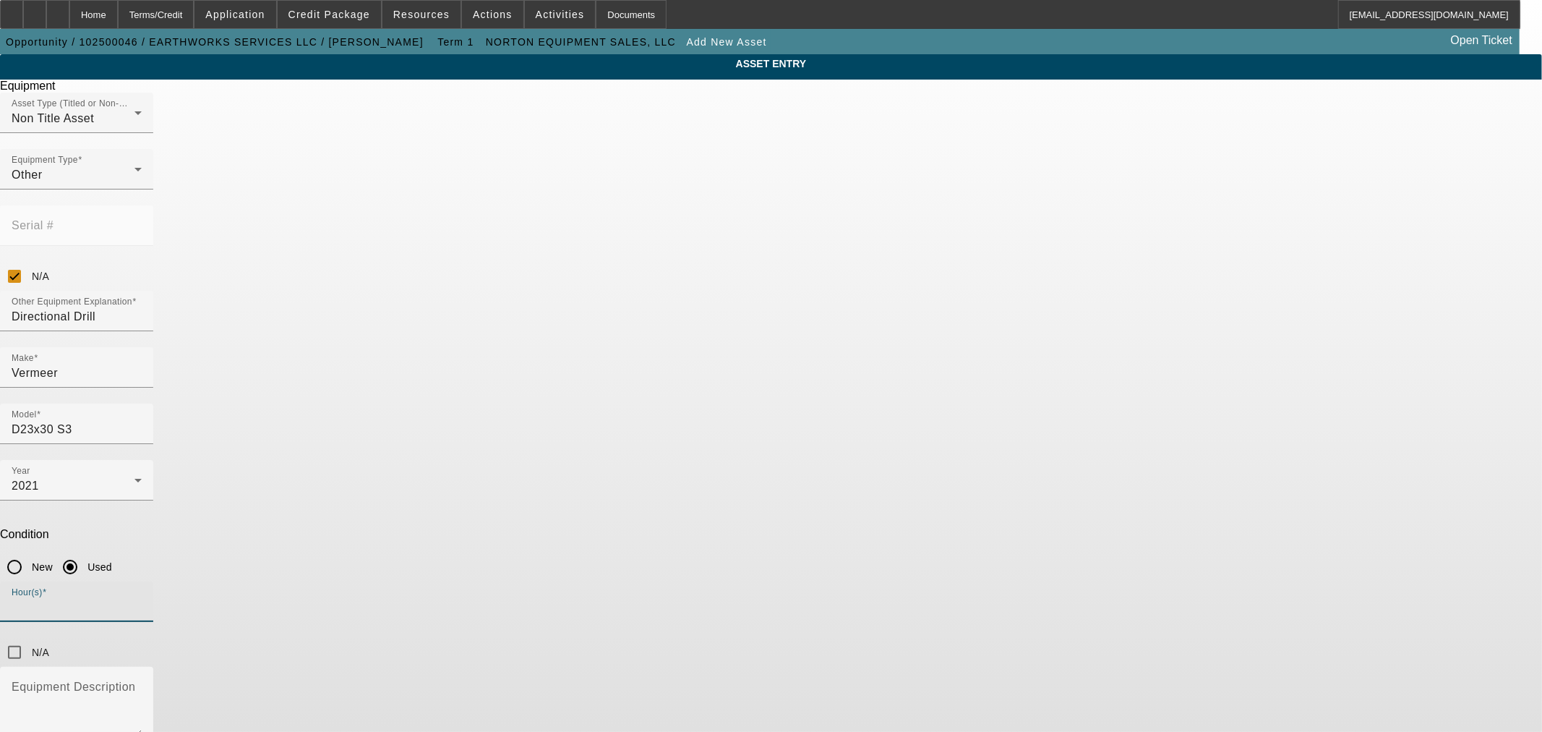
click at [142, 599] on input "Hour(s)" at bounding box center [77, 607] width 130 height 17
type input "3086"
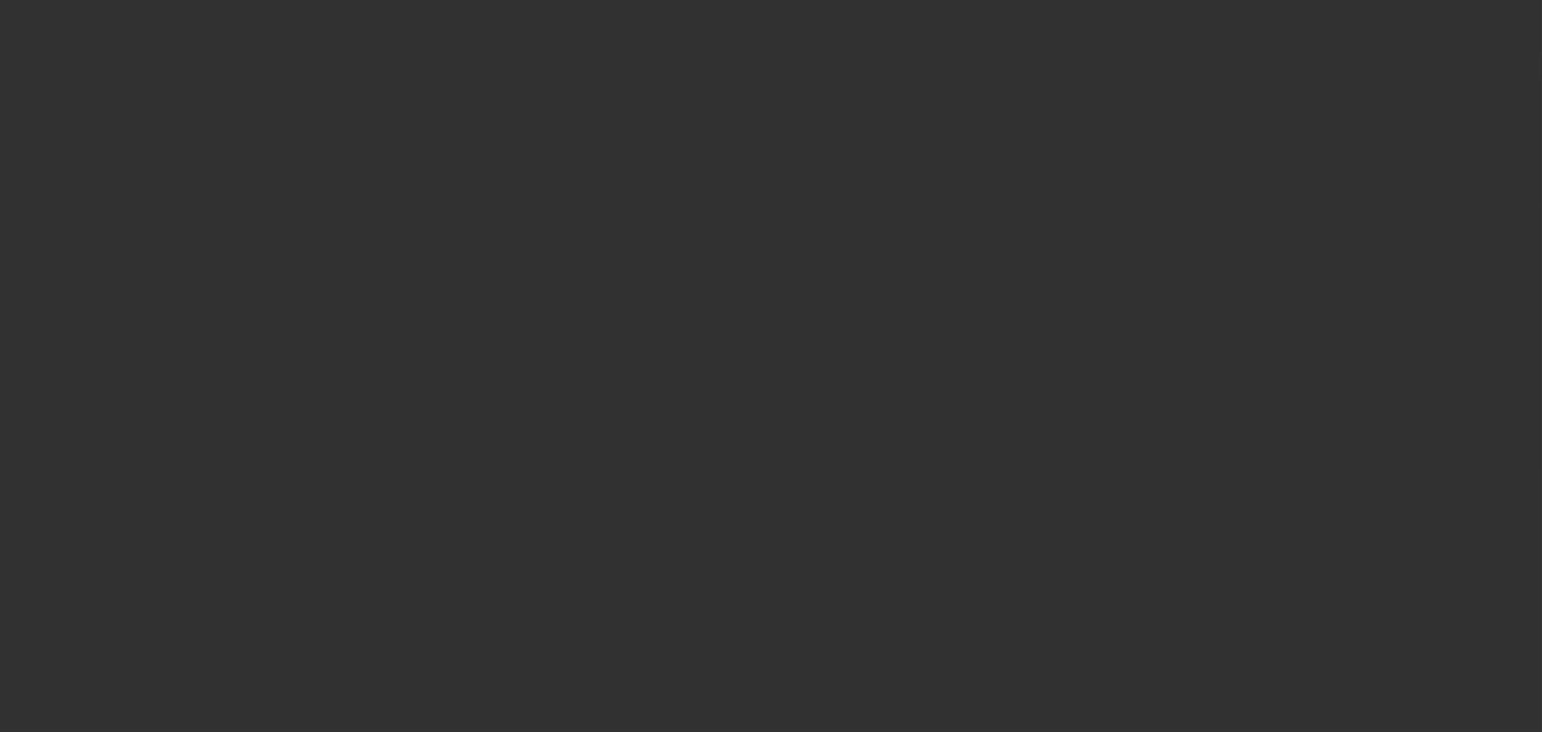
type input "$124,900.00"
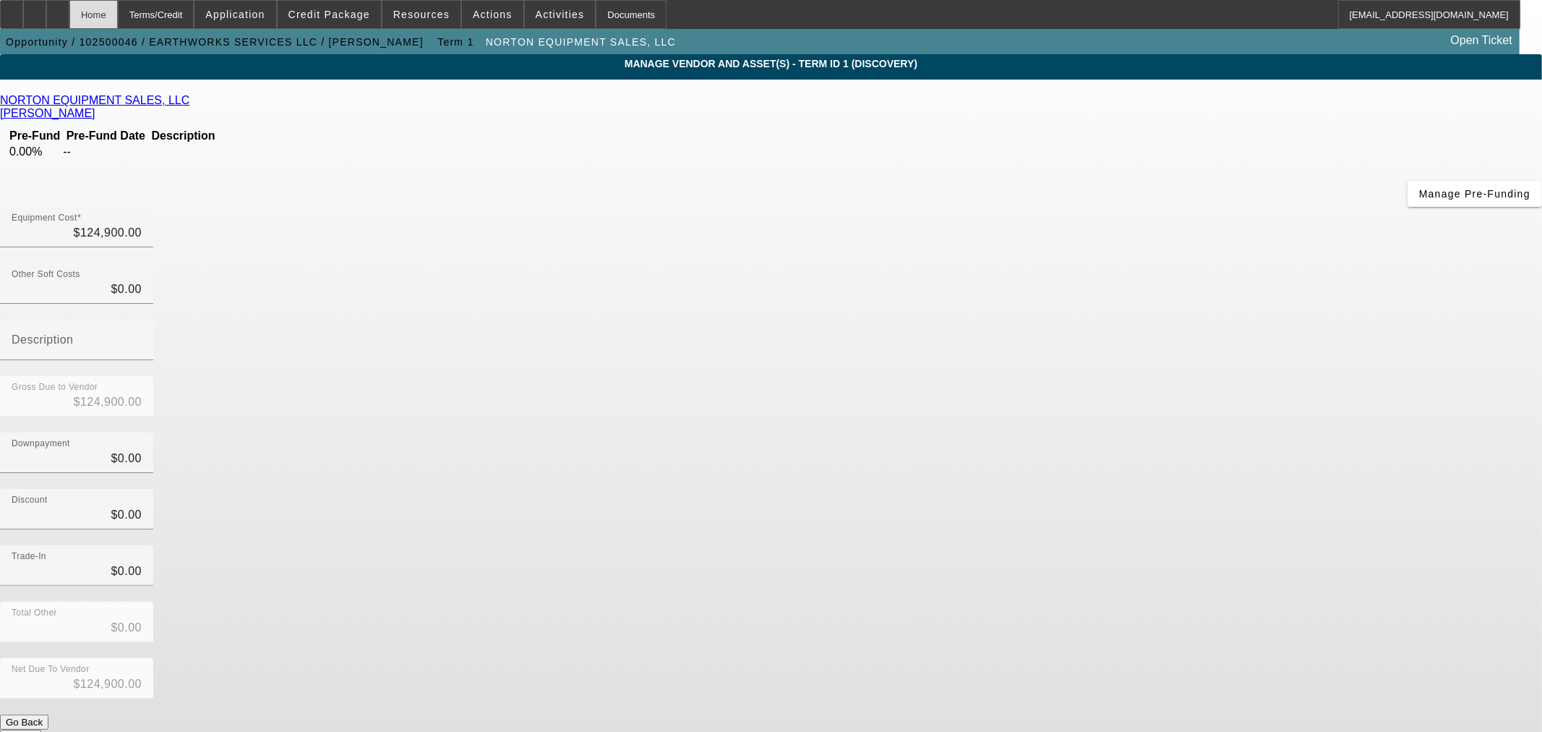
click at [118, 20] on div "Home" at bounding box center [93, 14] width 48 height 29
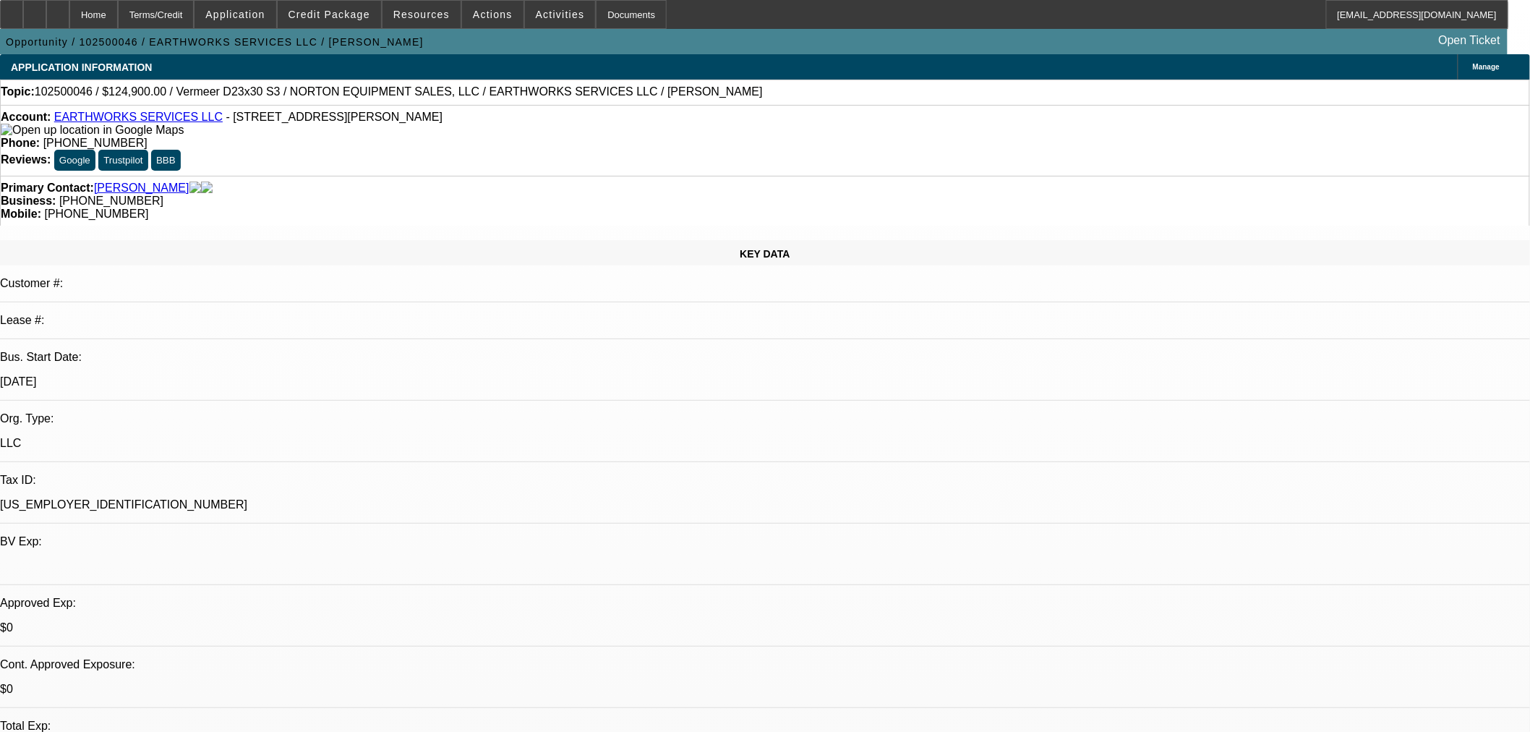
select select "0"
select select "2"
select select "0"
select select "6"
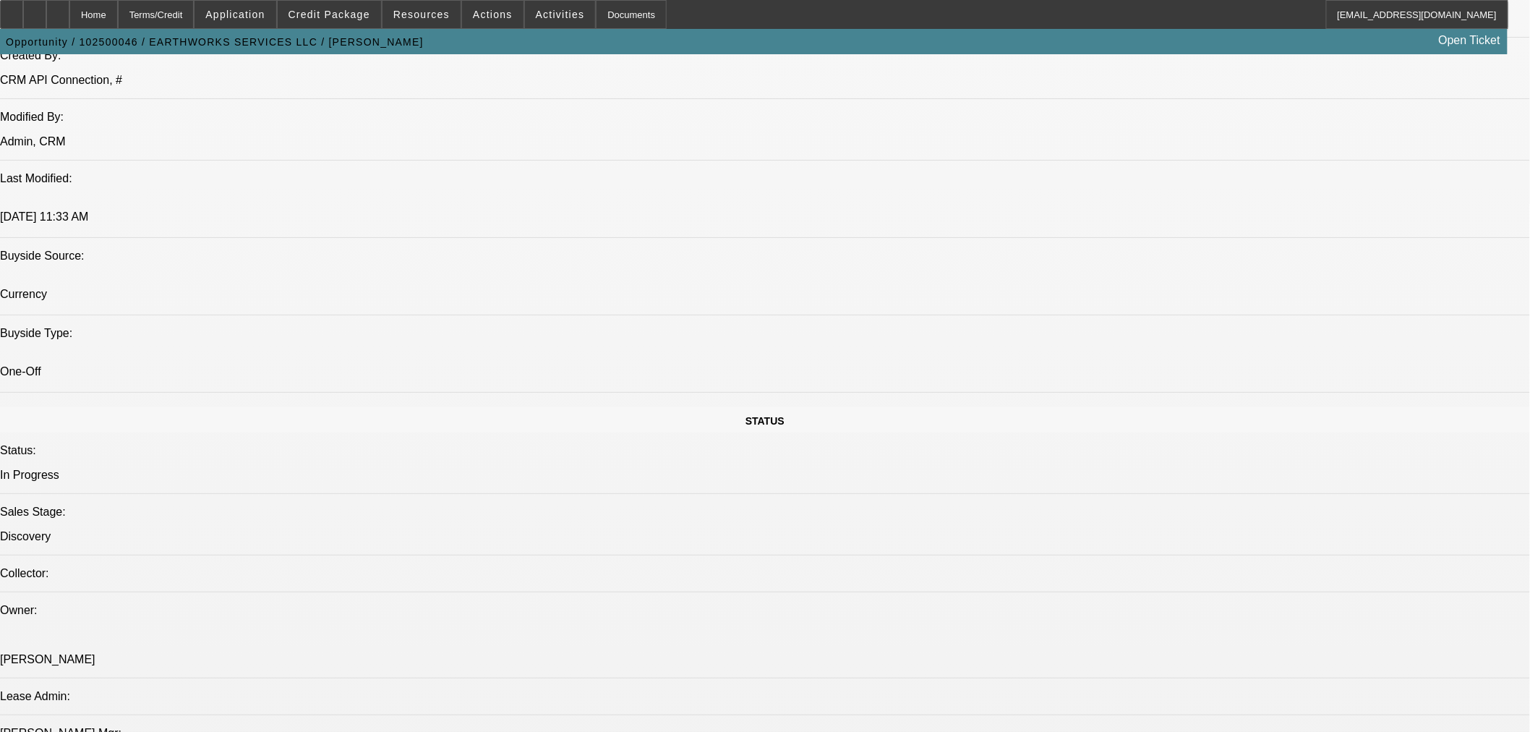
scroll to position [1205, 0]
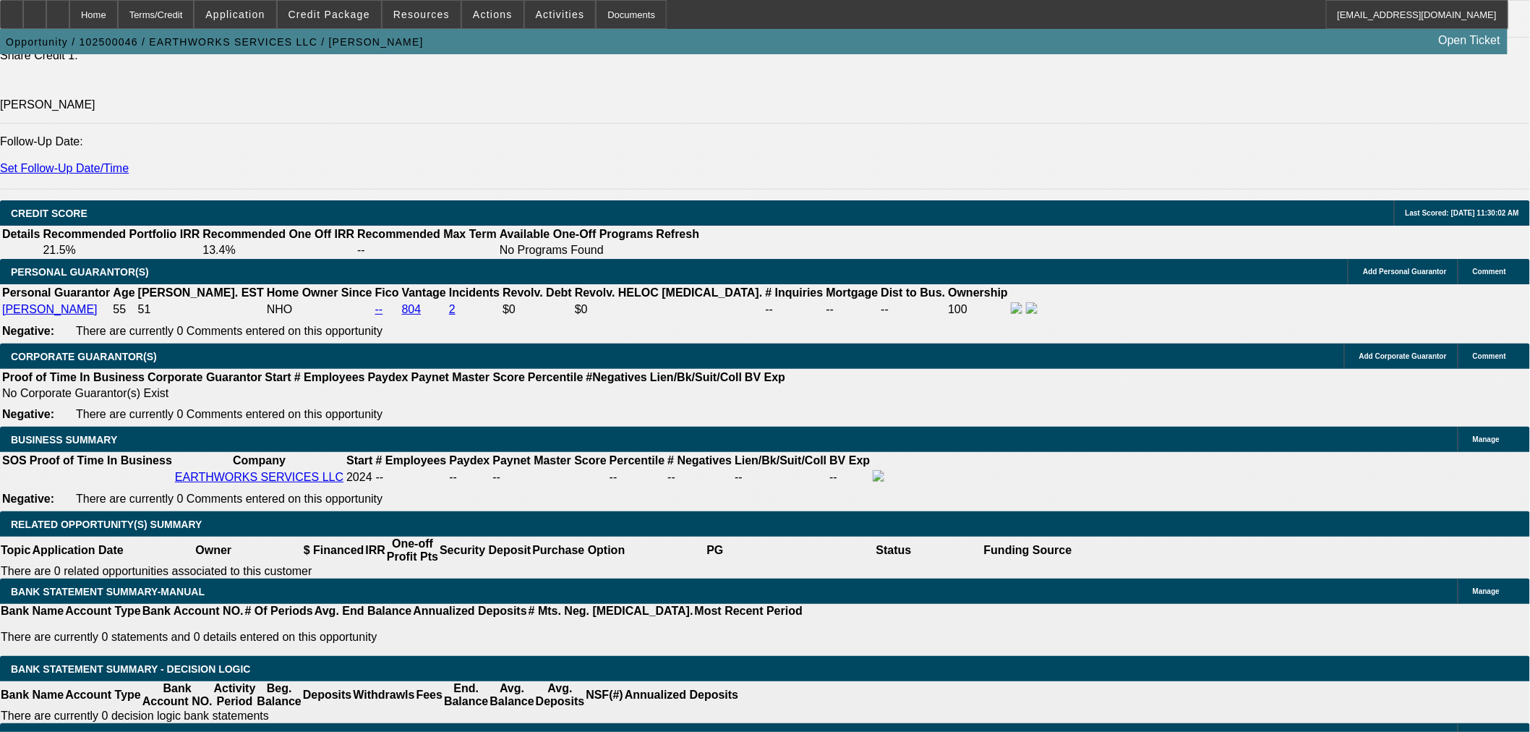
scroll to position [2008, 0]
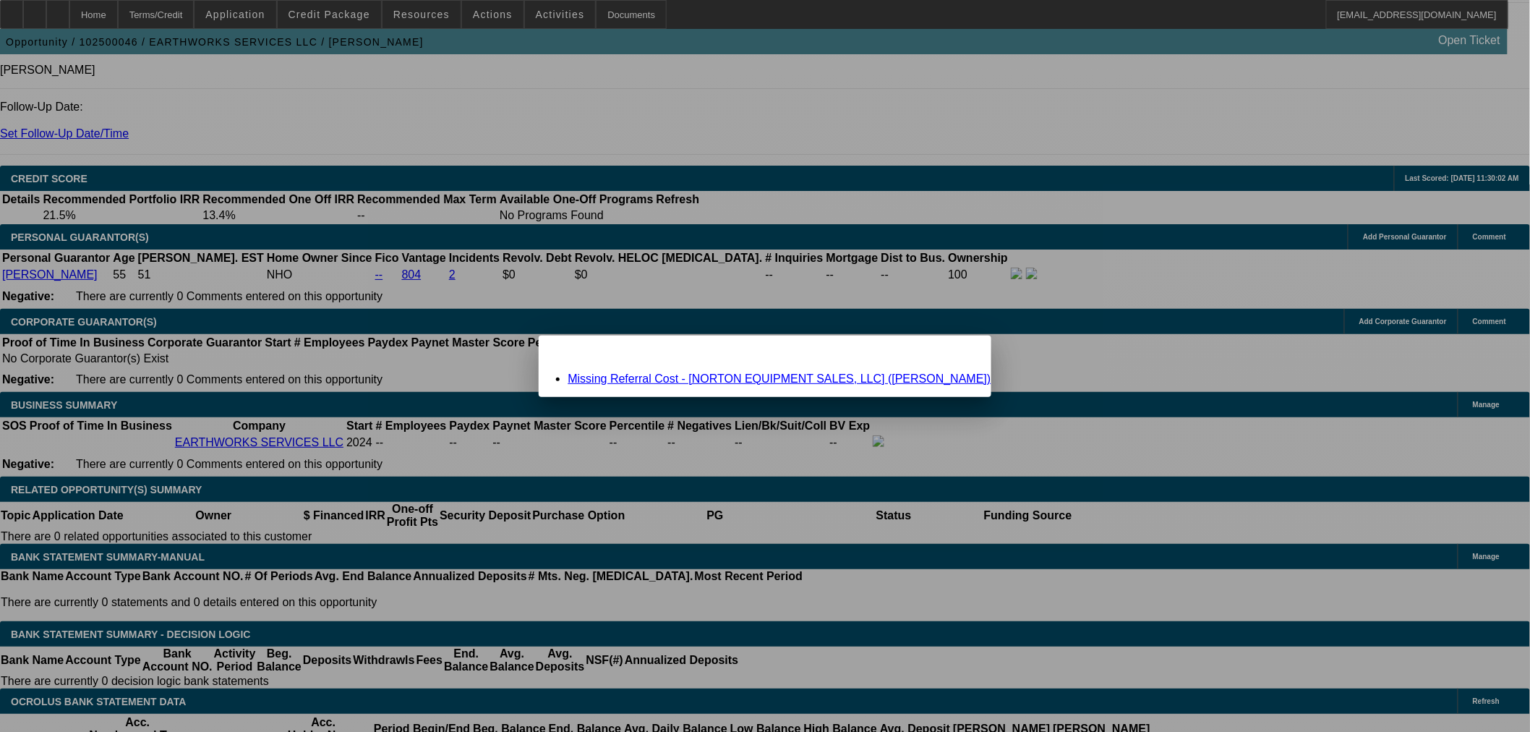
scroll to position [0, 0]
click at [725, 377] on link "Missing Referral Cost - [NORTON EQUIPMENT SALES, LLC] ([PERSON_NAME])" at bounding box center [779, 378] width 423 height 12
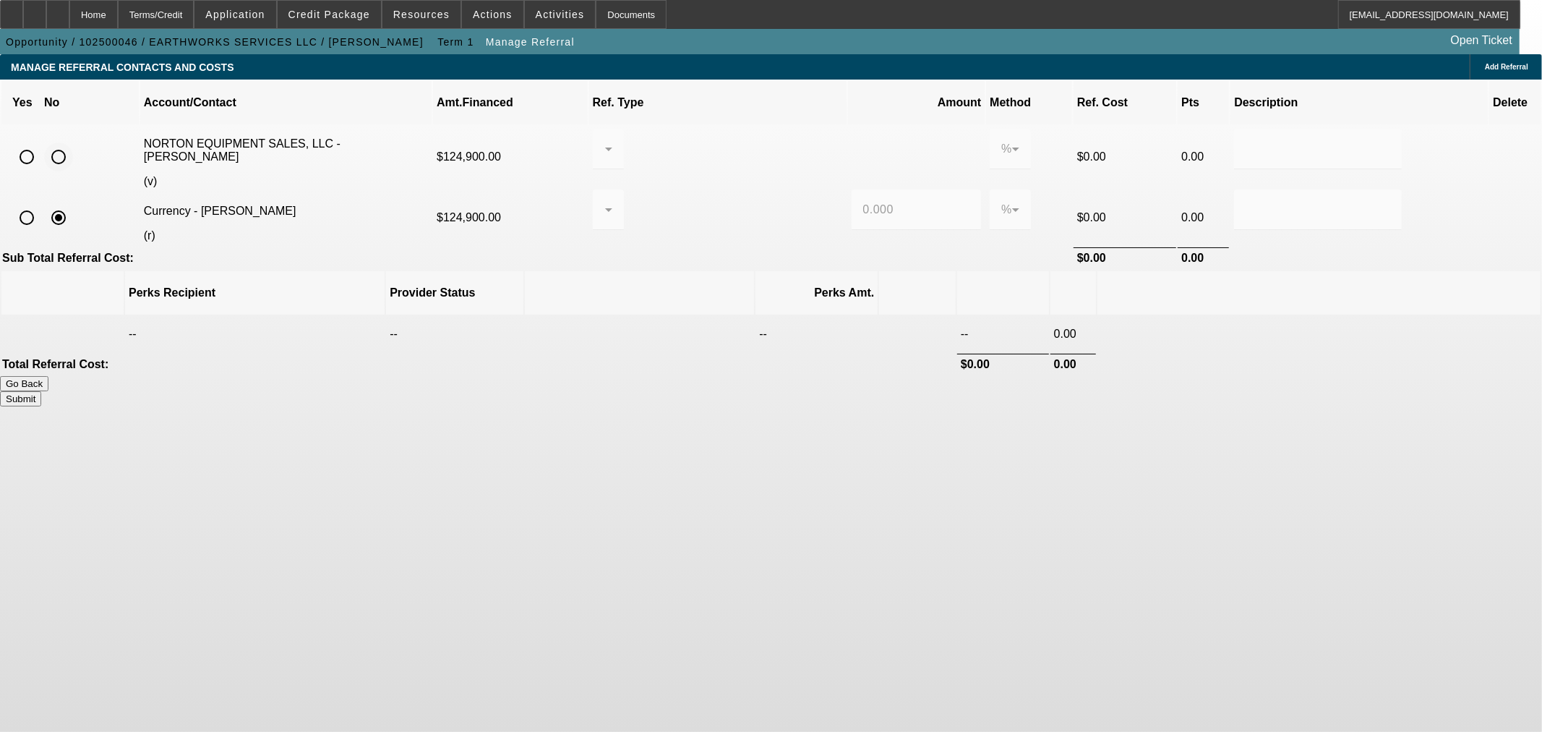
click at [73, 142] on input "radio" at bounding box center [58, 156] width 29 height 29
radio input "true"
click at [41, 391] on button "Submit" at bounding box center [20, 398] width 41 height 15
type input "0.000"
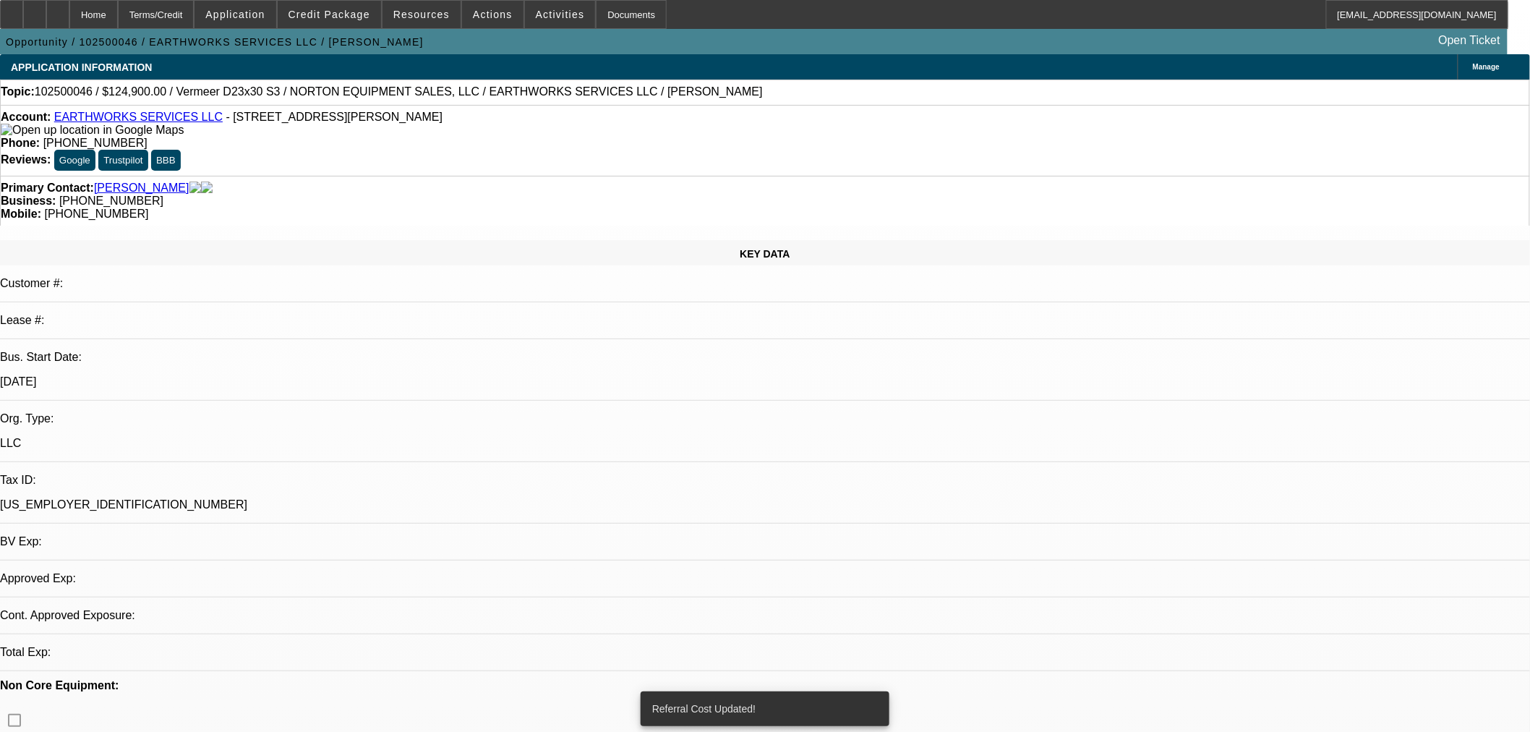
select select "0"
select select "2"
select select "0"
select select "6"
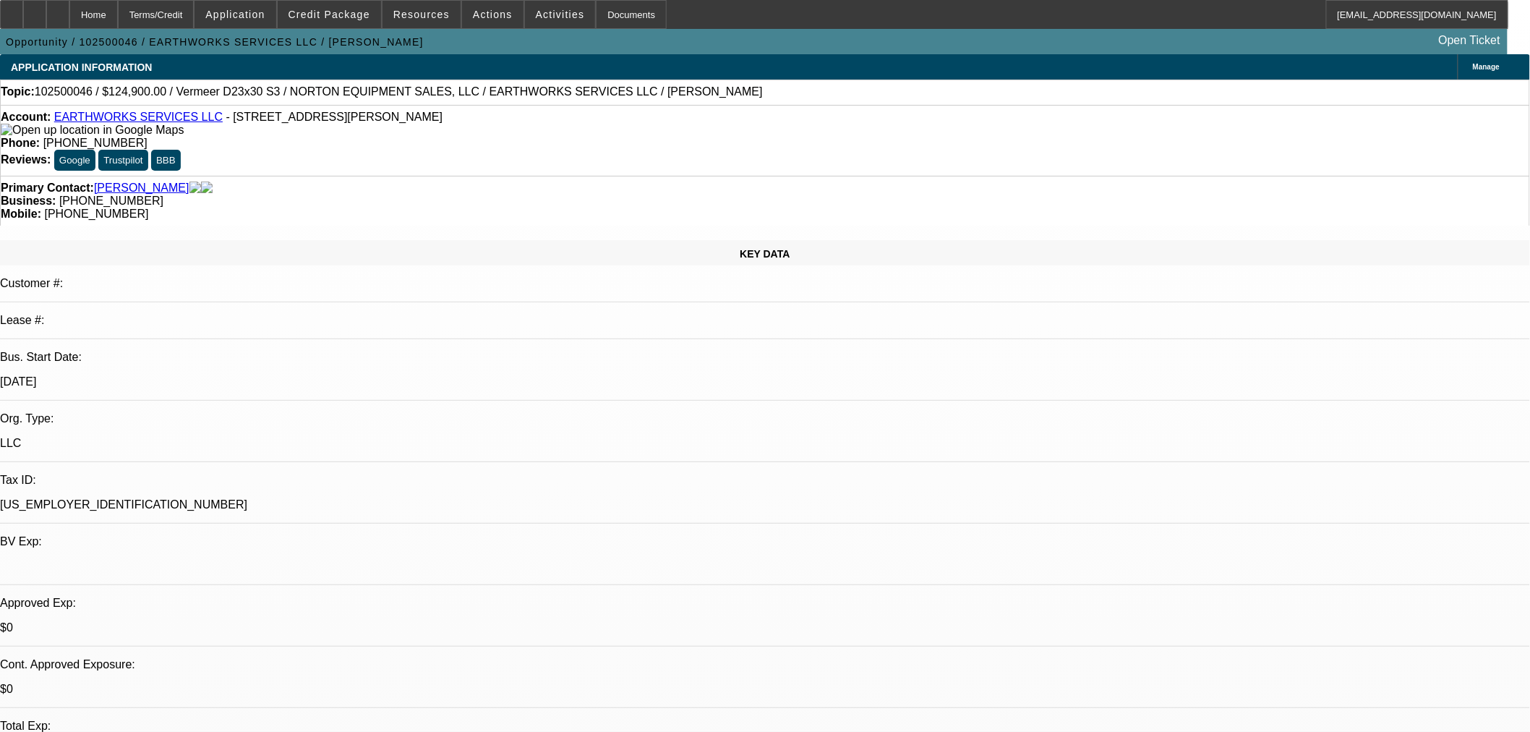
drag, startPoint x: 1206, startPoint y: 554, endPoint x: 1164, endPoint y: 508, distance: 61.9
copy td "Applicant runs a utility services job they install underground utilities using …"
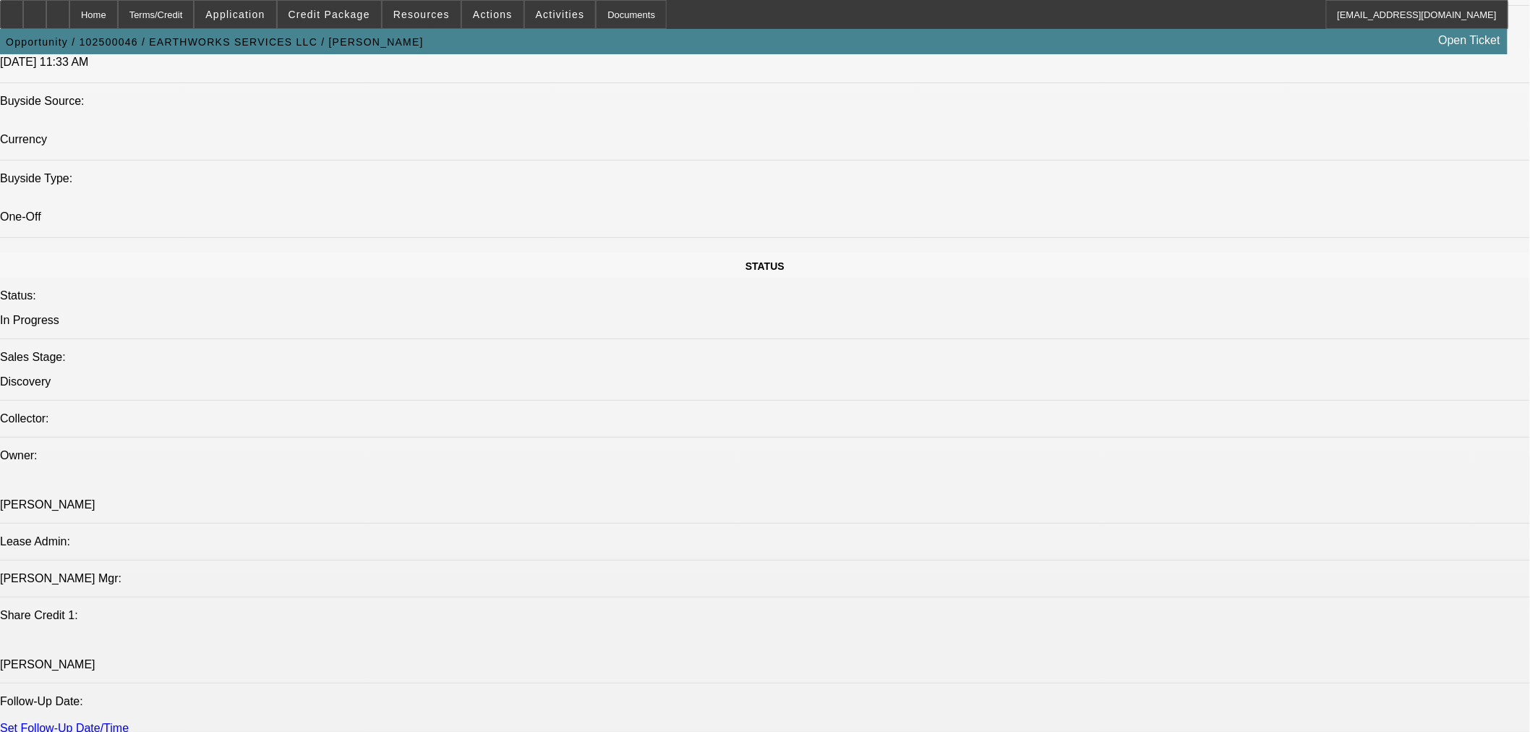
scroll to position [1472, 0]
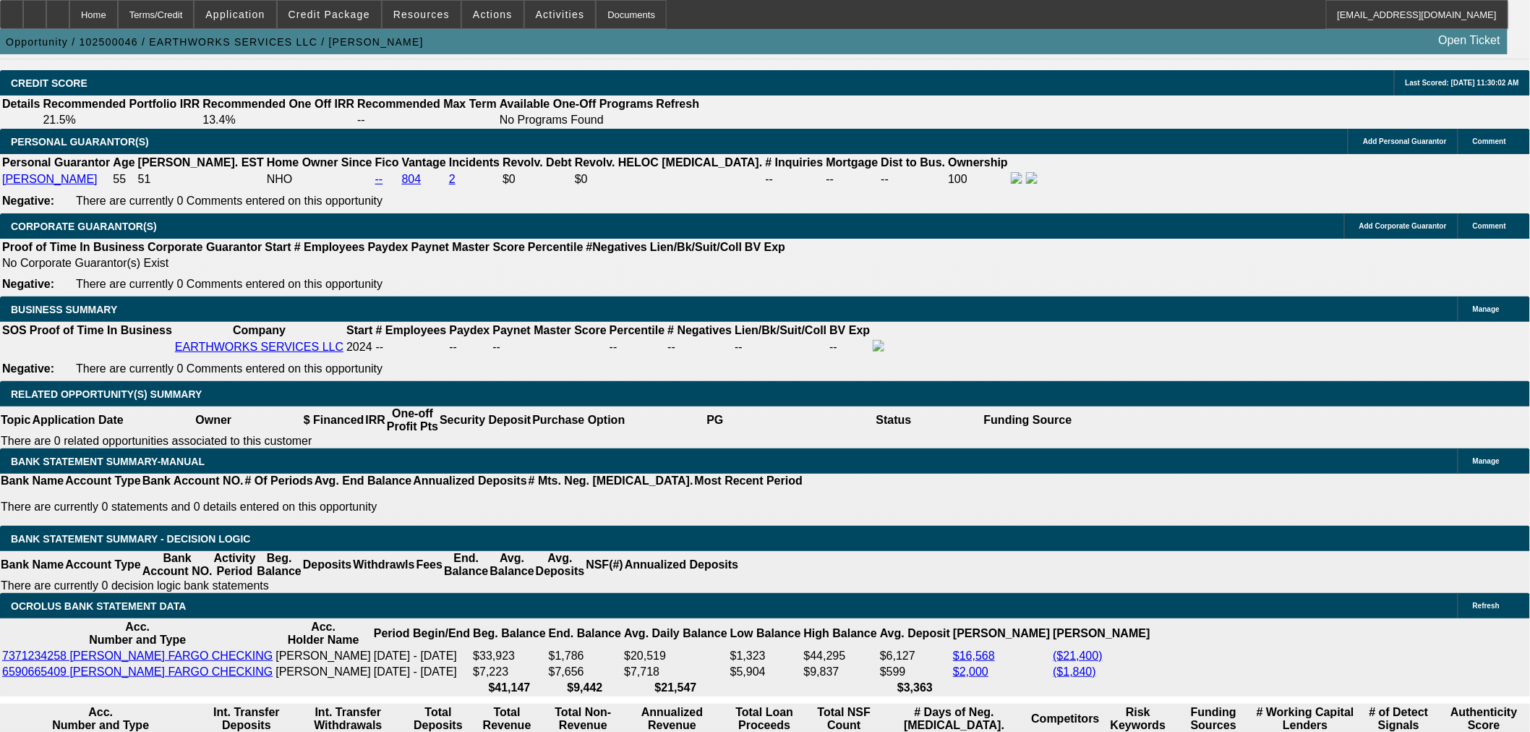
scroll to position [2142, 0]
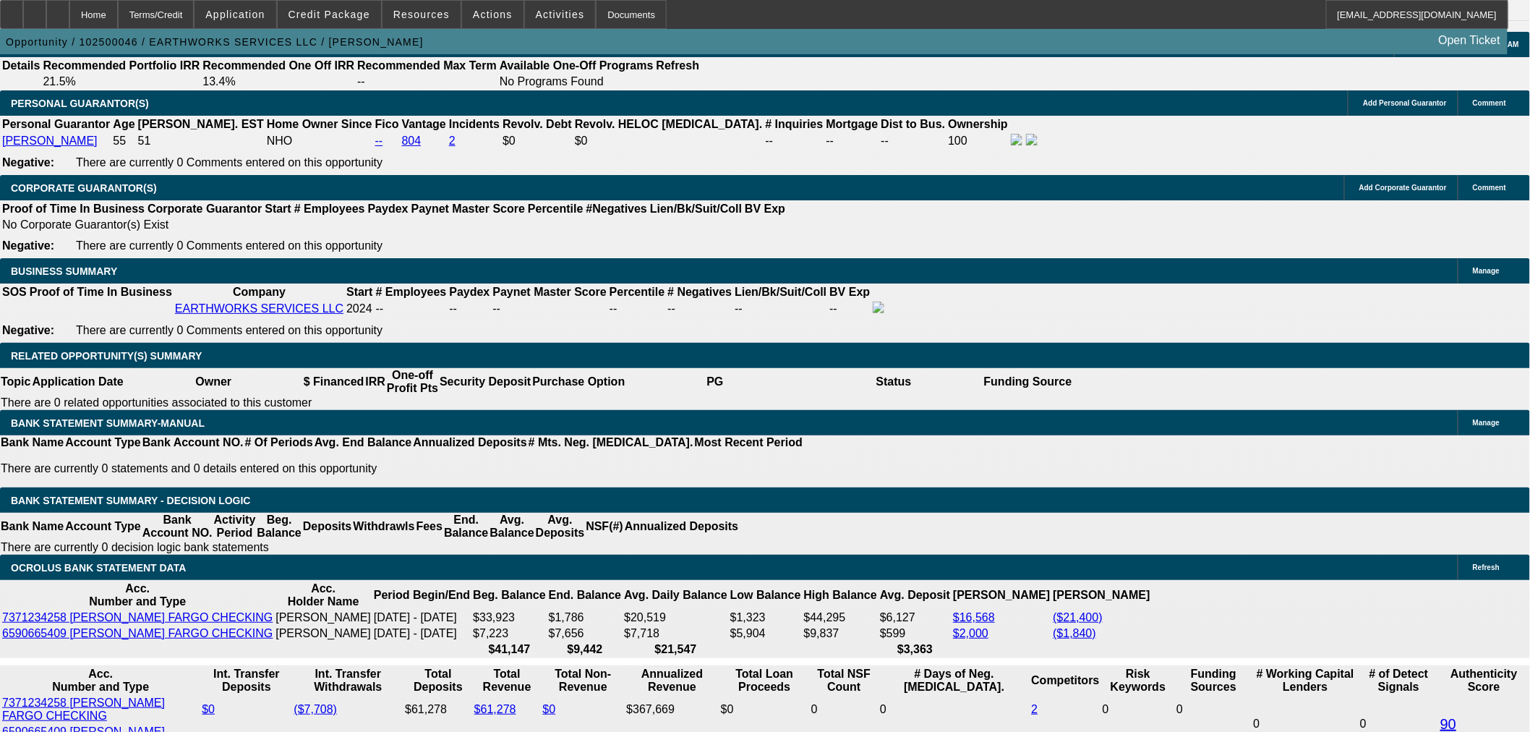
select select "0.15"
type input "$18,735.00"
type input "UNKNOWN"
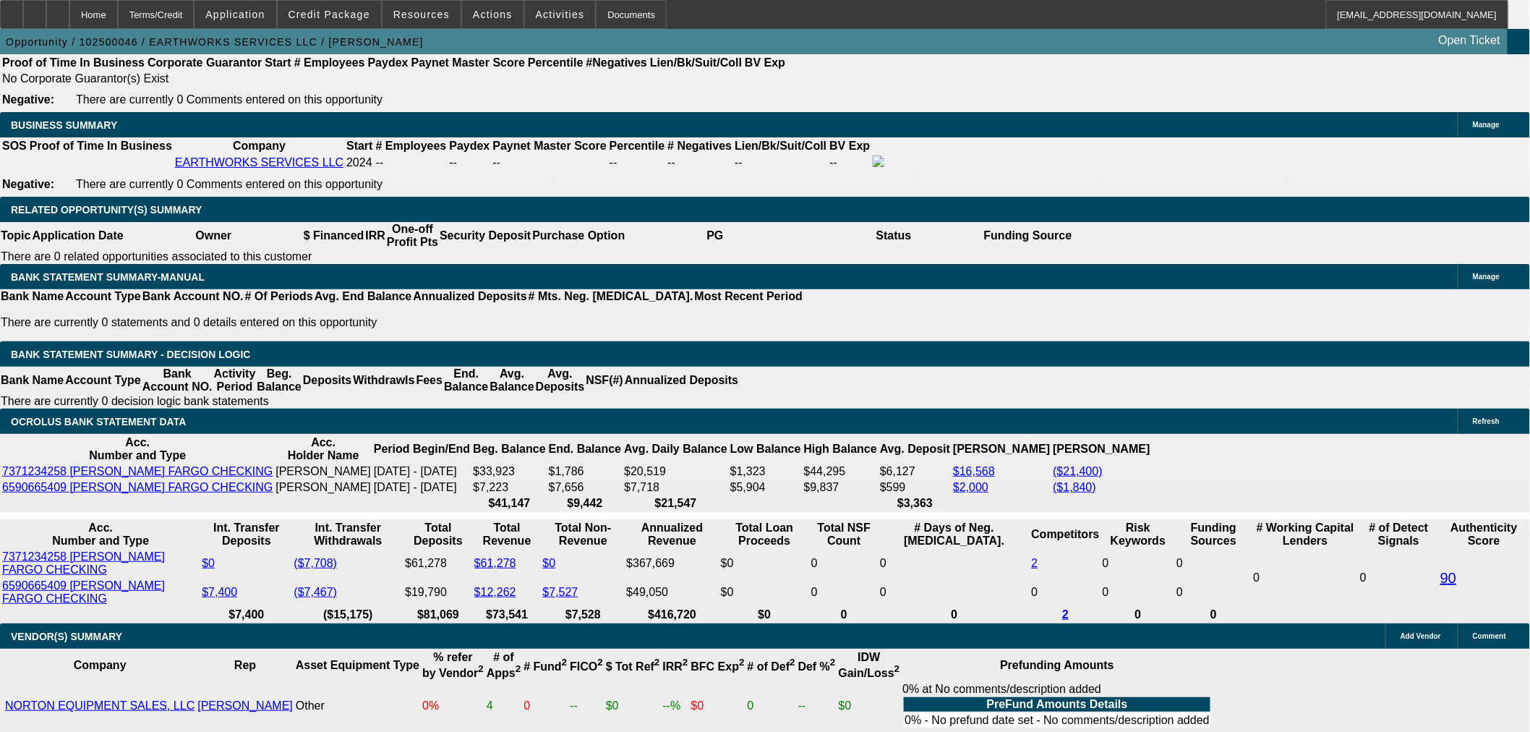
scroll to position [2139, 0]
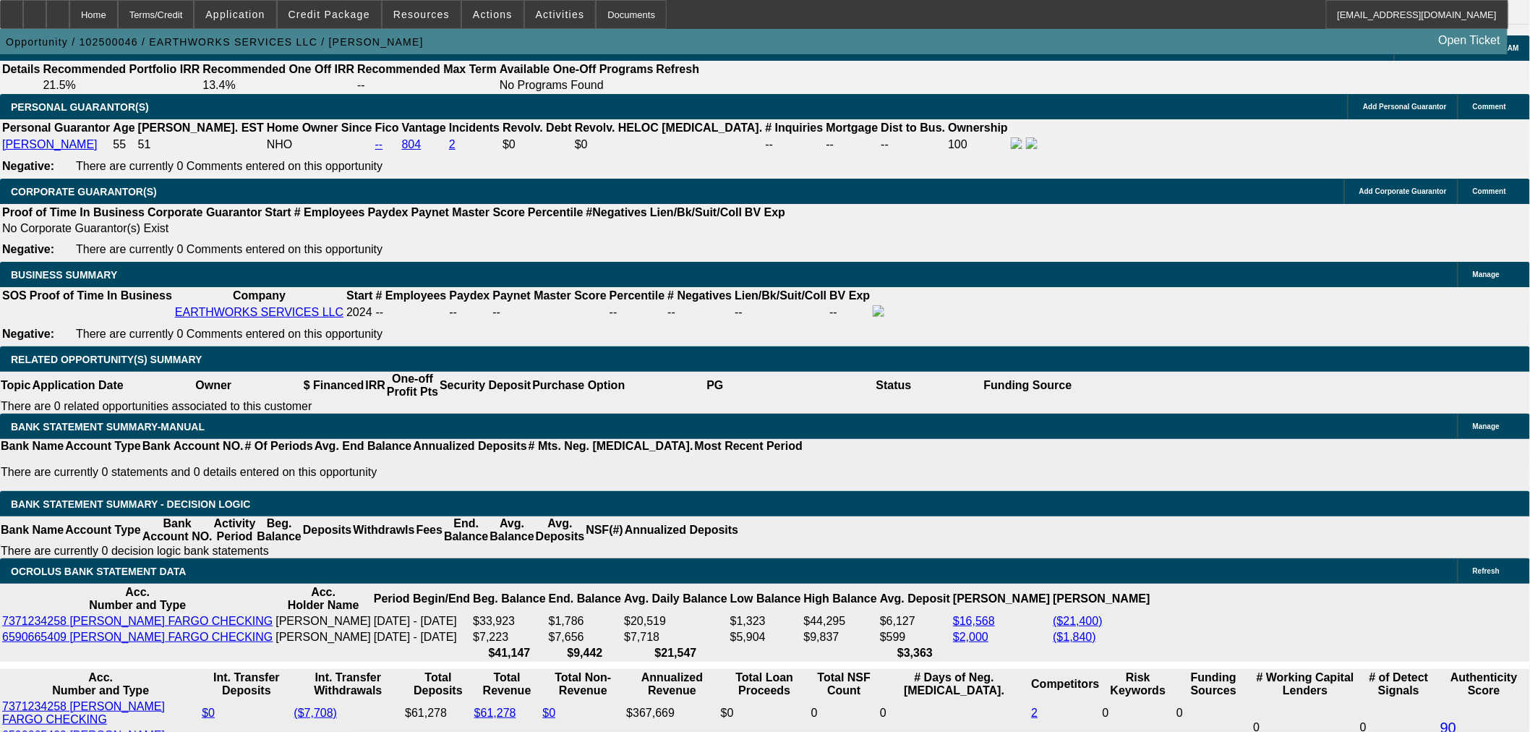
type input "21"
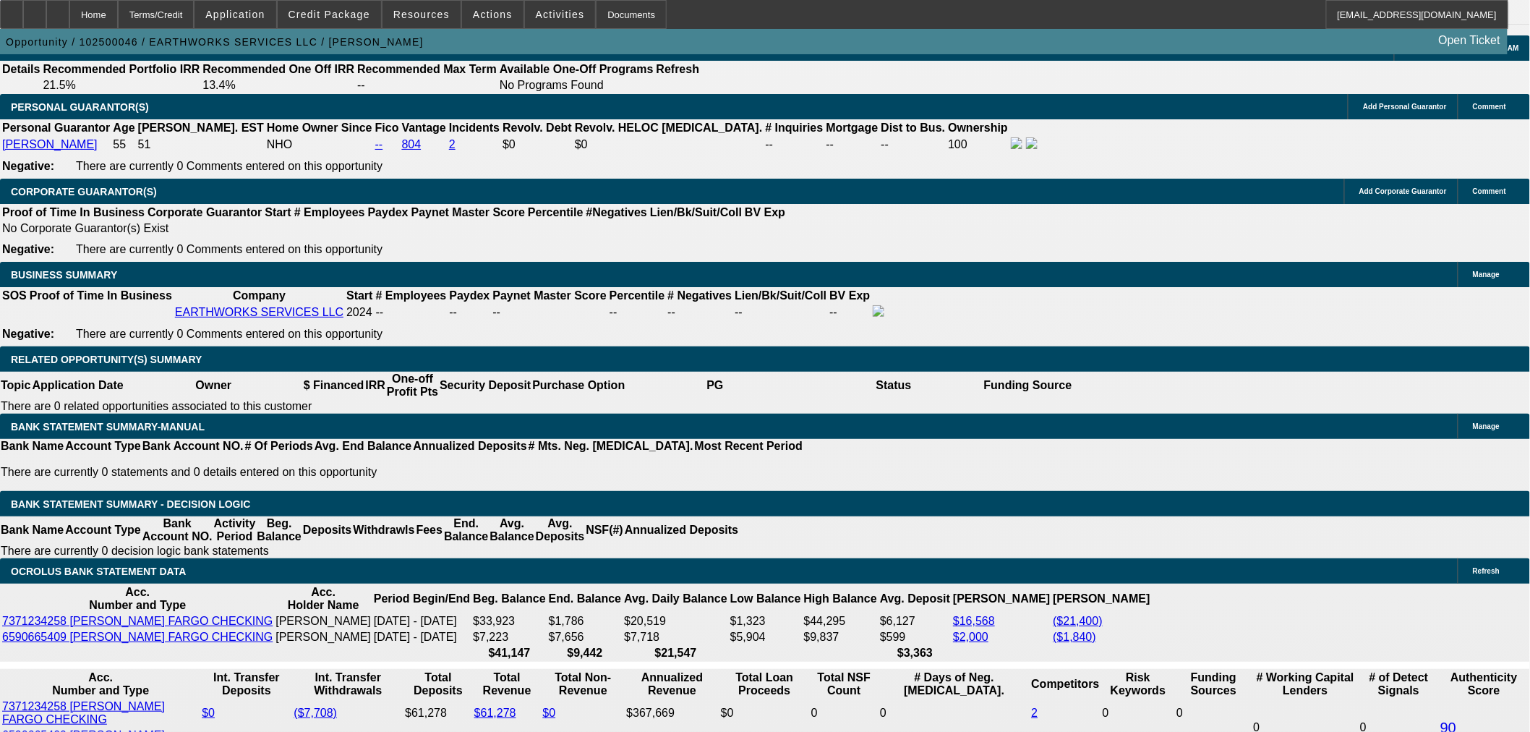
type input "12"
type input "$11,260.02"
type input "$5,630.01"
type input "$10,203.90"
type input "$5,101.95"
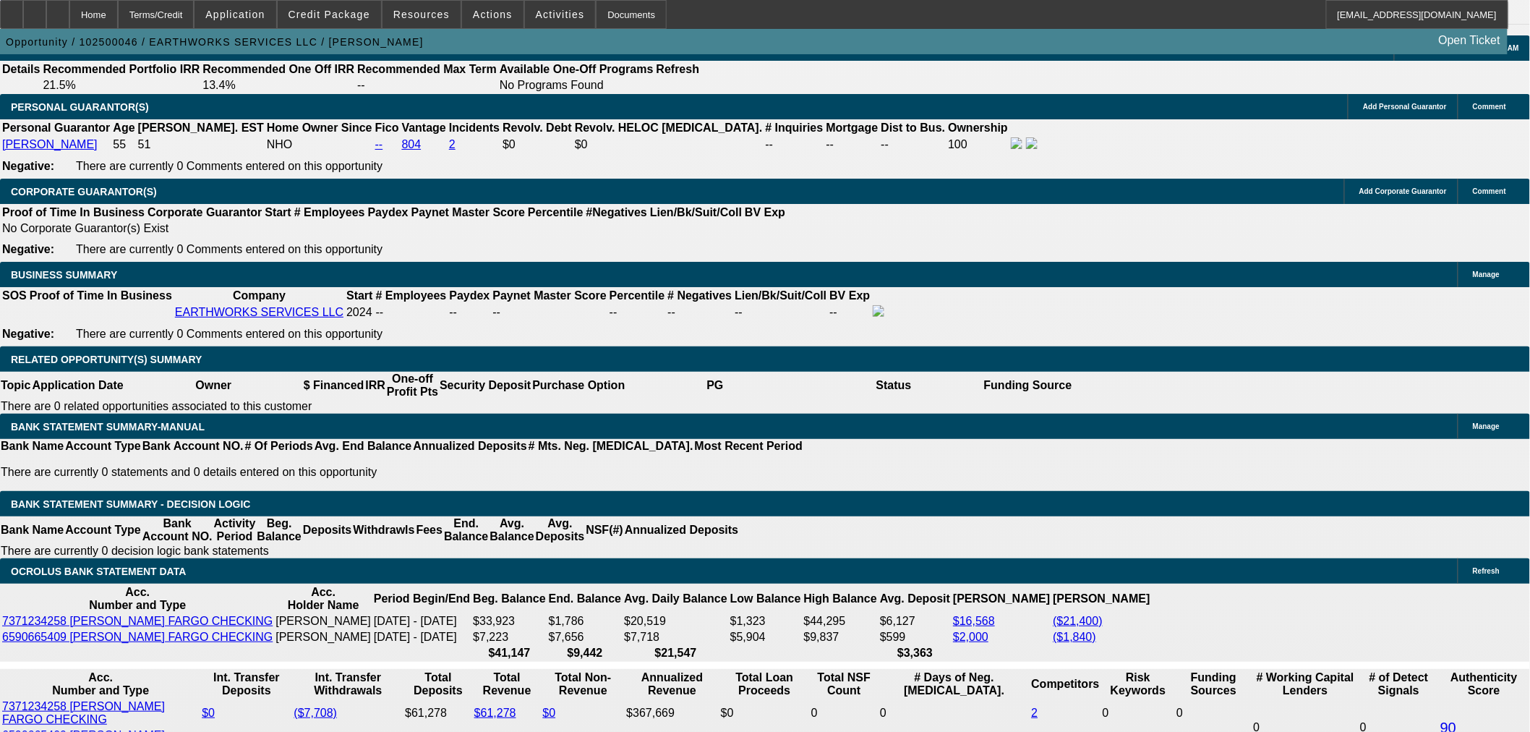
type input "1"
type input "121"
type input "$24,694.24"
type input "$12,347.12"
type input "$11,260.02"
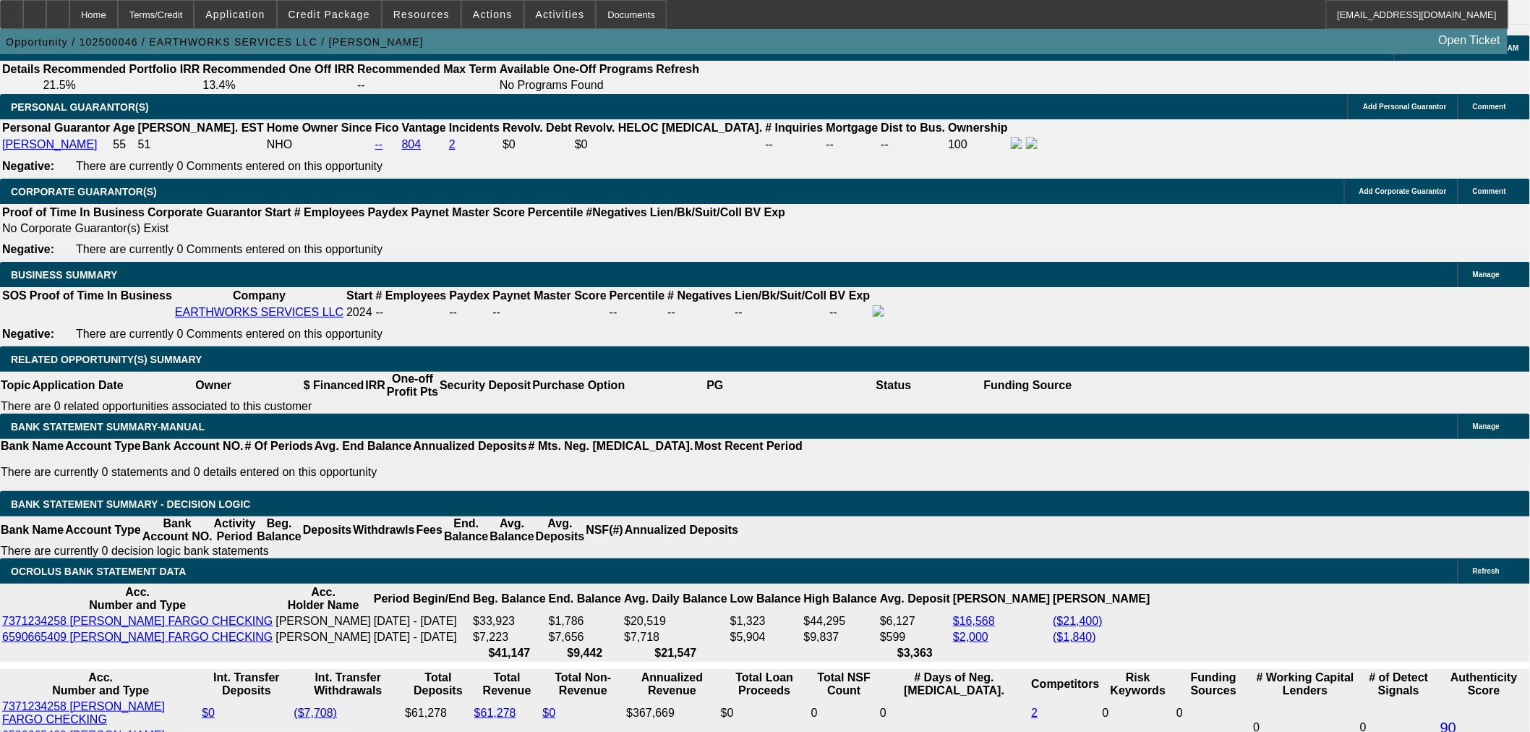
type input "$5,630.01"
type input "1"
type input "$10,203.90"
type input "$5,101.95"
type input "1221"
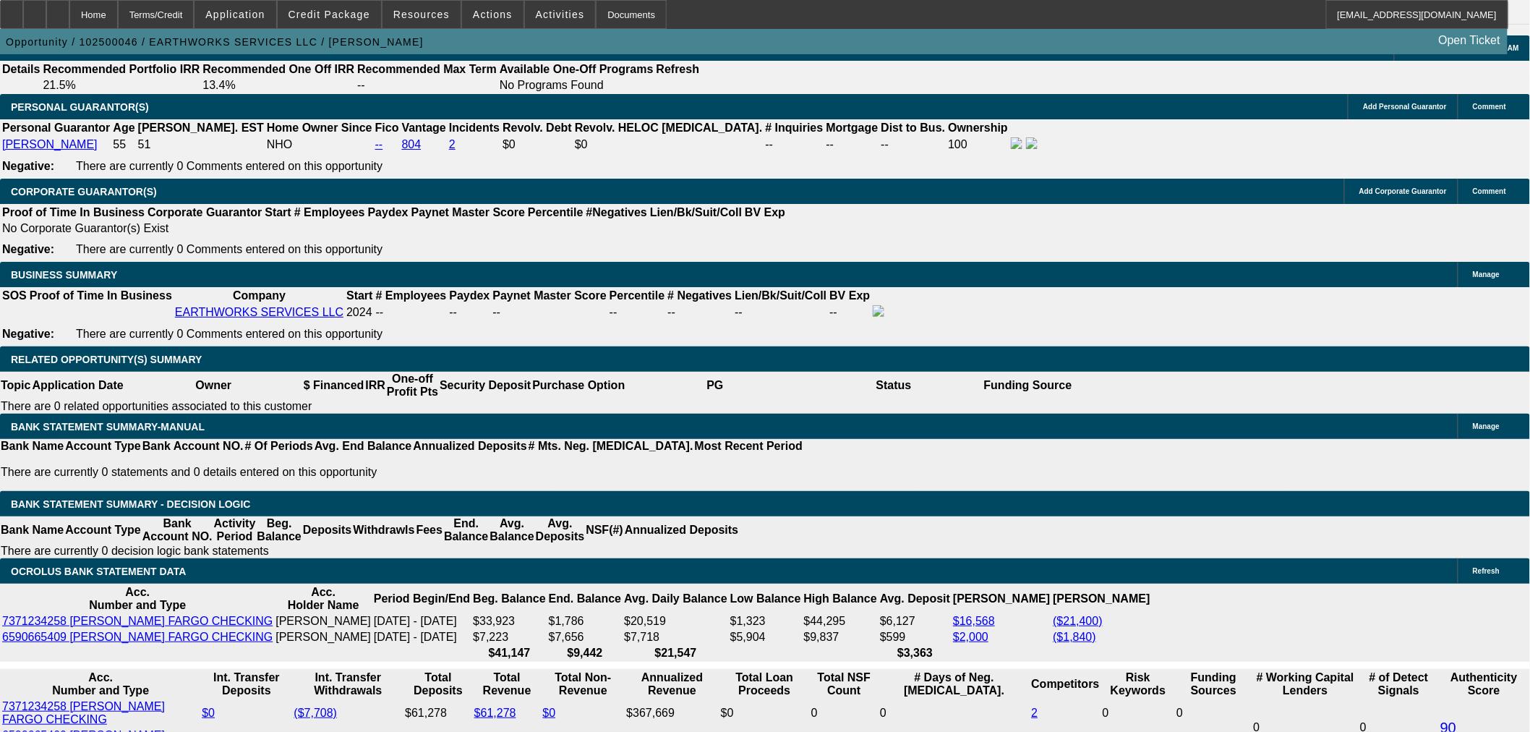
type input "$24,838.26"
type input "$12,419.13"
type input "21"
type input "$10,297.34"
type input "$5,148.67"
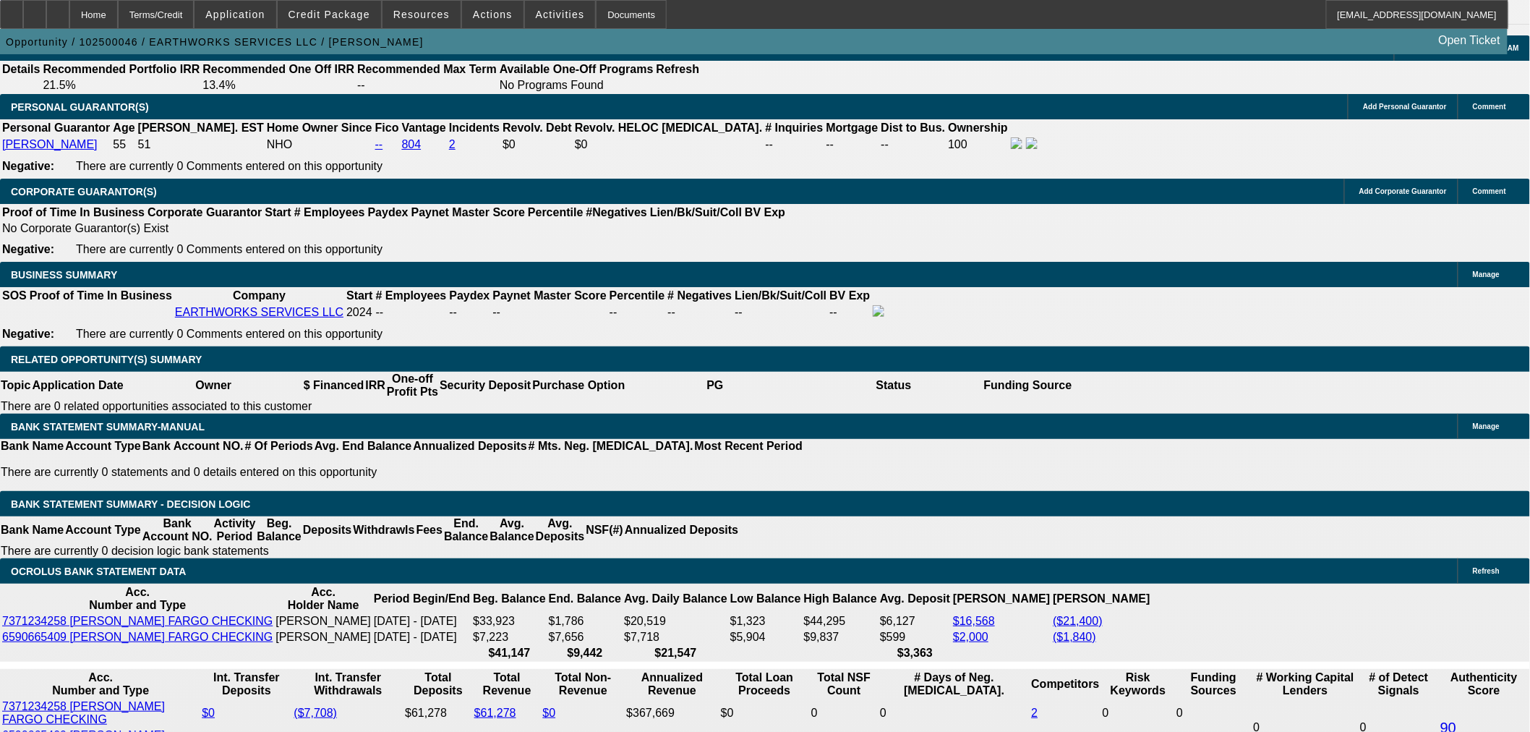
type input "$12,169.62"
type input "$6,084.81"
type input "21"
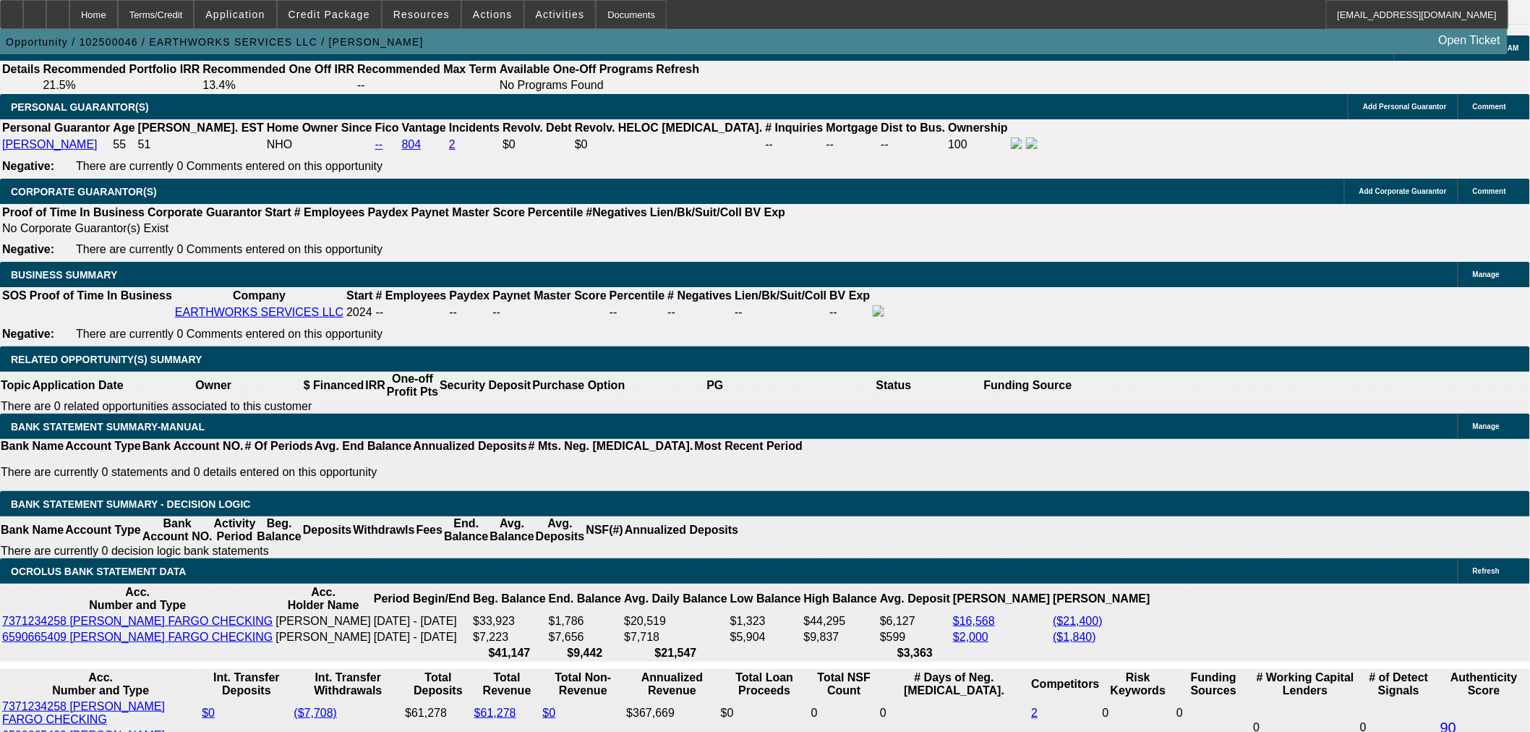
type input "48"
type input "$55,425.00"
type input "$27,712.50"
type input "$6,574.94"
type input "$3,287.47"
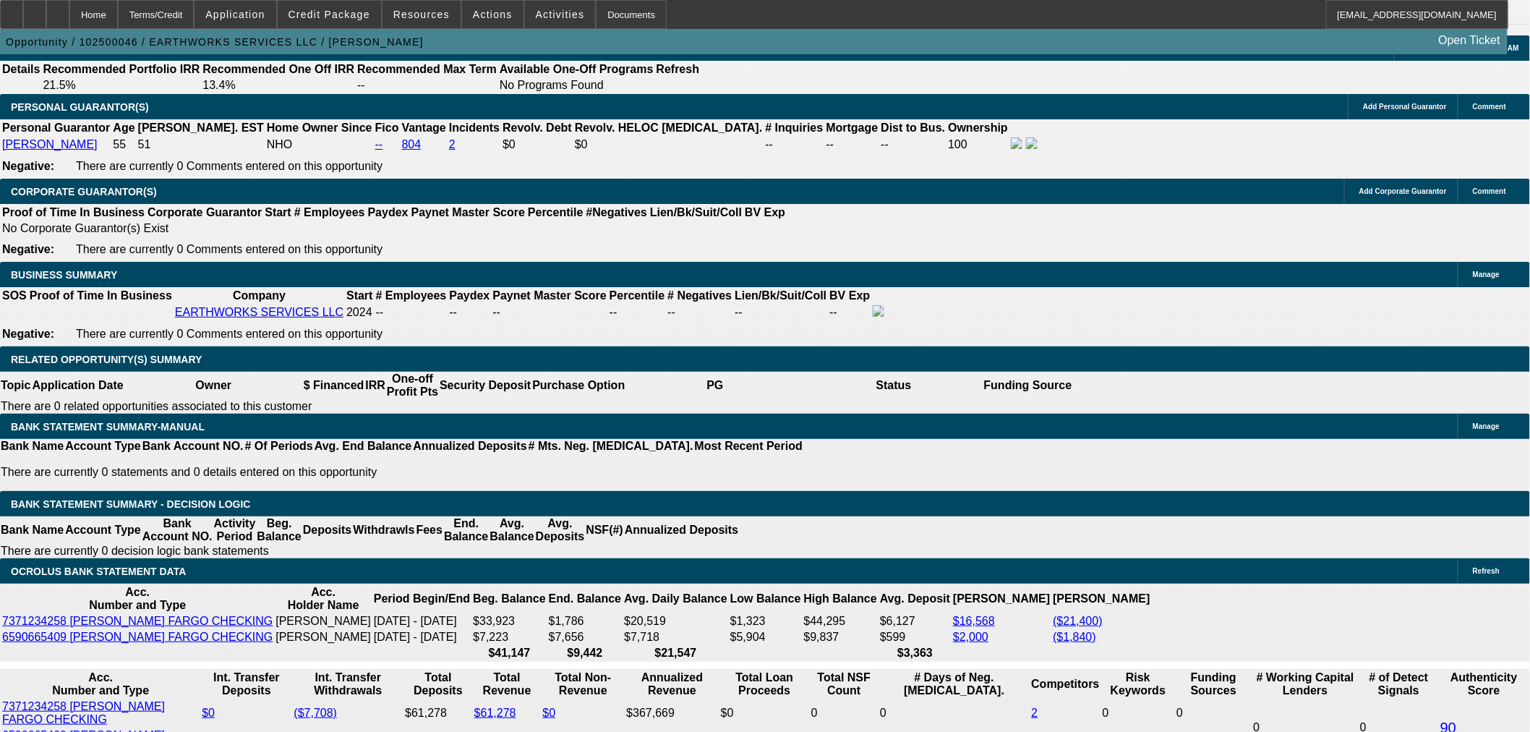
type input "48"
drag, startPoint x: 265, startPoint y: 414, endPoint x: 340, endPoint y: 412, distance: 75.2
type input "3280"
type input "$6,560.00"
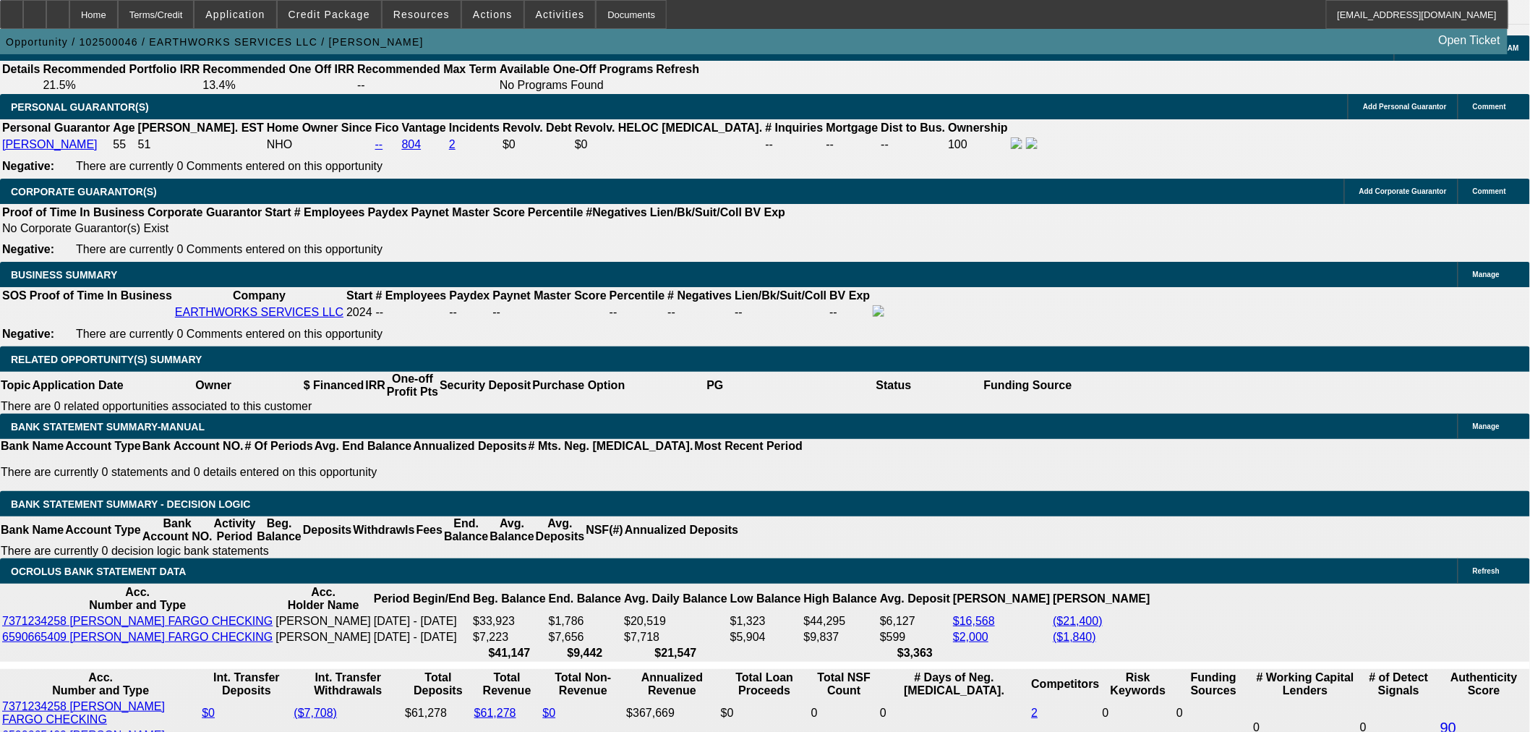
type input "20.9"
type input "$3,280.00"
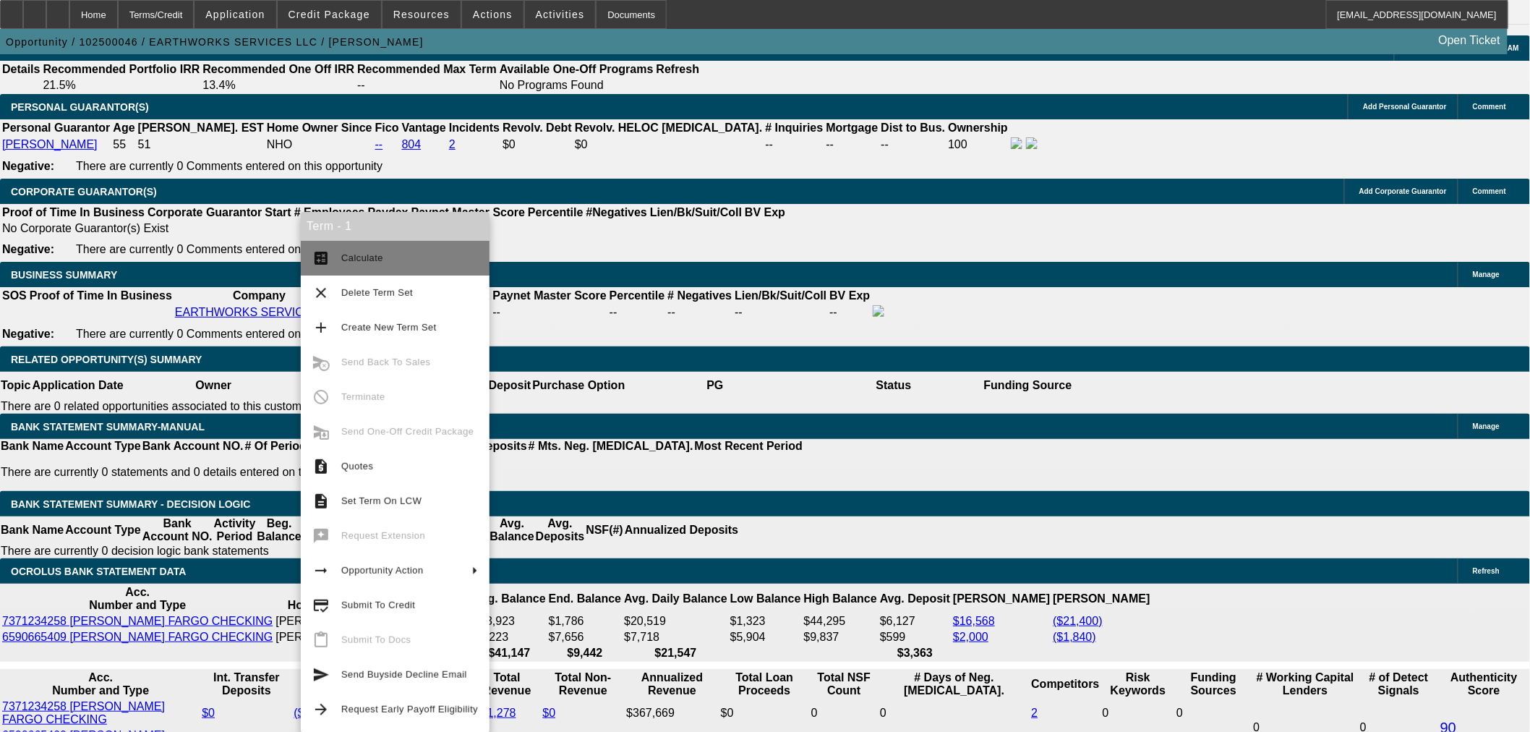
click at [367, 258] on span "Calculate" at bounding box center [362, 257] width 42 height 11
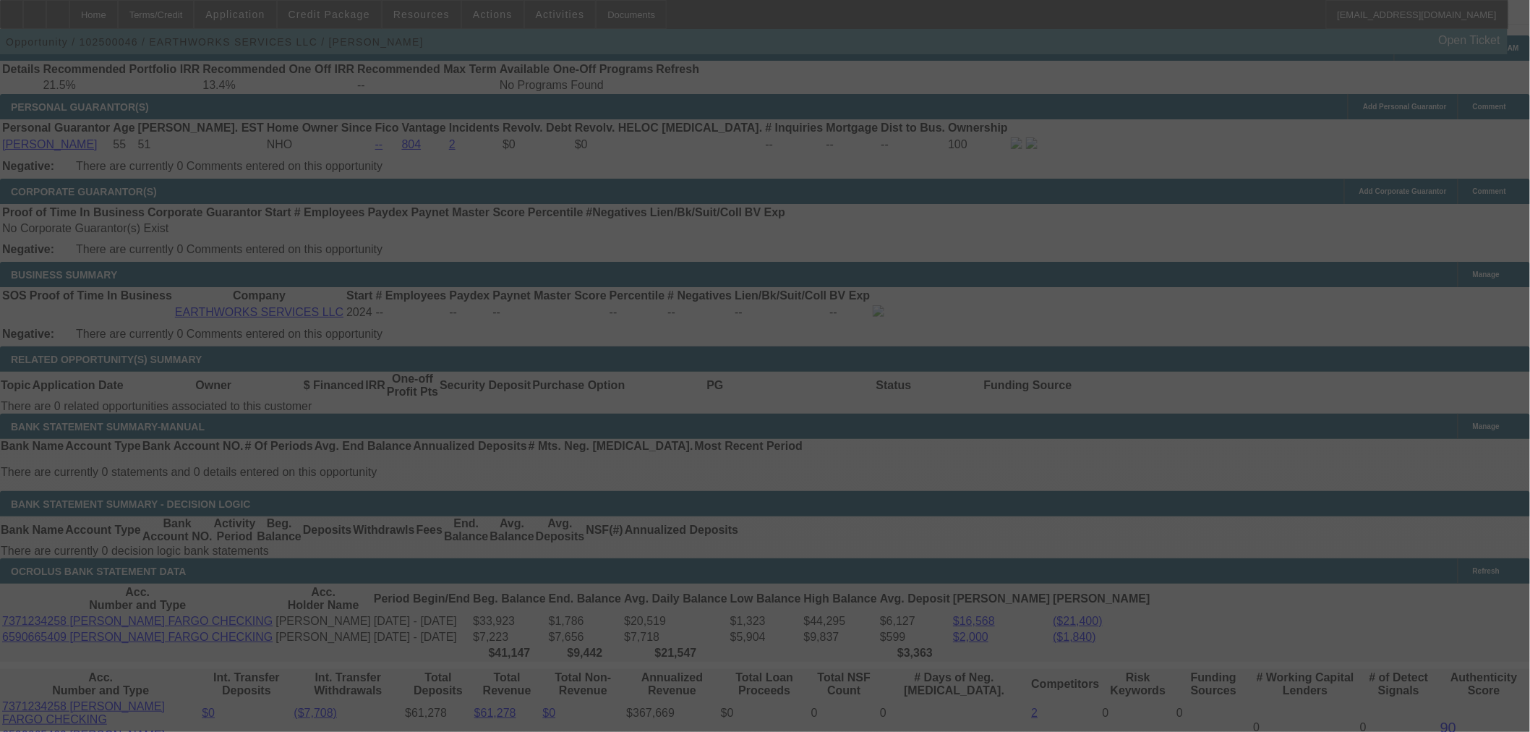
select select "0.15"
select select "2"
select select "0"
select select "6"
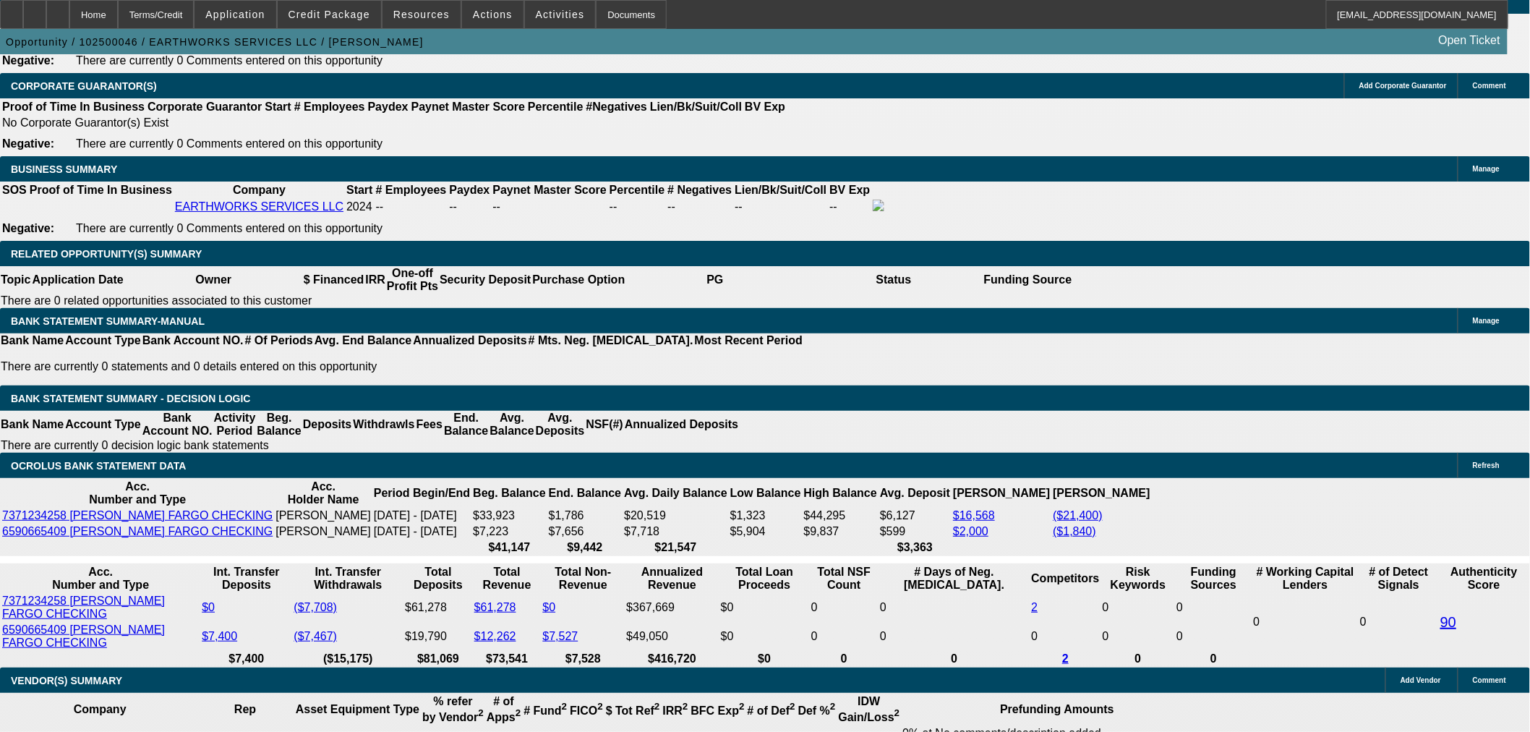
scroll to position [2273, 0]
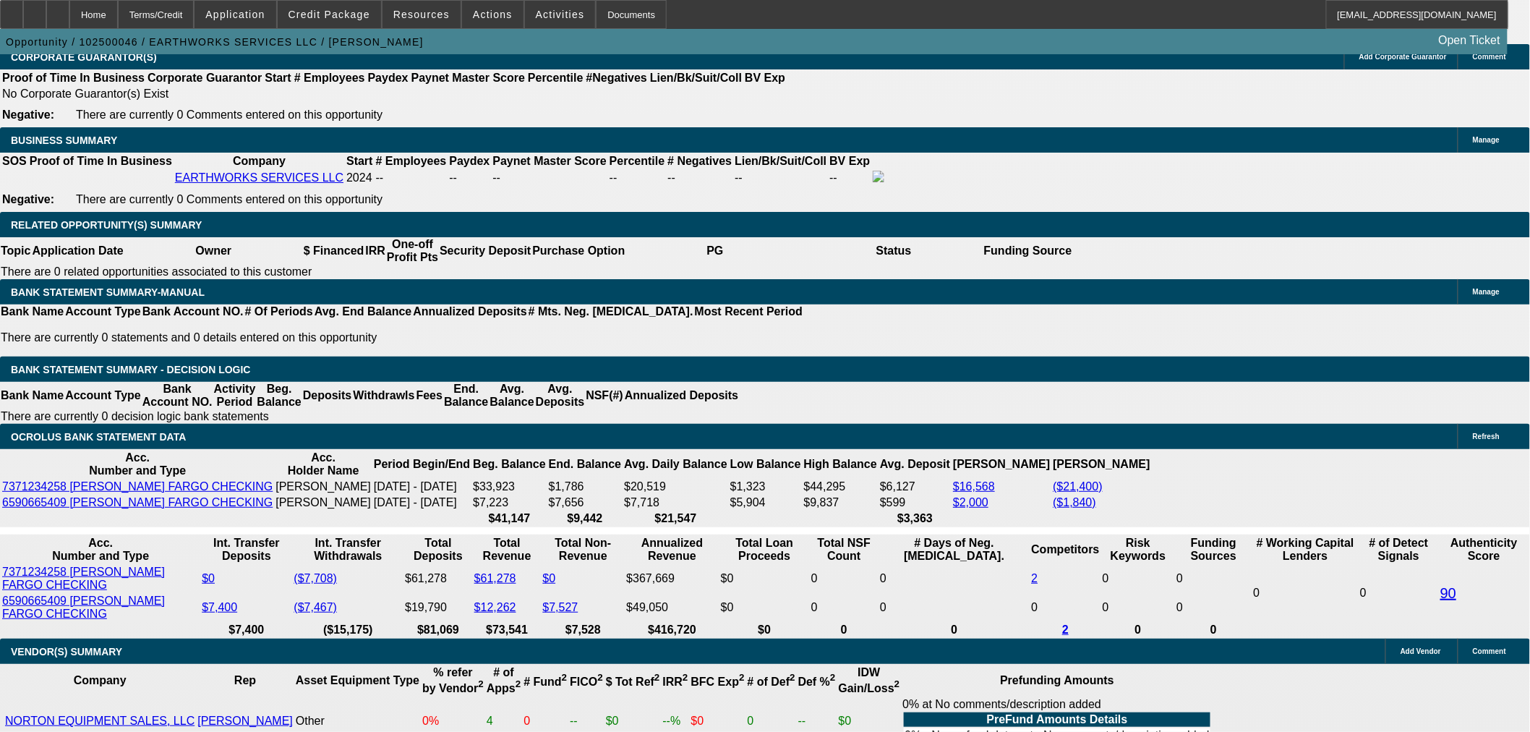
drag, startPoint x: 508, startPoint y: 278, endPoint x: 861, endPoint y: 284, distance: 352.9
type input "UNKNOWN"
type input "19"
type input "$4,514.44"
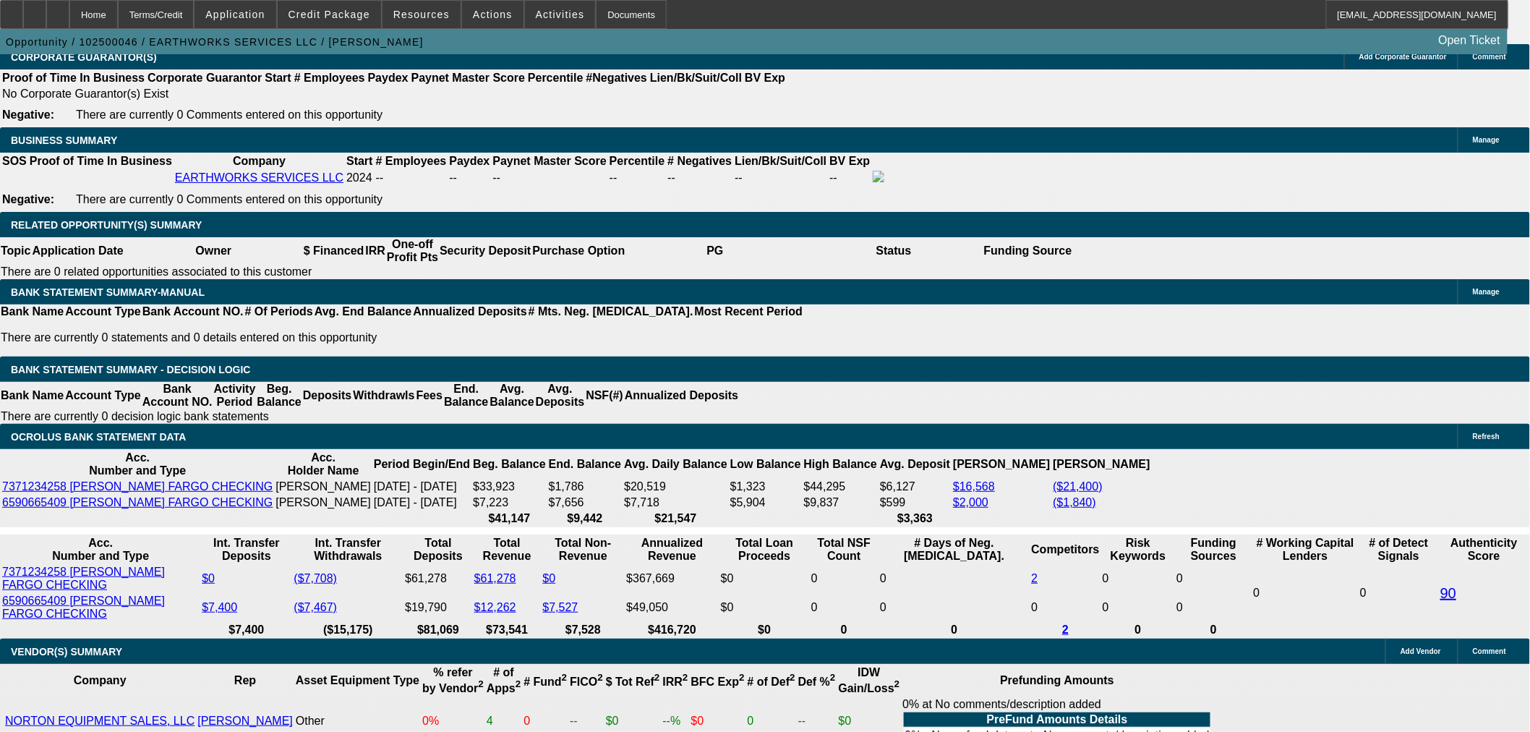
type input "$2,257.22"
type input "$6,348.70"
type input "$3,174.35"
type input "19"
drag, startPoint x: 279, startPoint y: 275, endPoint x: 383, endPoint y: 291, distance: 105.3
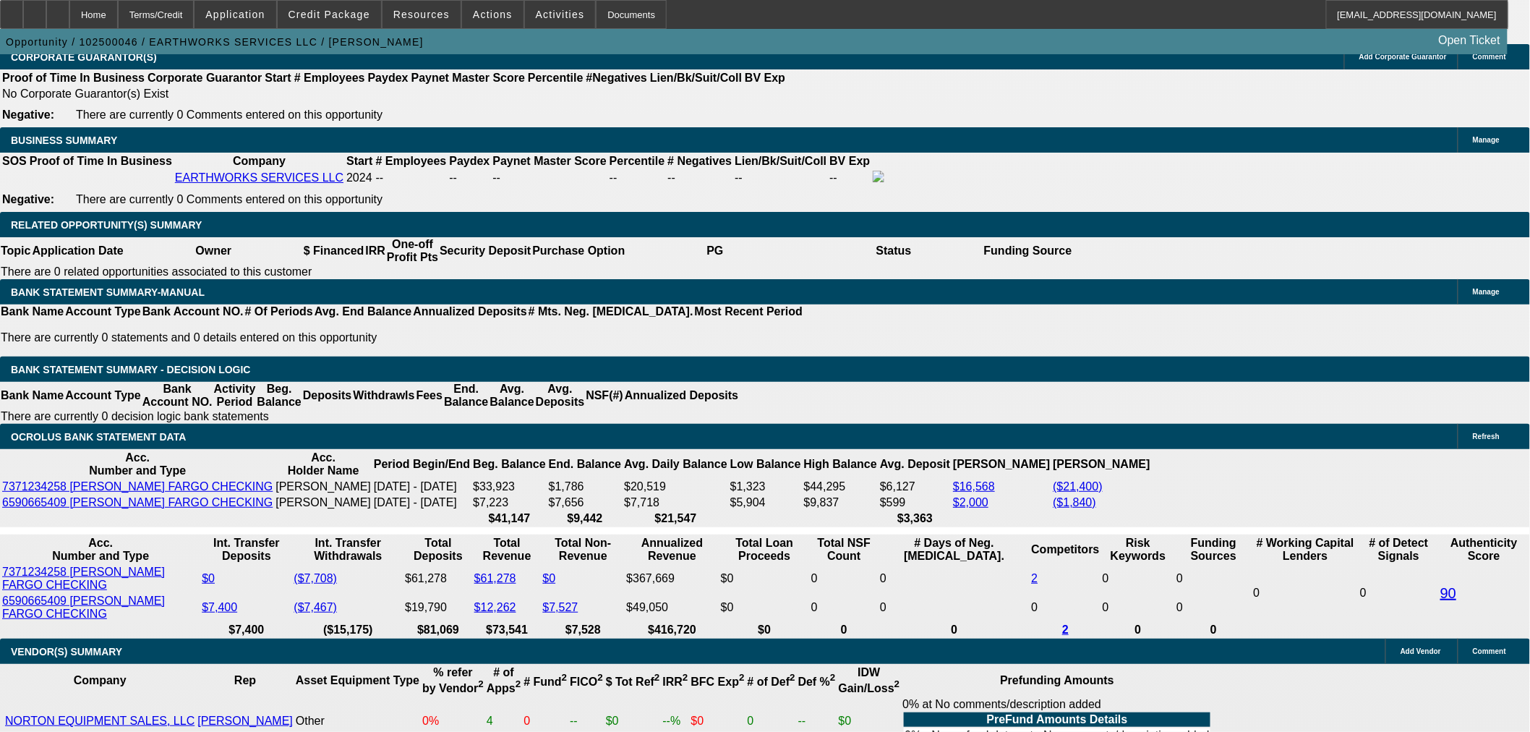
type input "3175"
type input "$6,350.00"
type input "$3,175.00"
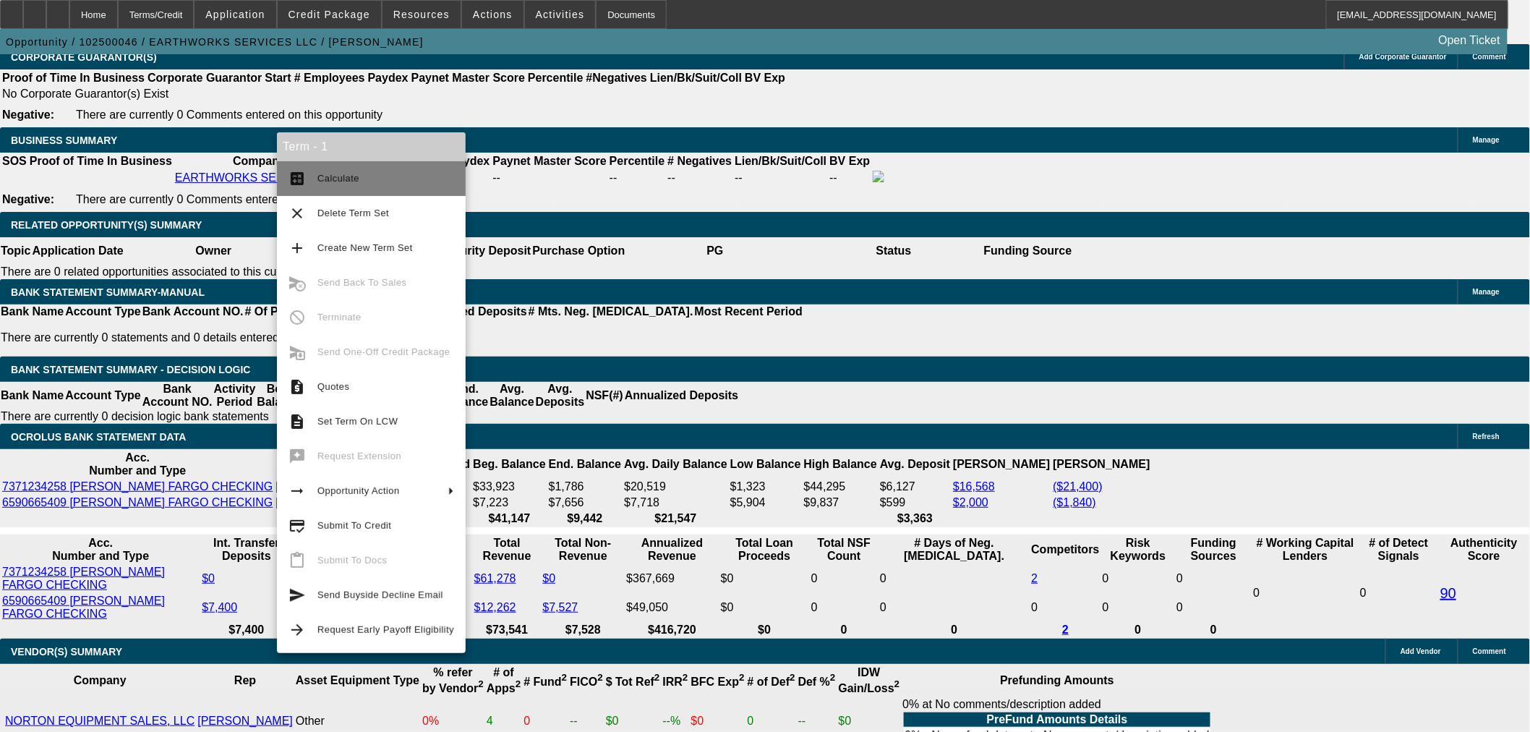
drag, startPoint x: 335, startPoint y: 174, endPoint x: 435, endPoint y: 167, distance: 100.8
click at [336, 174] on span "Calculate" at bounding box center [338, 178] width 42 height 11
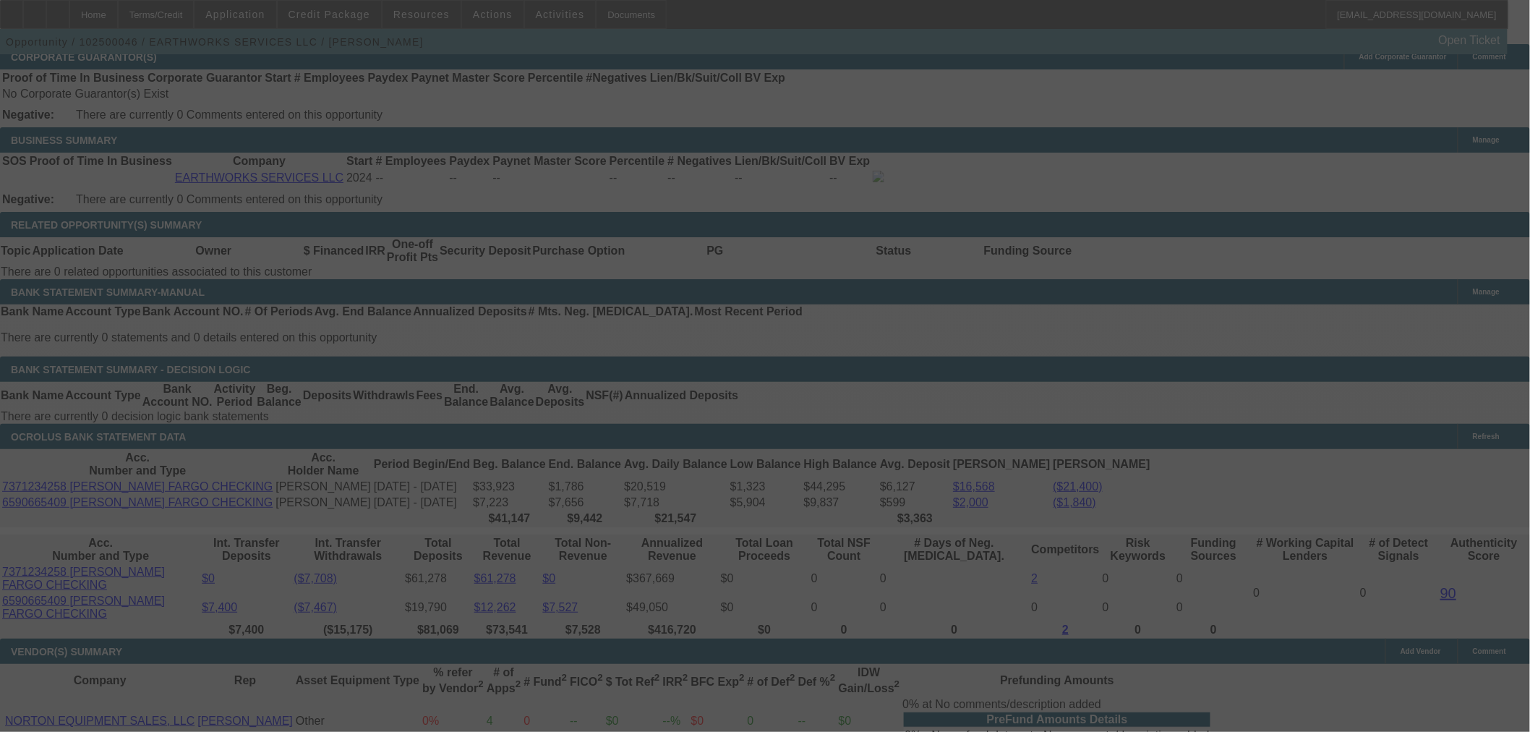
select select "0.15"
select select "2"
select select "0"
select select "6"
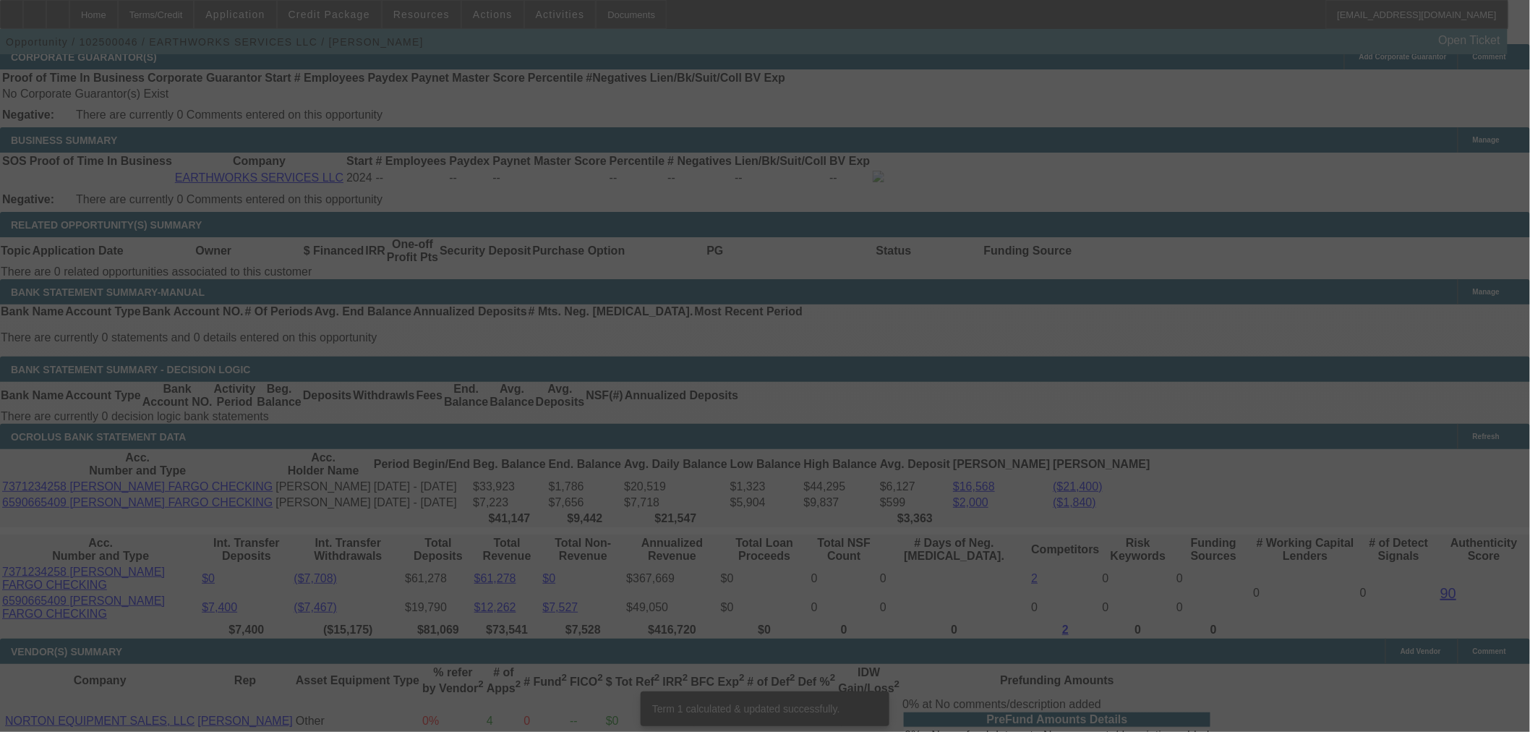
scroll to position [2260, 0]
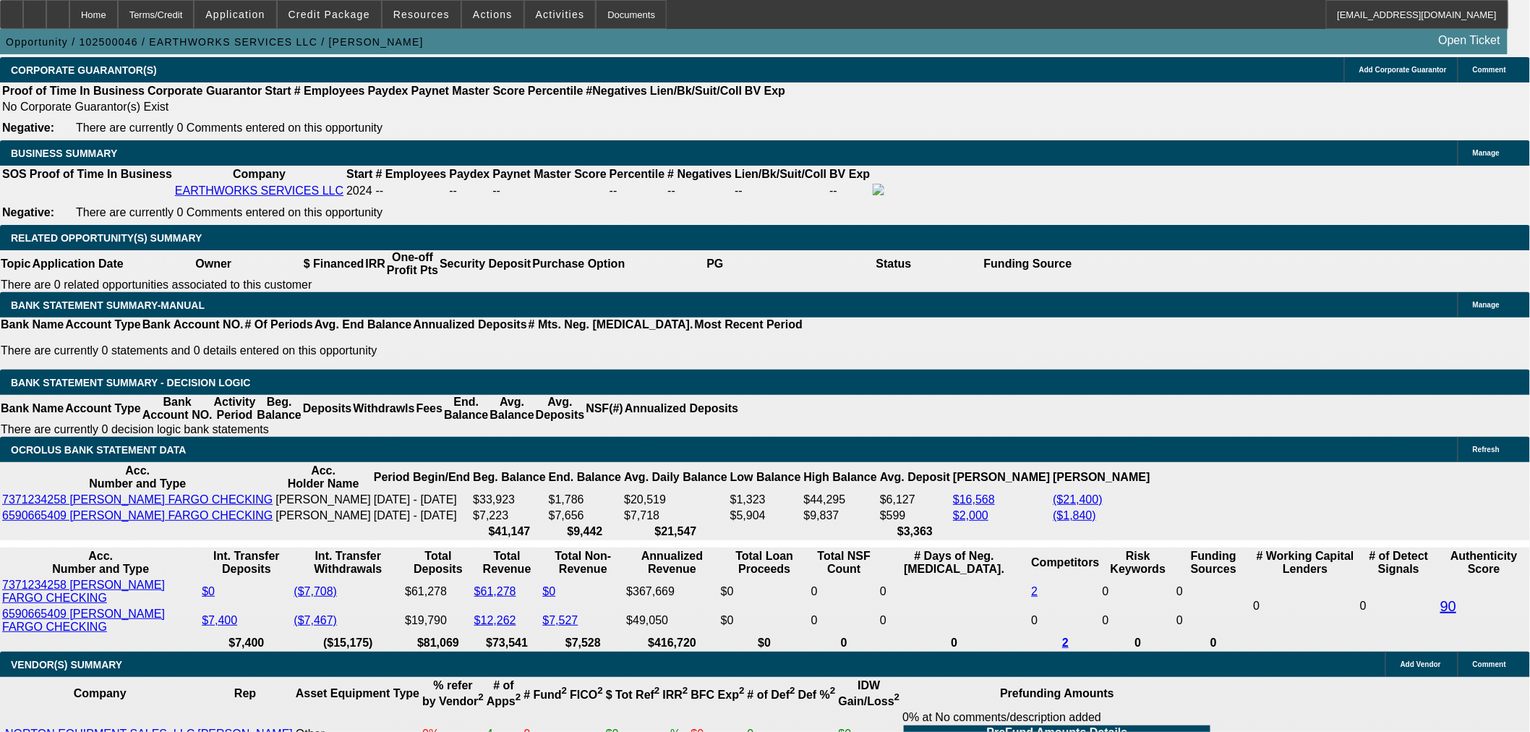
drag, startPoint x: 273, startPoint y: 289, endPoint x: 677, endPoint y: 252, distance: 405.2
type input "3180"
type input "$6,360.00"
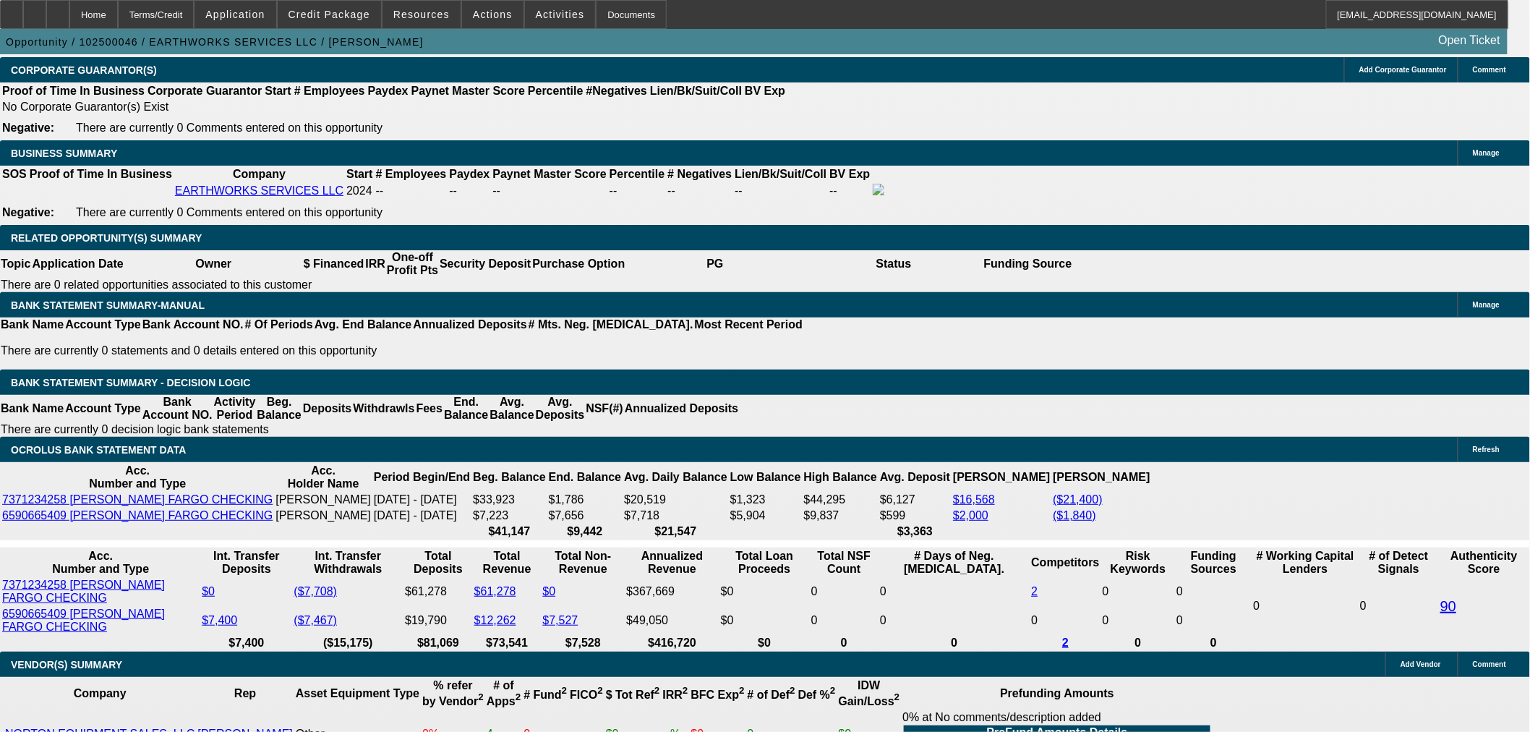
type input "UNKNOWN"
type input "19.1"
type input "$3,180.00"
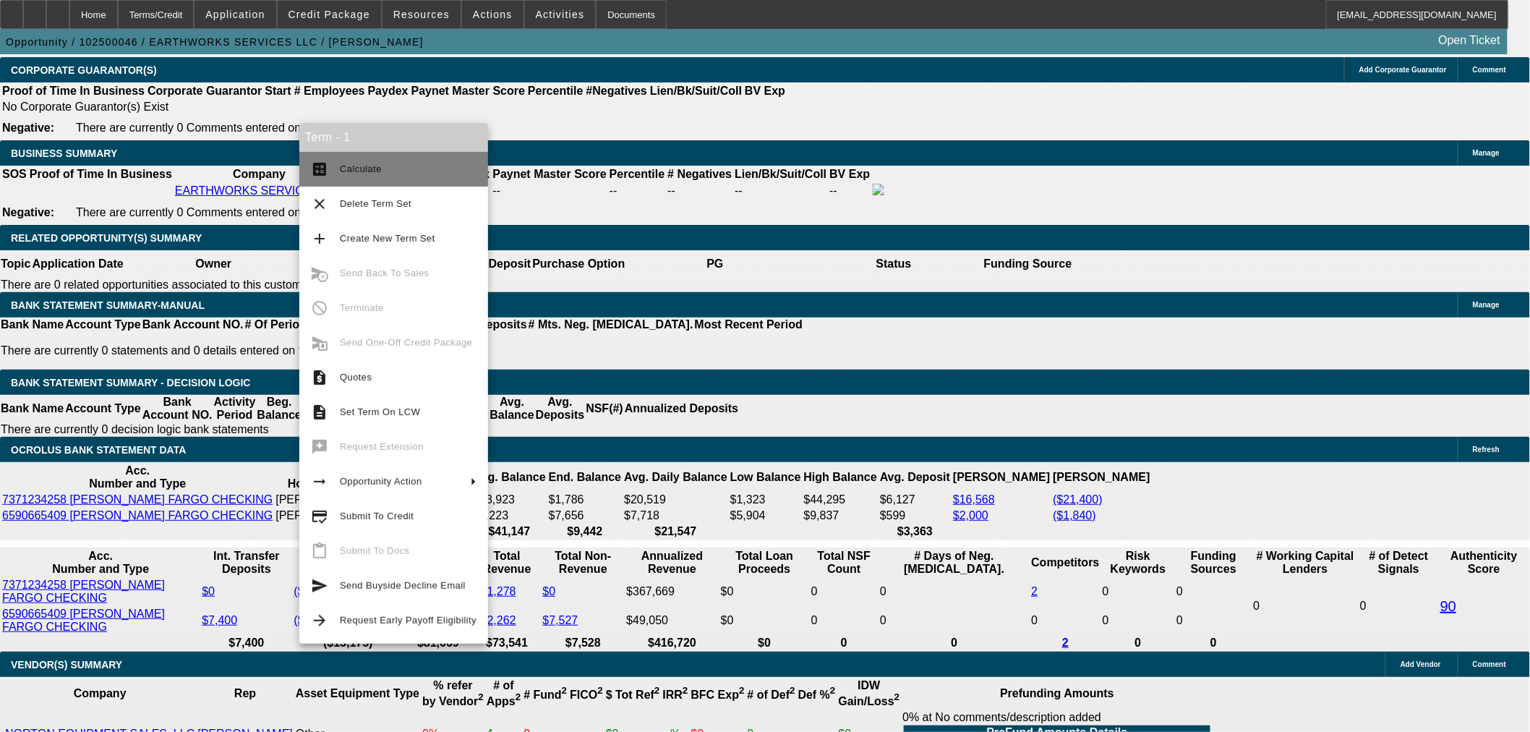
click at [356, 171] on span "Calculate" at bounding box center [361, 168] width 42 height 11
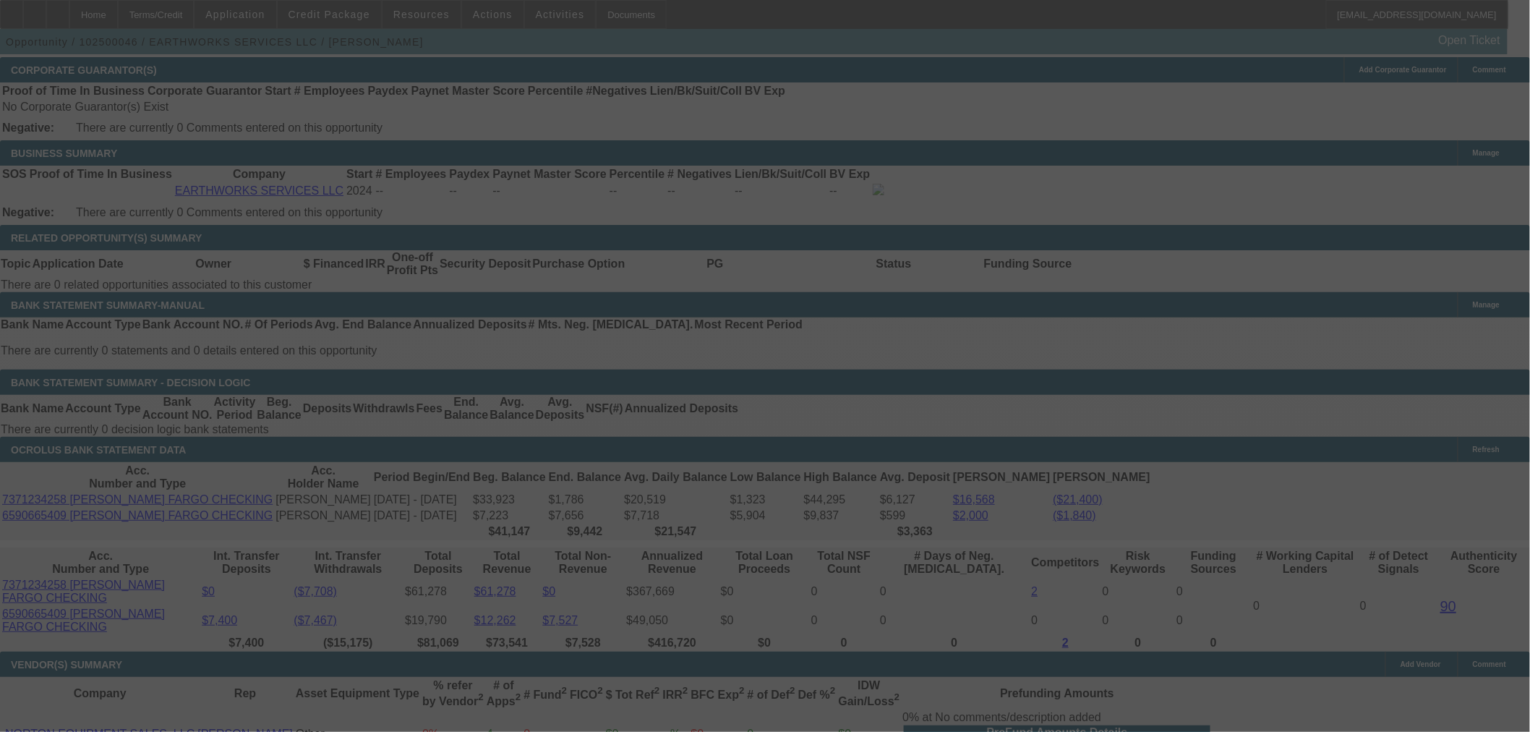
select select "0.15"
select select "2"
select select "0"
select select "6"
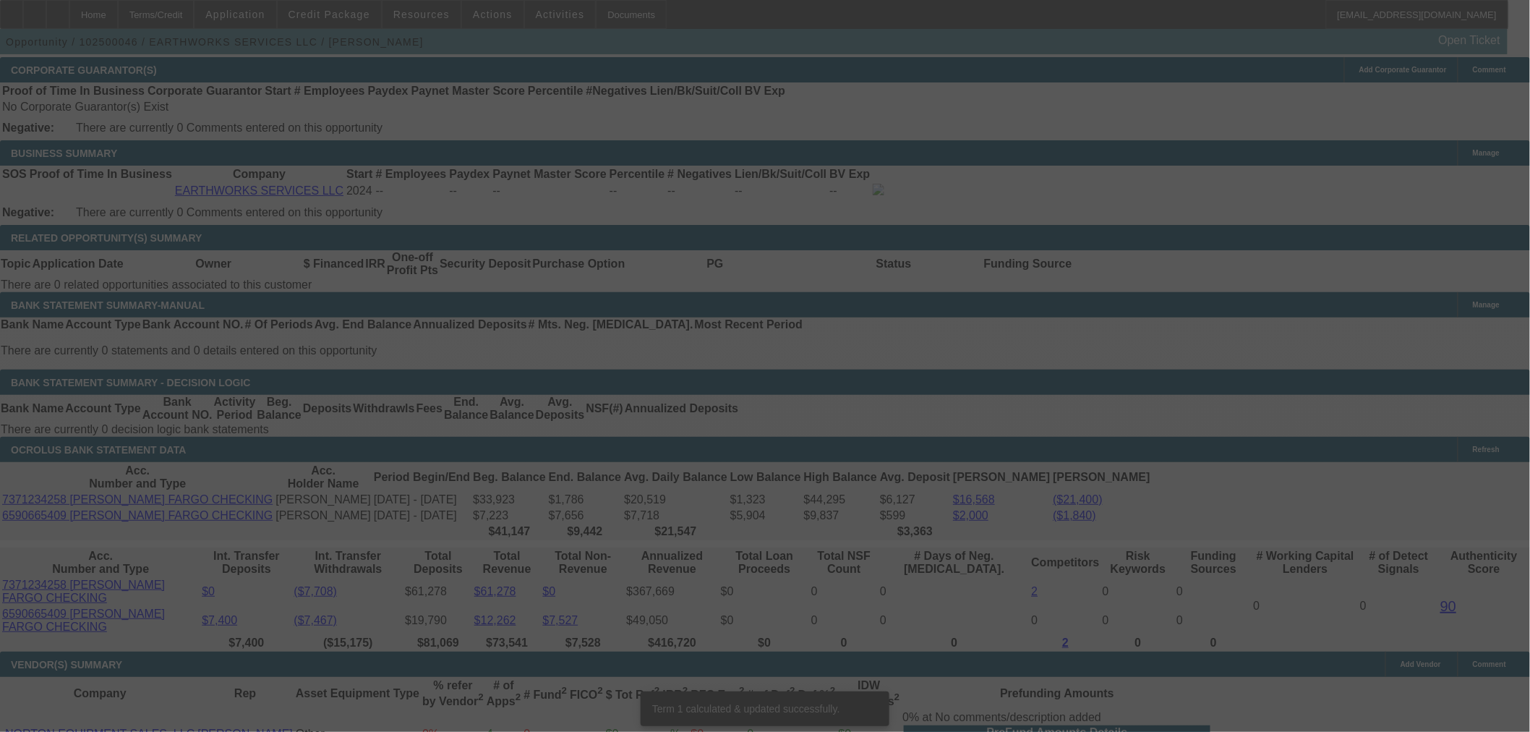
scroll to position [2252, 0]
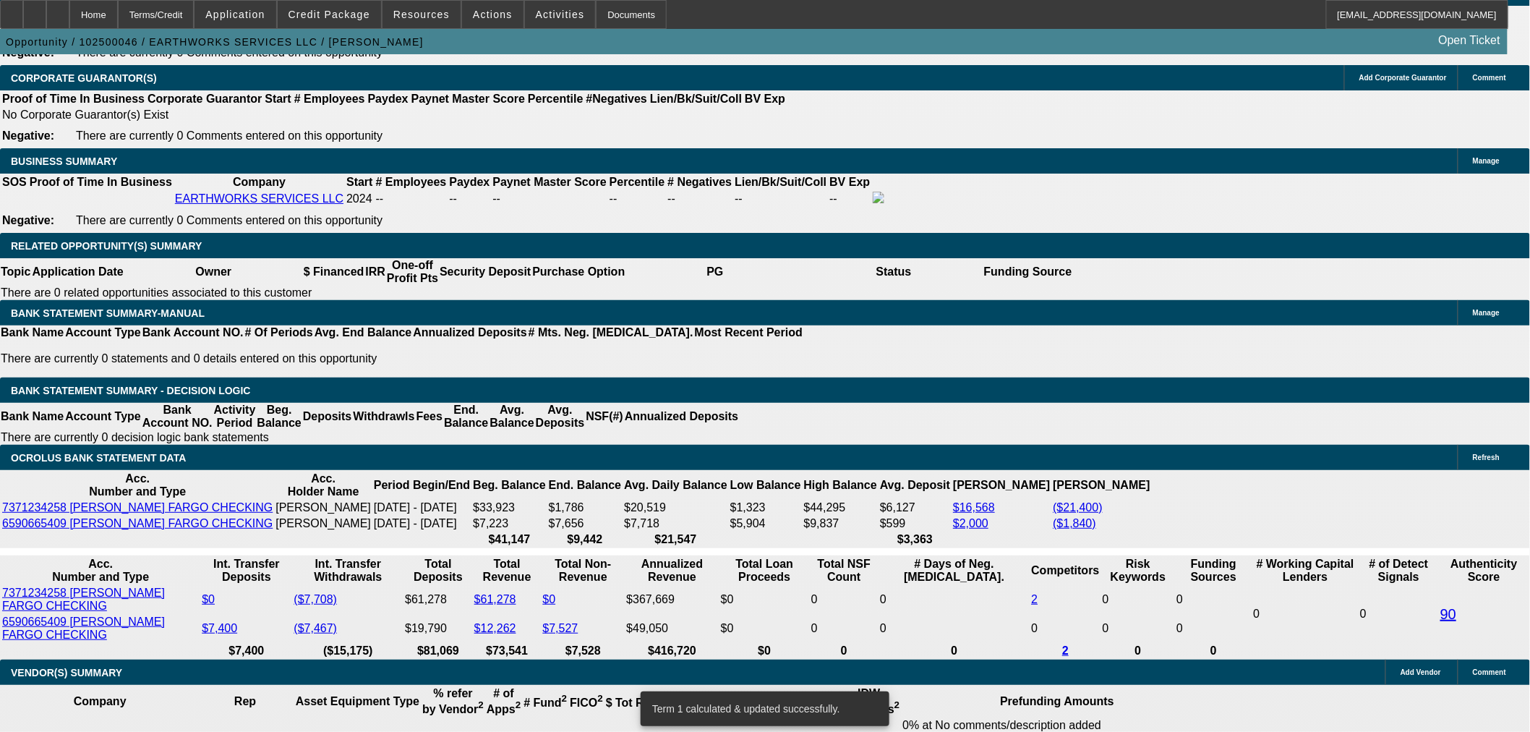
drag, startPoint x: 256, startPoint y: 299, endPoint x: 965, endPoint y: 239, distance: 711.9
type input "32"
type input "$64.00"
type input "UNKNOWN"
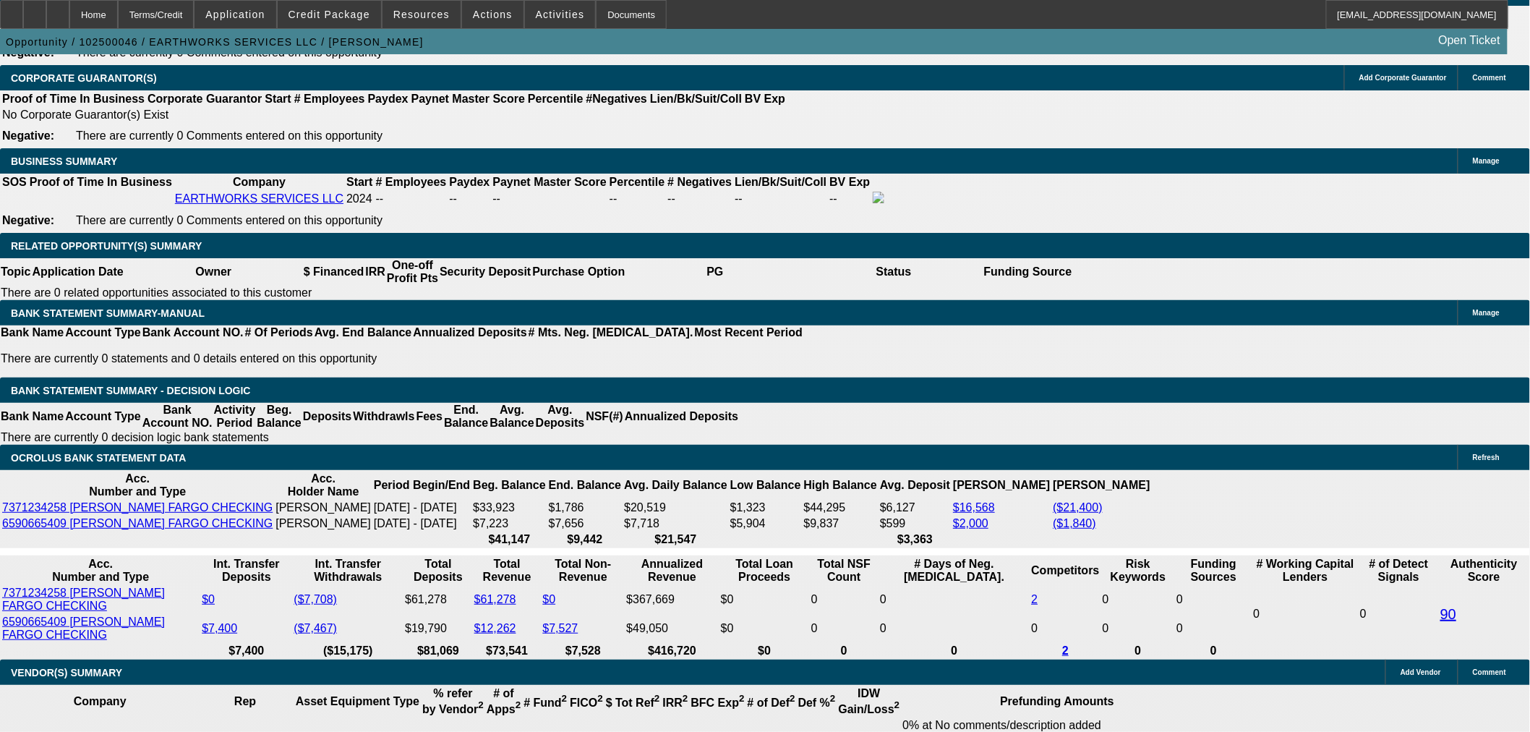
type input "3200"
type input "$6,400.00"
type input "19.5"
type input "$3,200.00"
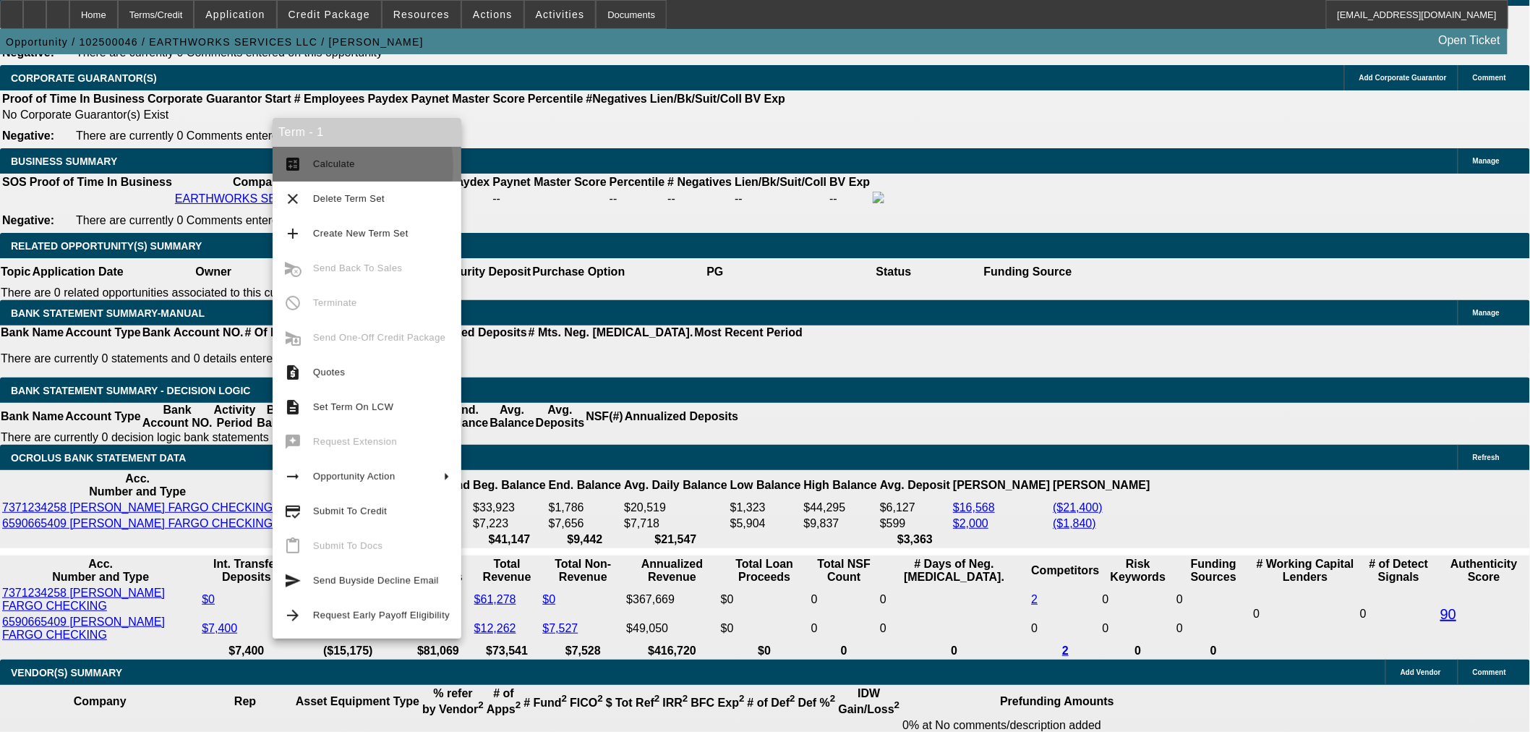
click at [327, 166] on span "Calculate" at bounding box center [334, 163] width 42 height 11
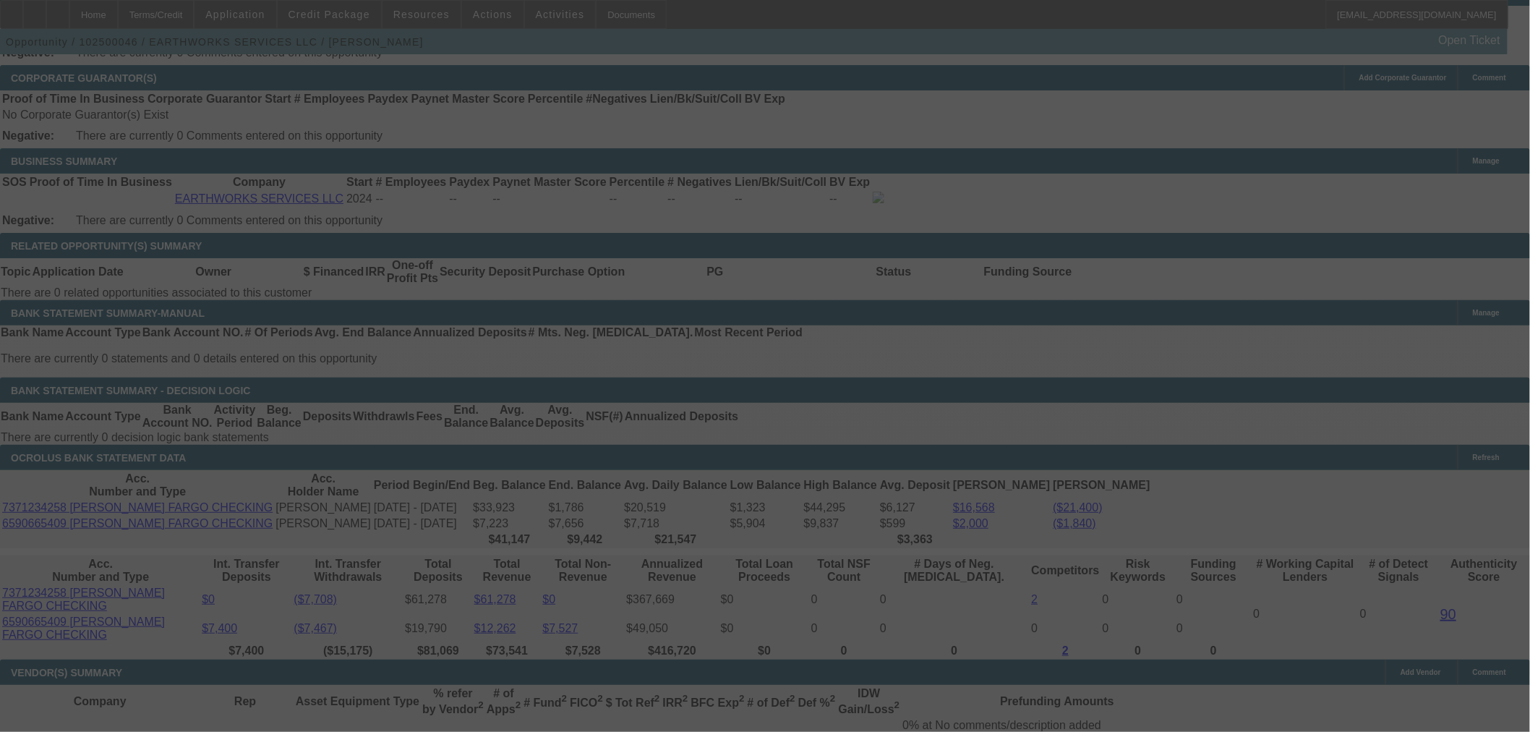
select select "0.15"
select select "2"
select select "0"
select select "6"
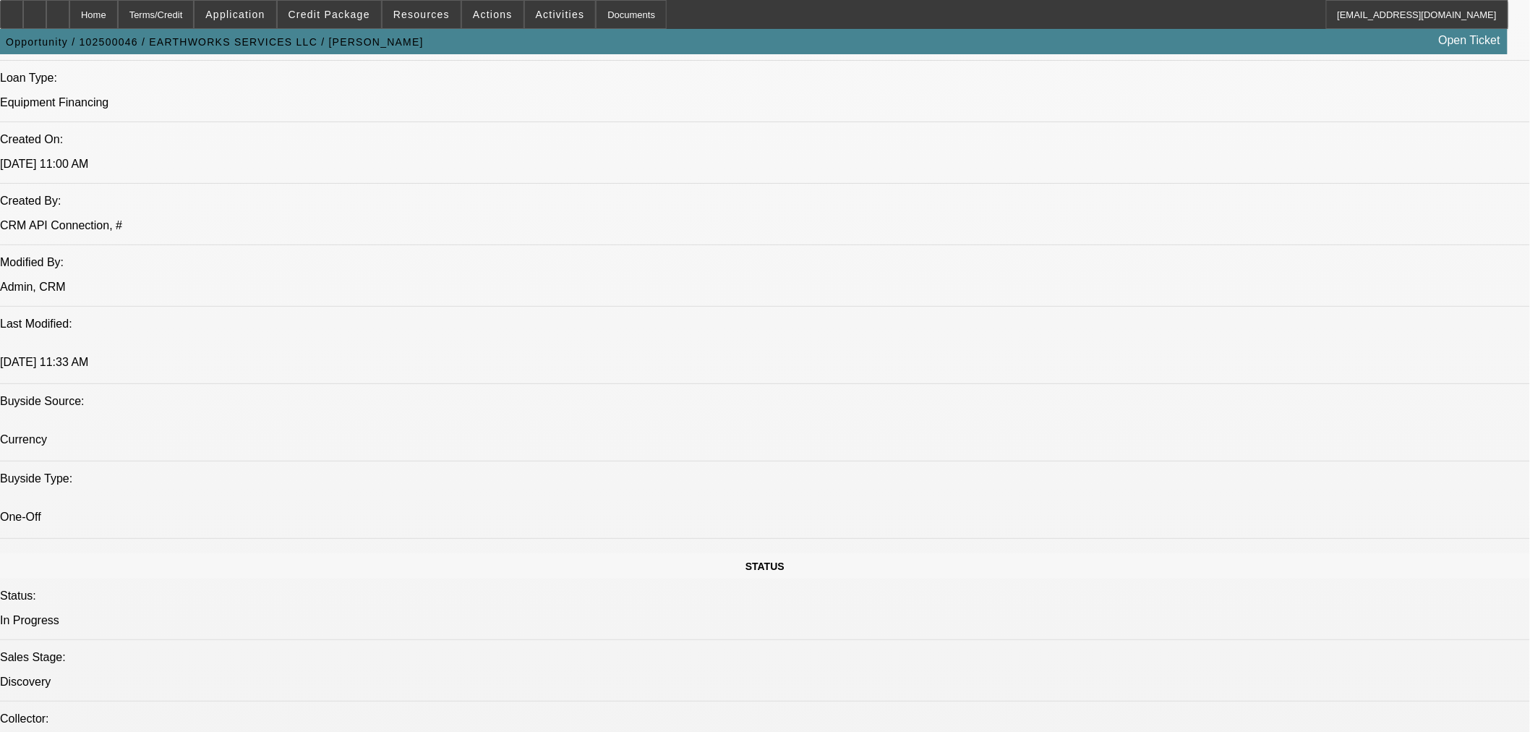
scroll to position [1039, 0]
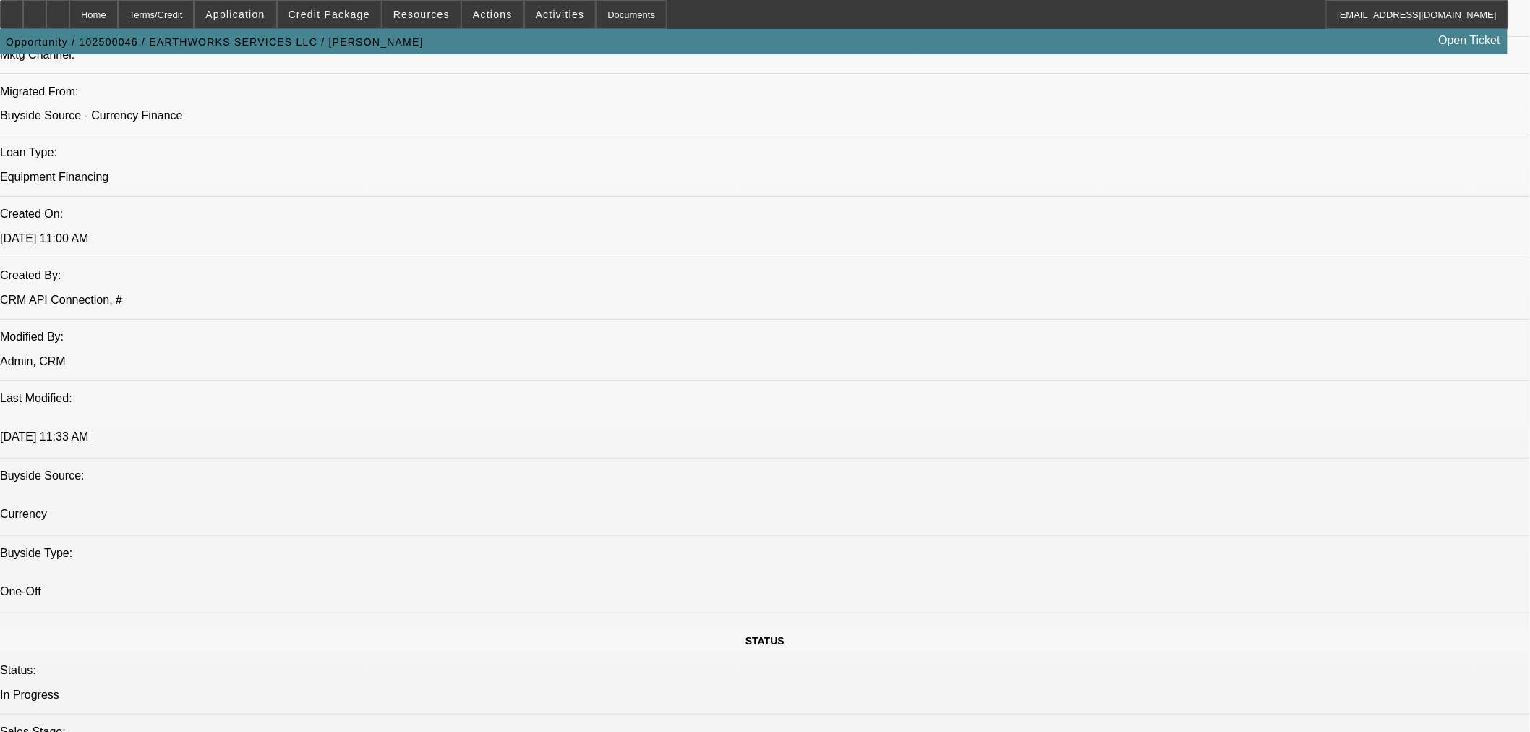
click at [46, 9] on div at bounding box center [34, 14] width 23 height 29
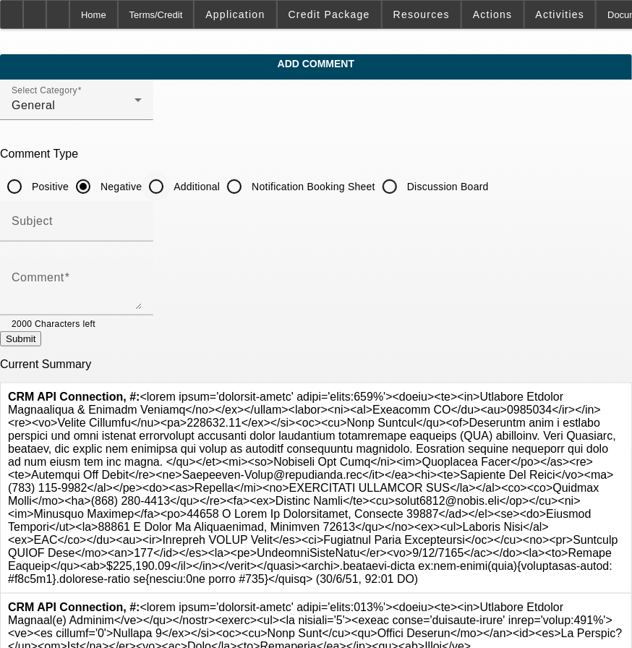
drag, startPoint x: 230, startPoint y: 179, endPoint x: 215, endPoint y: 239, distance: 62.6
click at [220, 179] on div "Additional" at bounding box center [181, 186] width 78 height 29
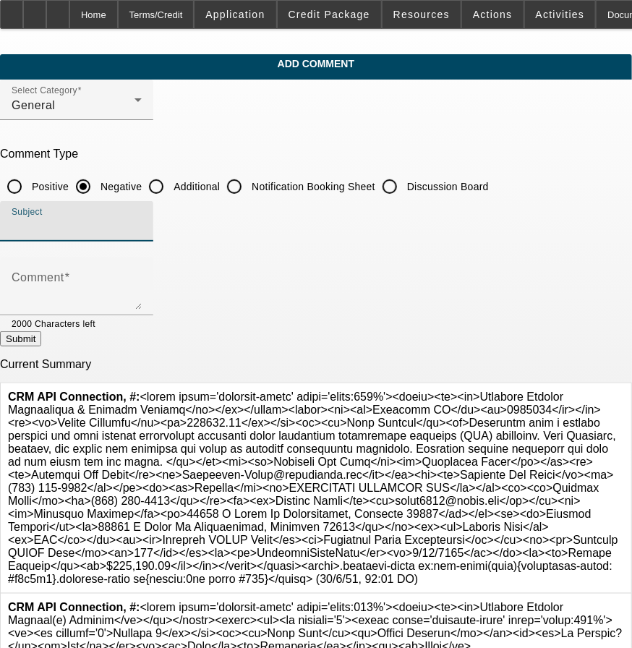
click at [142, 219] on input "Subject" at bounding box center [77, 226] width 130 height 17
click at [171, 182] on input "Additional" at bounding box center [156, 186] width 29 height 29
radio input "true"
click at [142, 218] on input "Subject" at bounding box center [77, 226] width 130 height 17
click at [142, 218] on input "wr" at bounding box center [77, 226] width 130 height 17
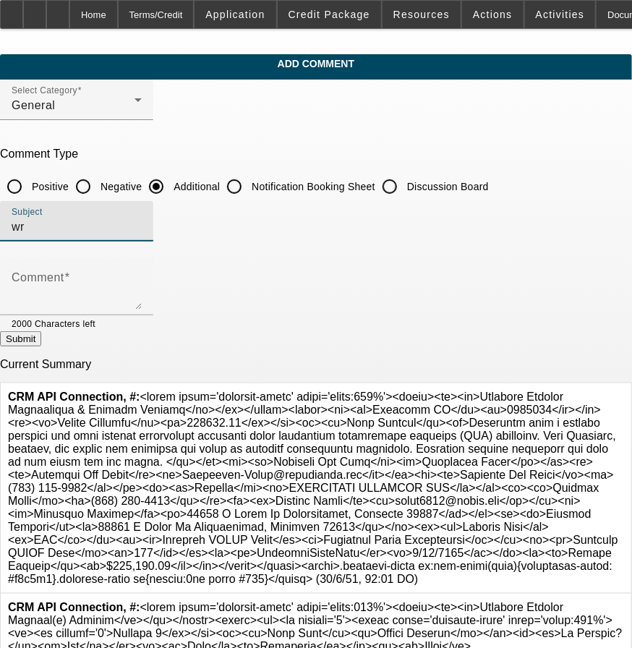
click at [142, 218] on input "wr" at bounding box center [77, 226] width 130 height 17
type input "Reps write up"
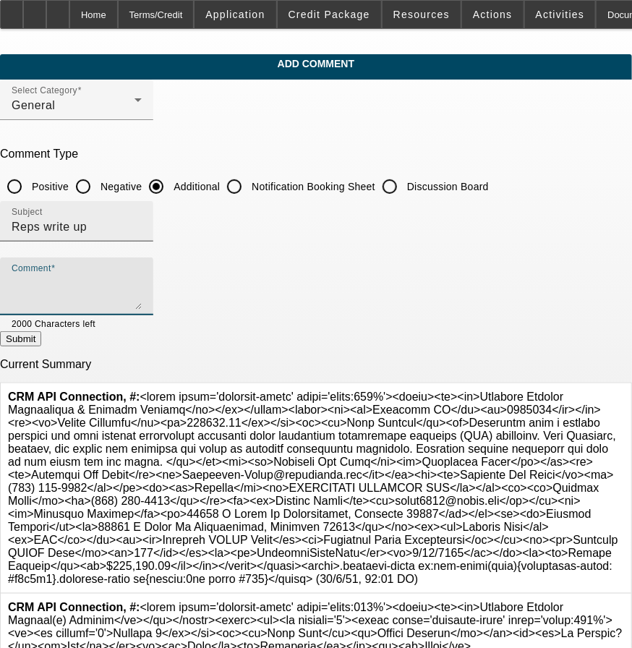
paste textarea "Applicant runs a utility services job they install underground utilities using …"
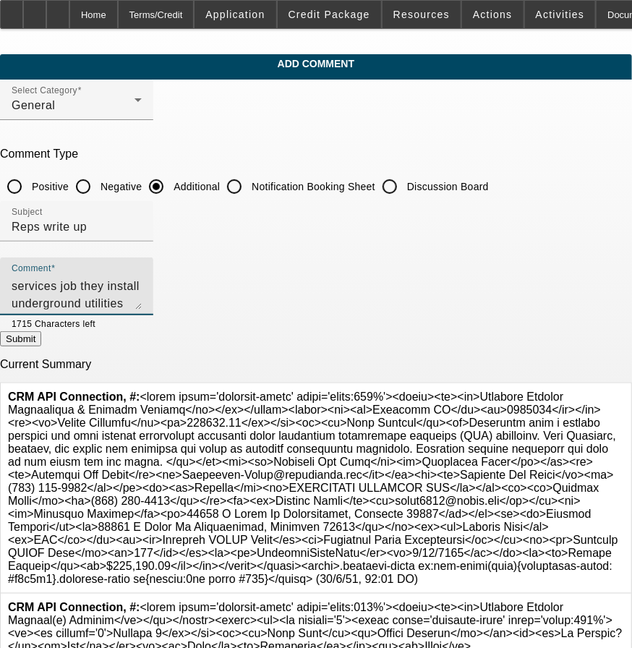
type textarea "Applicant runs a utility services job they install underground utilities using …"
click at [41, 337] on button "Submit" at bounding box center [20, 338] width 41 height 15
radio input "true"
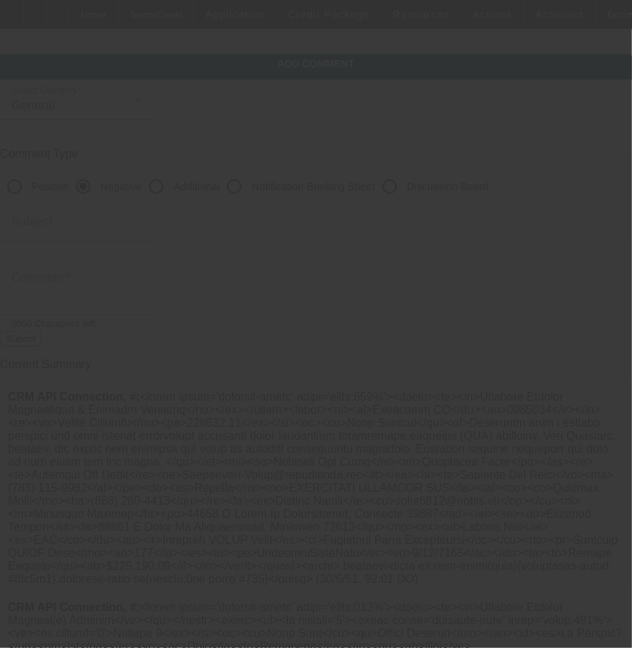
scroll to position [0, 0]
